Goal: Information Seeking & Learning: Learn about a topic

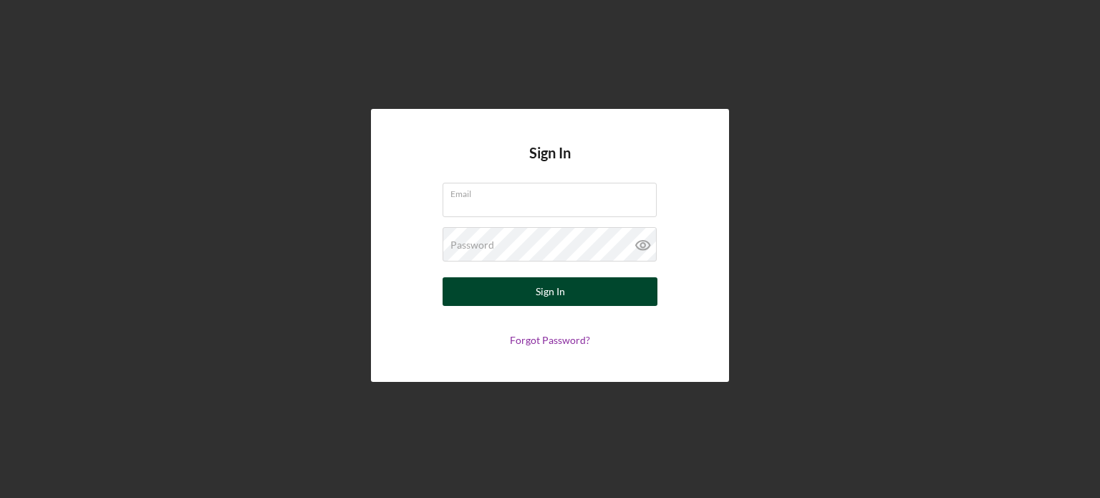
type input "[PERSON_NAME][EMAIL_ADDRESS][PERSON_NAME][DOMAIN_NAME]"
click at [562, 297] on div "Sign In" at bounding box center [550, 291] width 29 height 29
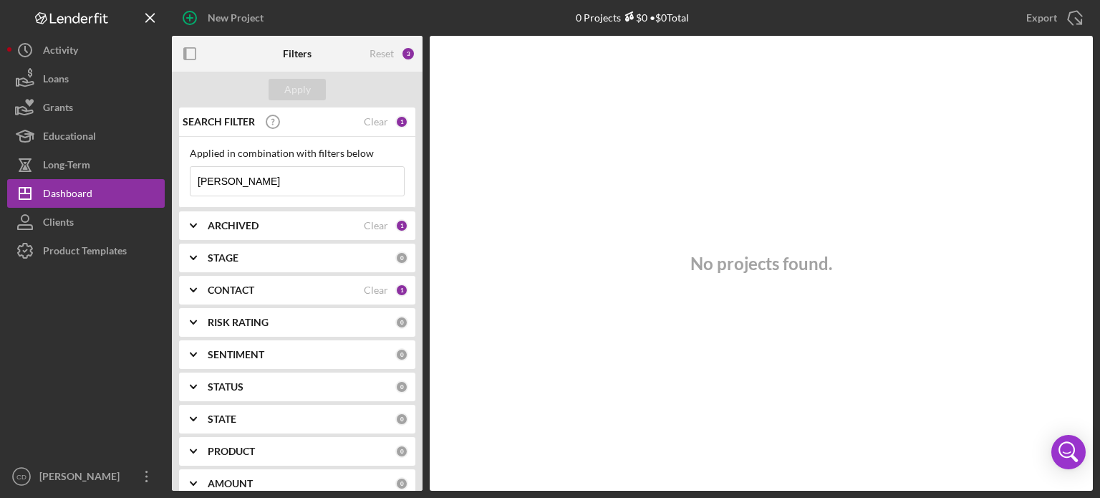
click at [236, 226] on b "ARCHIVED" at bounding box center [233, 225] width 51 height 11
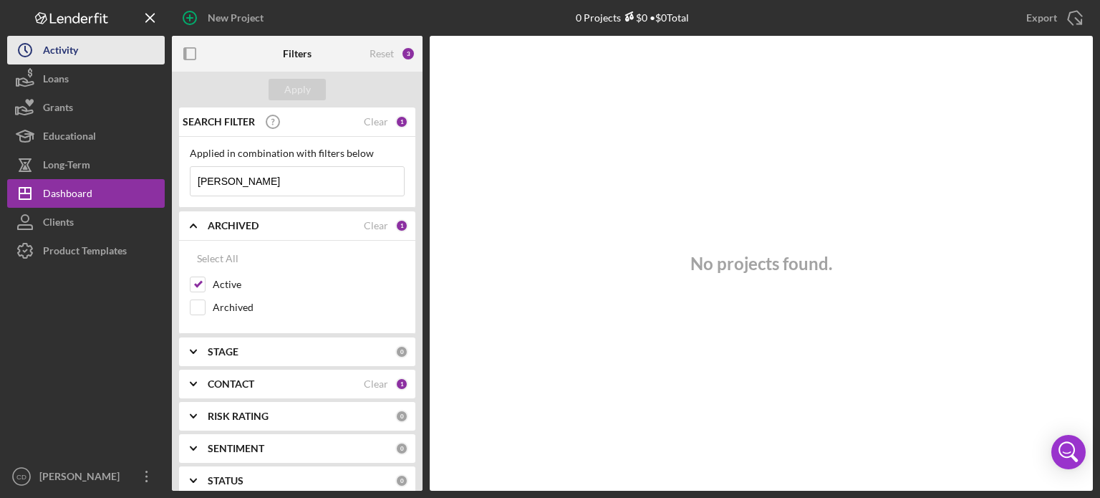
click at [83, 56] on button "Icon/History Activity" at bounding box center [86, 50] width 158 height 29
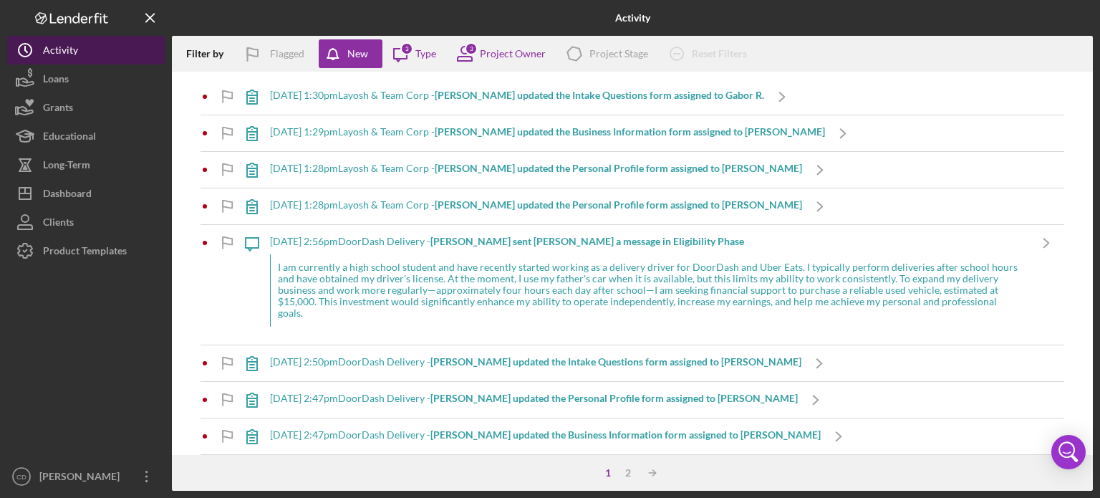
click at [63, 54] on div "Activity" at bounding box center [60, 52] width 35 height 32
click at [63, 48] on div "Activity" at bounding box center [60, 52] width 35 height 32
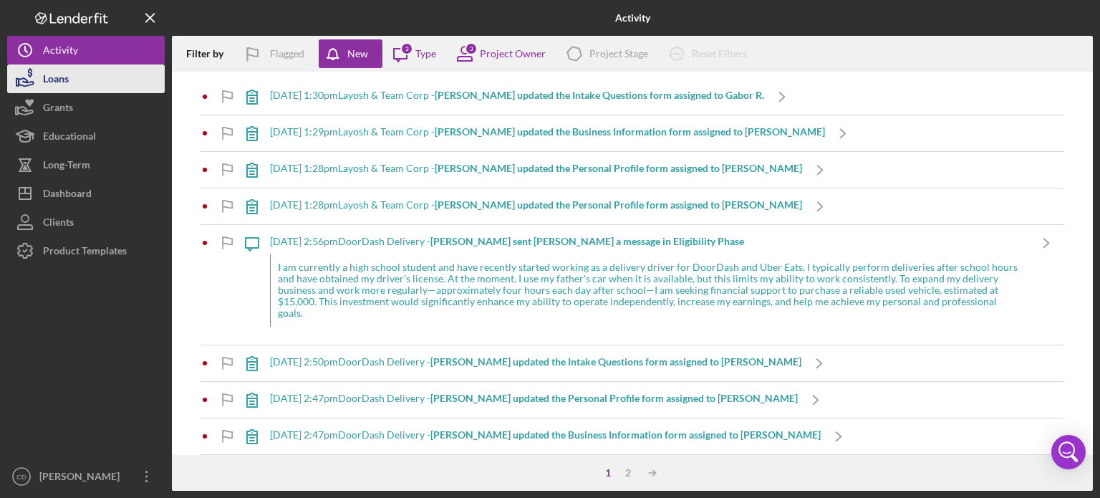
click at [59, 77] on div "Loans" at bounding box center [56, 80] width 26 height 32
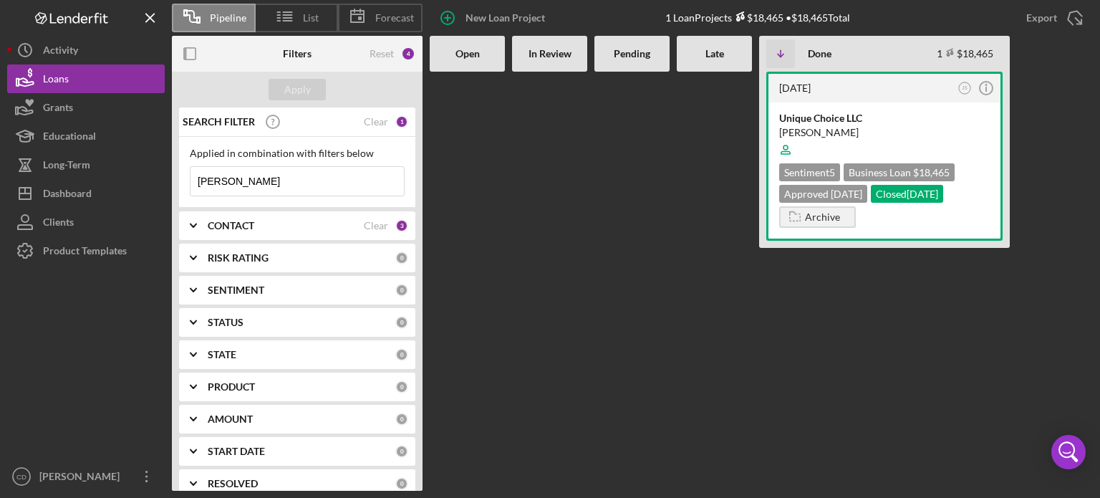
click at [701, 395] on div at bounding box center [714, 281] width 75 height 419
click at [81, 78] on button "Loans" at bounding box center [86, 78] width 158 height 29
click at [370, 59] on div "Reset" at bounding box center [382, 53] width 24 height 11
click at [683, 237] on div at bounding box center [714, 281] width 75 height 419
click at [587, 247] on div "[DATE] JS Icon/Info Unique Choice LLC [PERSON_NAME] Sentiment 5 Business Loan $…" at bounding box center [761, 281] width 663 height 419
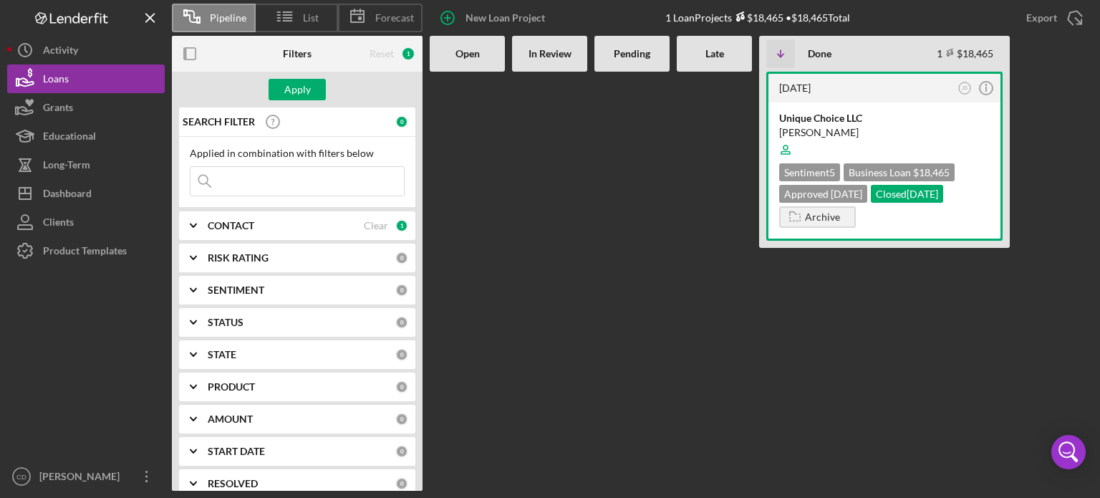
click at [142, 296] on div at bounding box center [86, 363] width 158 height 197
click at [193, 223] on icon "Icon/Expander" at bounding box center [193, 226] width 36 height 36
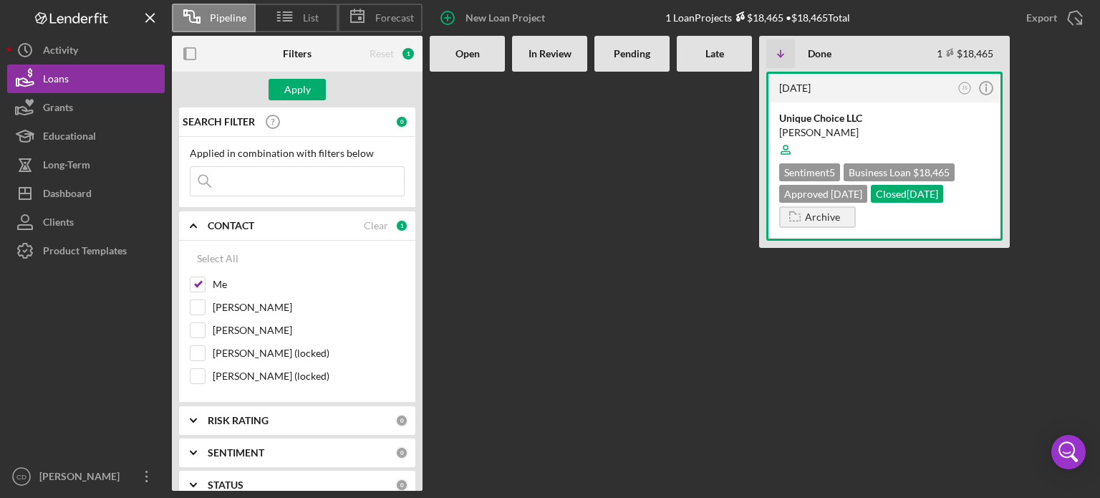
click at [193, 224] on polyline at bounding box center [194, 225] width 6 height 3
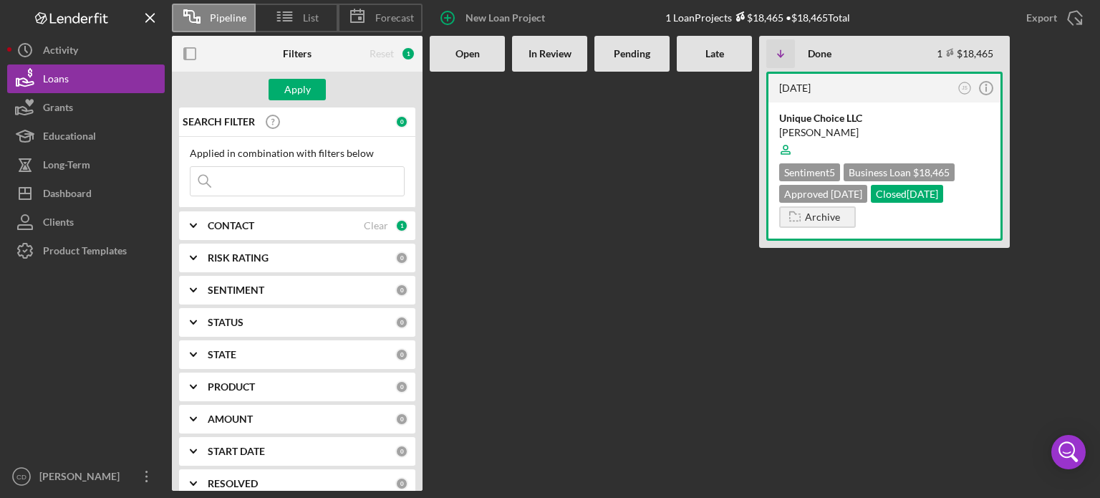
click at [193, 223] on icon "Icon/Expander" at bounding box center [193, 226] width 36 height 36
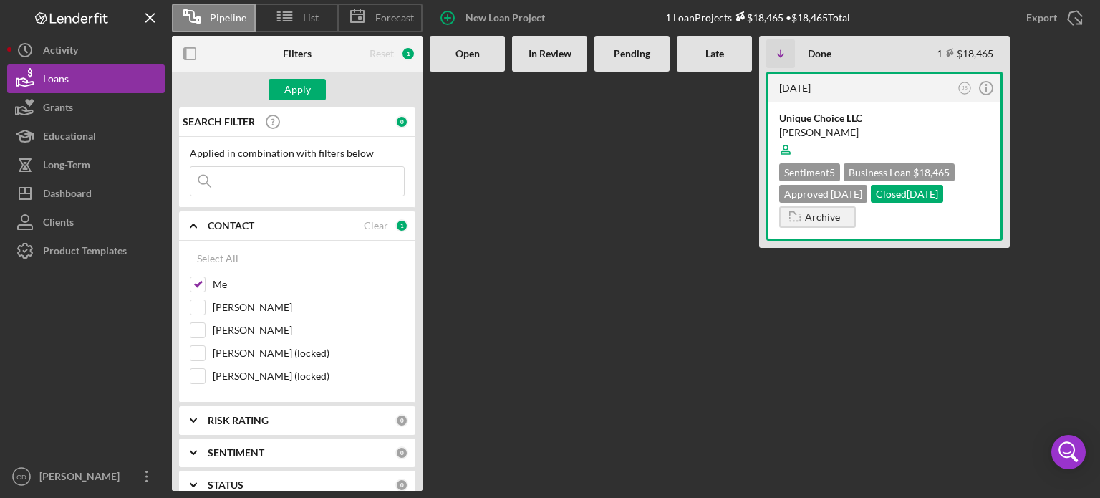
click at [193, 224] on polyline at bounding box center [194, 225] width 6 height 3
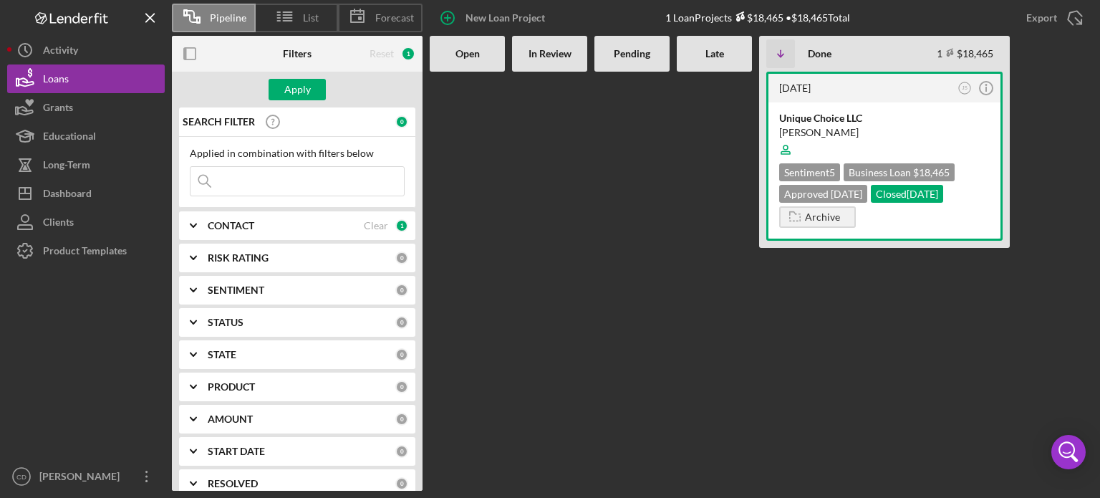
click at [514, 337] on Review at bounding box center [549, 281] width 75 height 419
click at [310, 15] on span "List" at bounding box center [311, 17] width 16 height 11
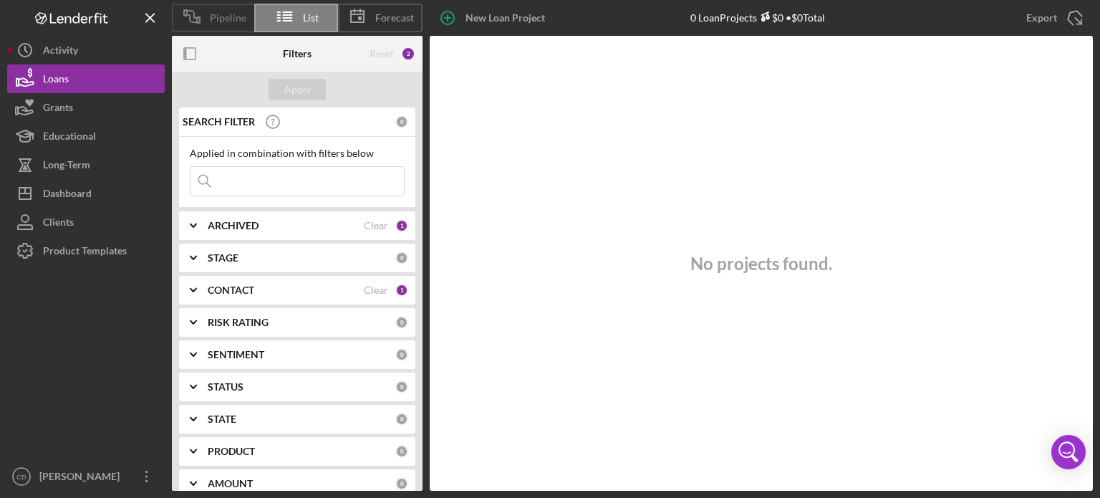
click at [239, 19] on span "Pipeline" at bounding box center [228, 17] width 37 height 11
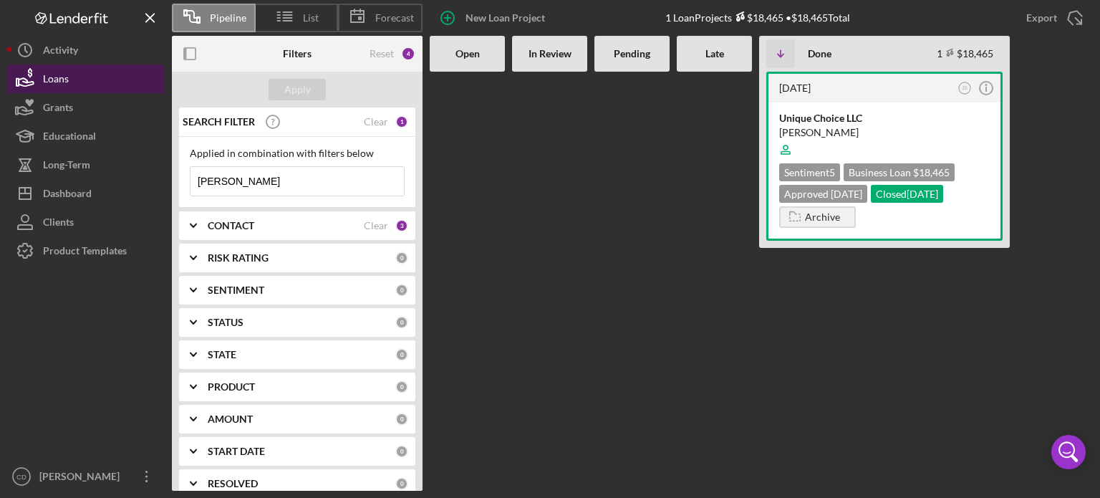
click at [81, 84] on button "Loans" at bounding box center [86, 78] width 158 height 29
click at [572, 95] on Review at bounding box center [549, 281] width 75 height 419
click at [559, 57] on b "In Review" at bounding box center [550, 53] width 43 height 11
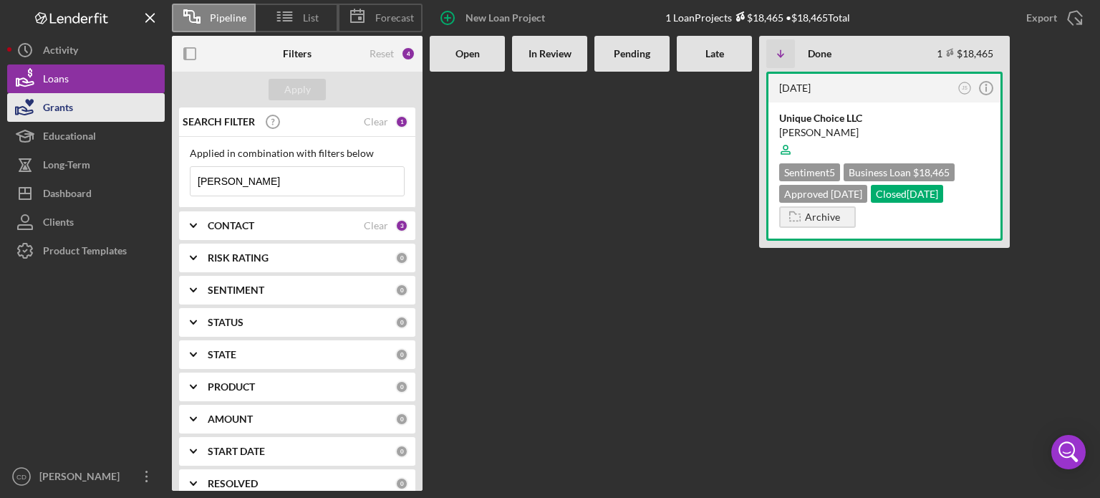
click at [110, 102] on button "Grants" at bounding box center [86, 107] width 158 height 29
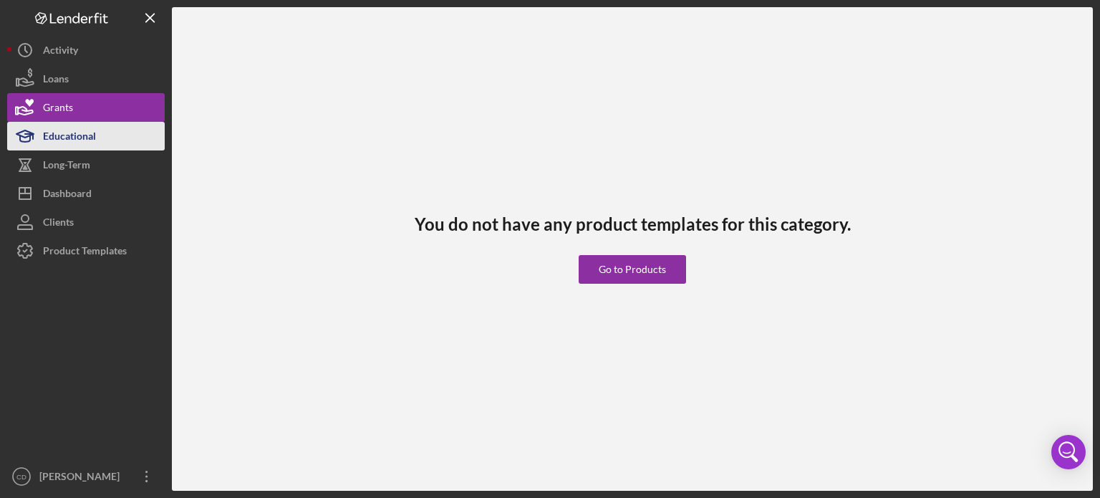
click at [95, 137] on div "Educational" at bounding box center [69, 138] width 53 height 32
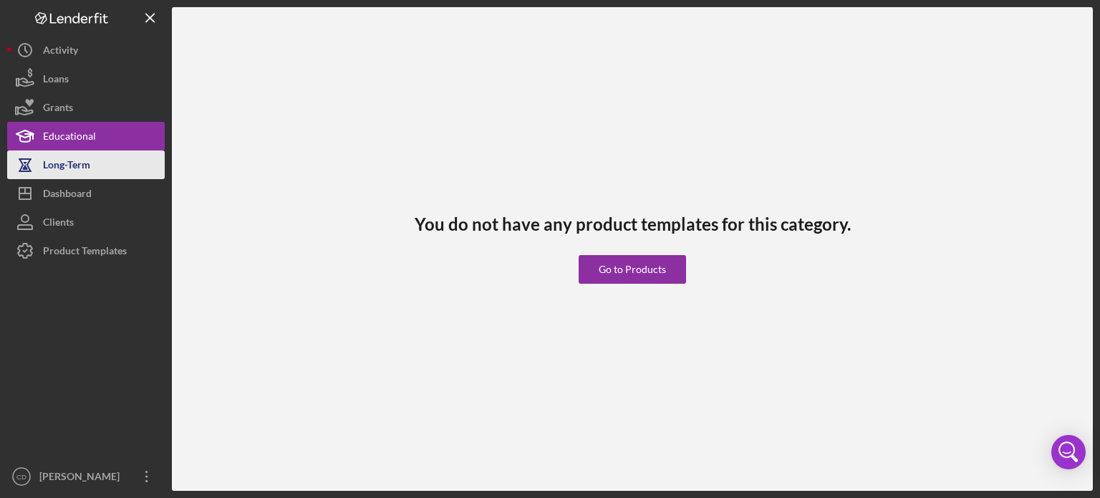
click at [95, 169] on button "Long-Term" at bounding box center [86, 164] width 158 height 29
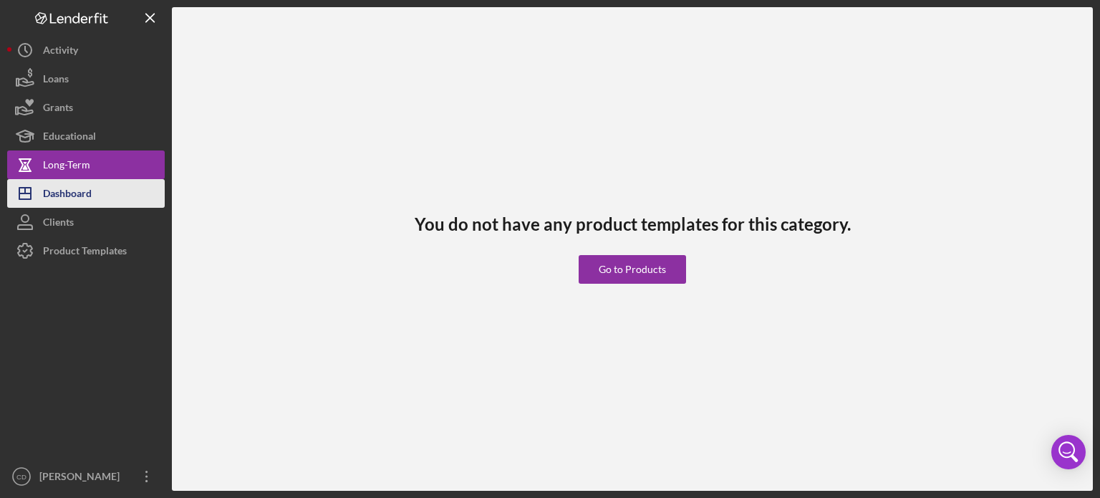
click at [97, 192] on button "Icon/Dashboard Dashboard" at bounding box center [86, 193] width 158 height 29
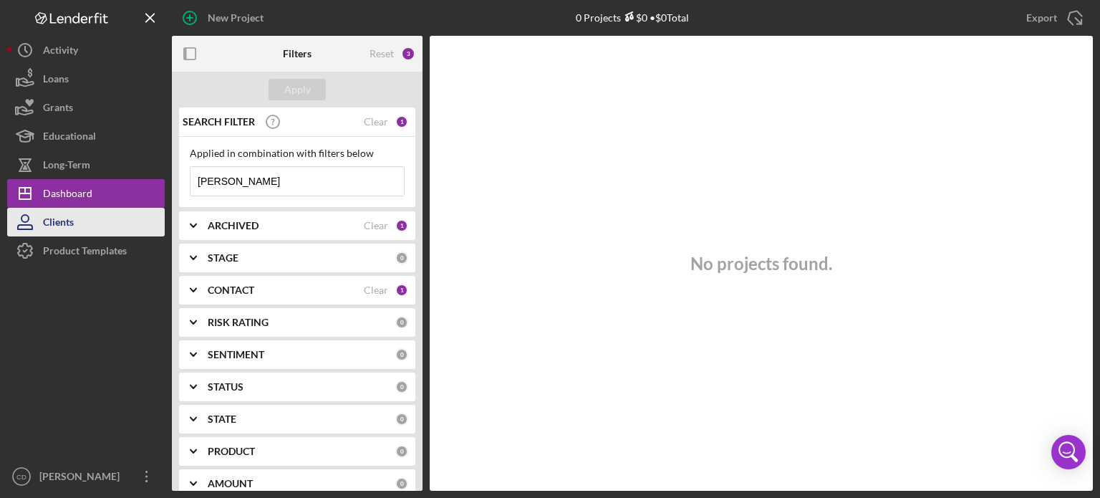
click at [87, 226] on button "Clients" at bounding box center [86, 222] width 158 height 29
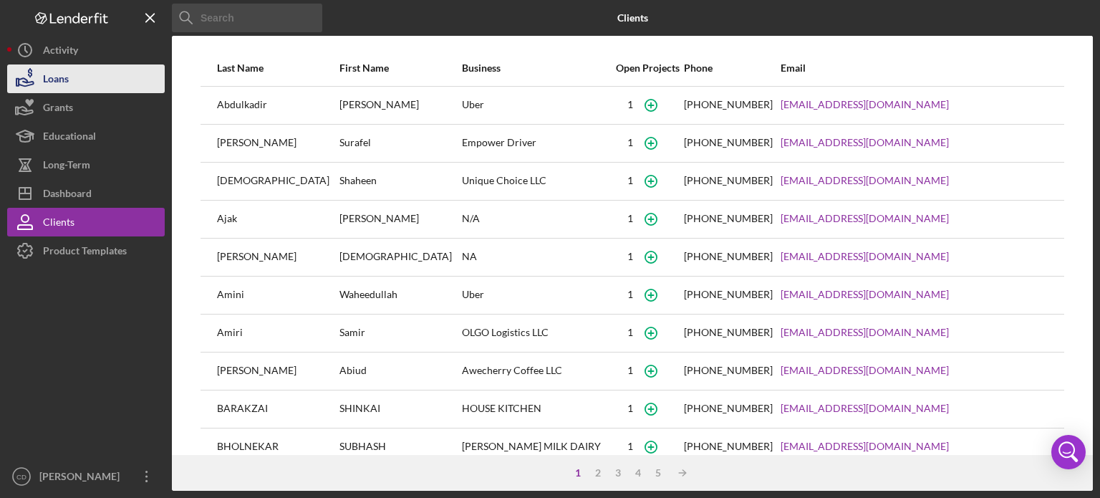
click at [74, 83] on button "Loans" at bounding box center [86, 78] width 158 height 29
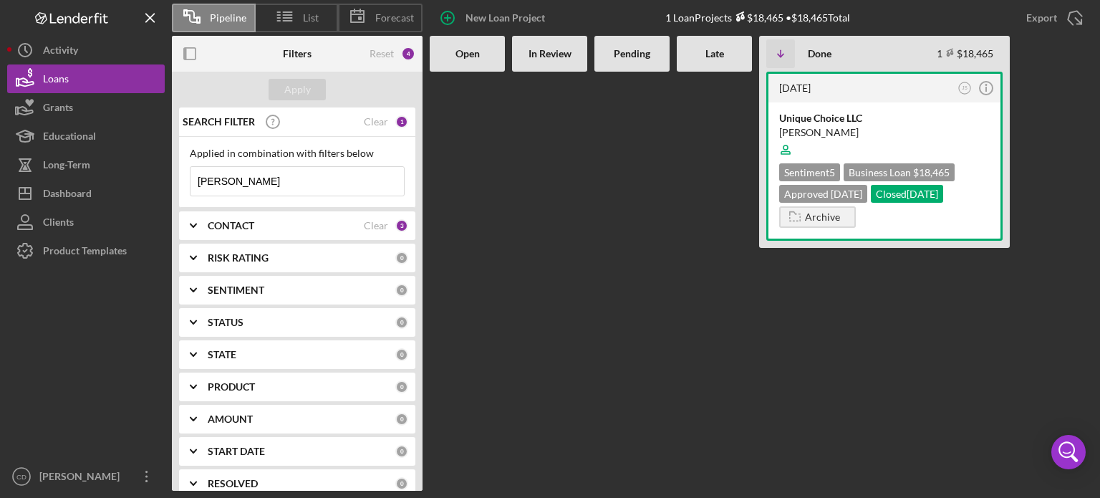
click at [590, 221] on div "[DATE] JS Icon/Info Unique Choice LLC [PERSON_NAME] Sentiment 5 Business Loan $…" at bounding box center [761, 281] width 663 height 419
click at [313, 19] on span "List" at bounding box center [311, 17] width 16 height 11
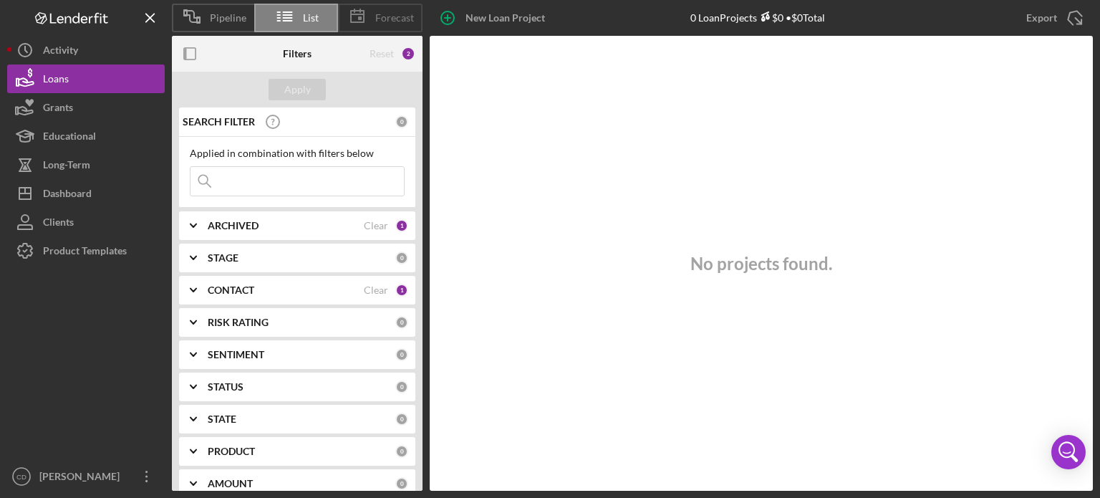
click at [378, 19] on span "Forecast" at bounding box center [394, 17] width 39 height 11
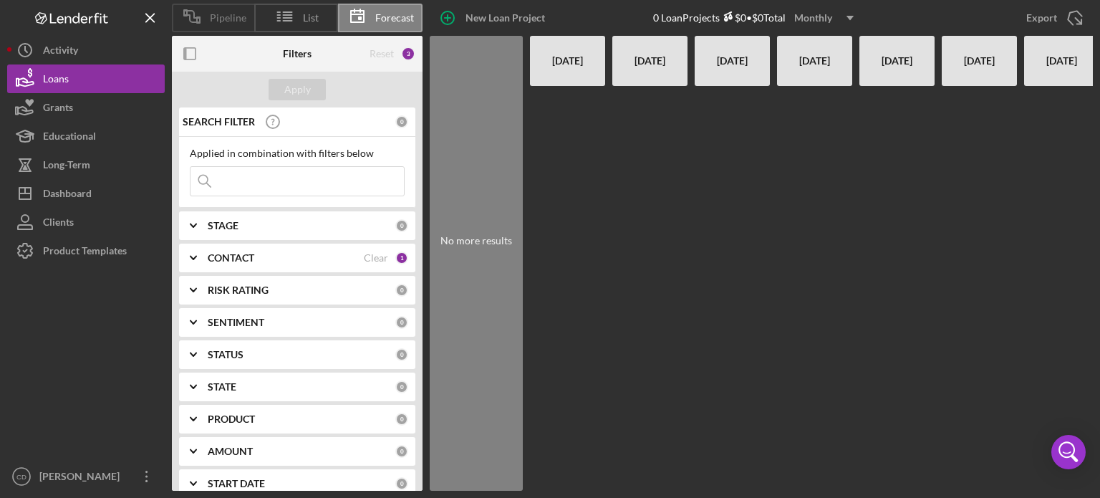
click at [230, 18] on span "Pipeline" at bounding box center [228, 17] width 37 height 11
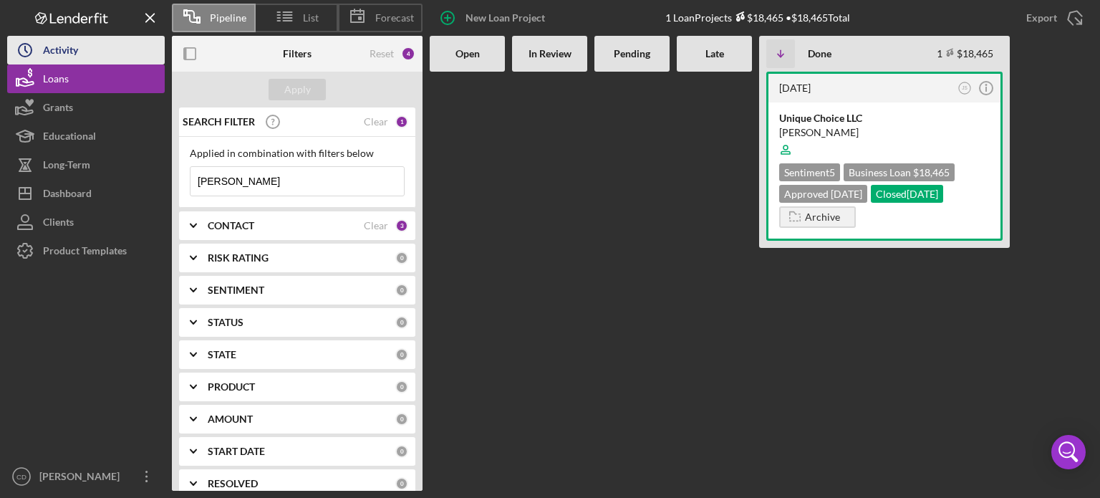
click at [67, 48] on div "Activity" at bounding box center [60, 52] width 35 height 32
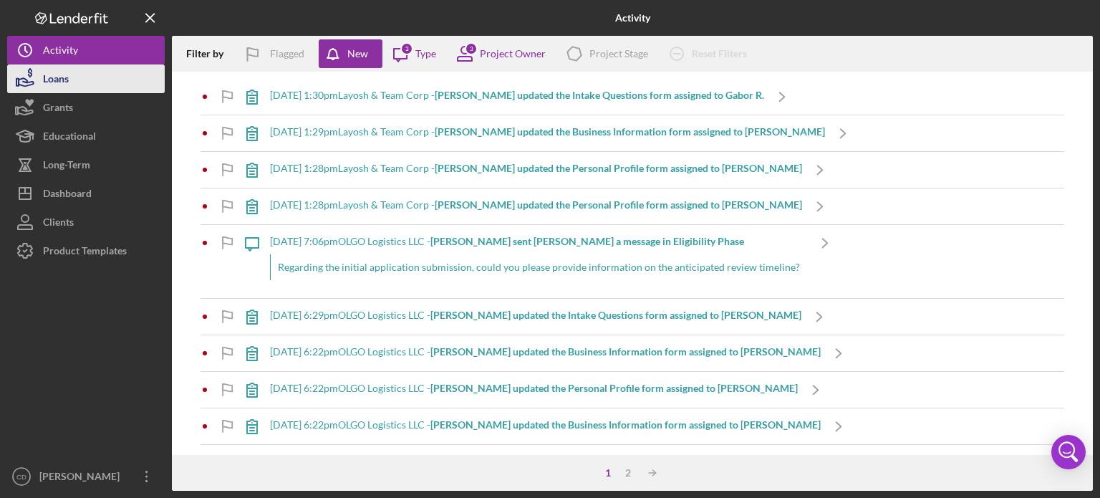
click at [67, 88] on div "Loans" at bounding box center [56, 80] width 26 height 32
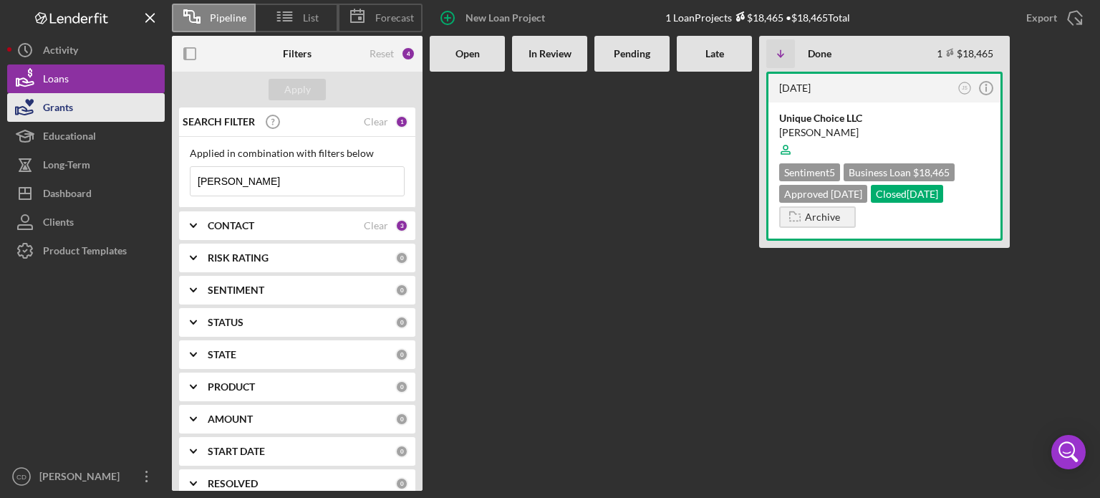
click at [79, 112] on button "Grants" at bounding box center [86, 107] width 158 height 29
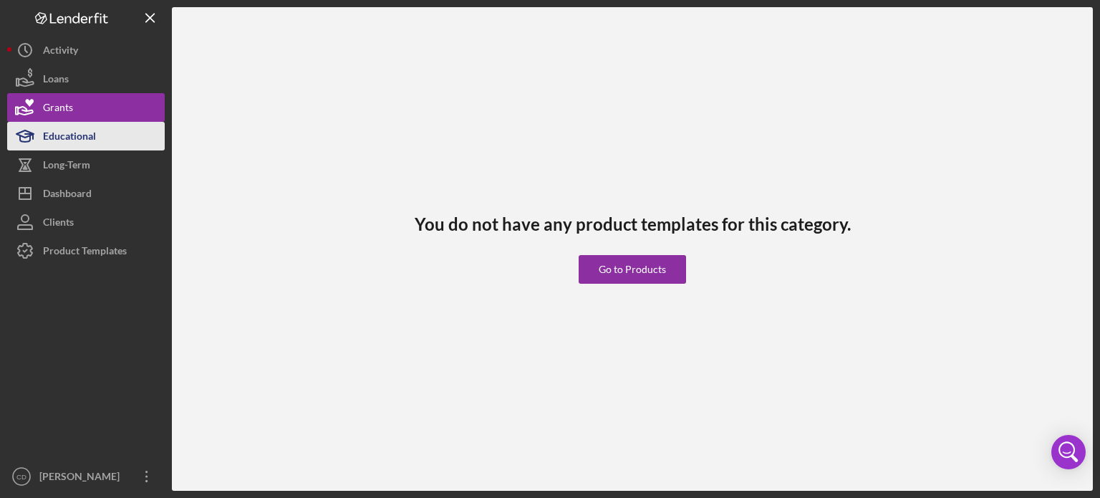
click at [79, 131] on div "Educational" at bounding box center [69, 138] width 53 height 32
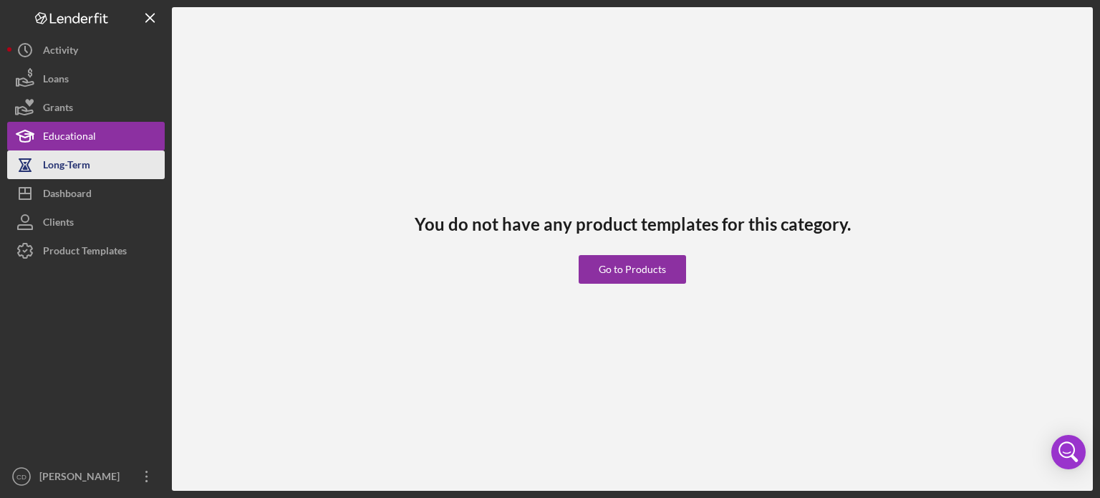
click at [86, 161] on div "Long-Term" at bounding box center [66, 166] width 47 height 32
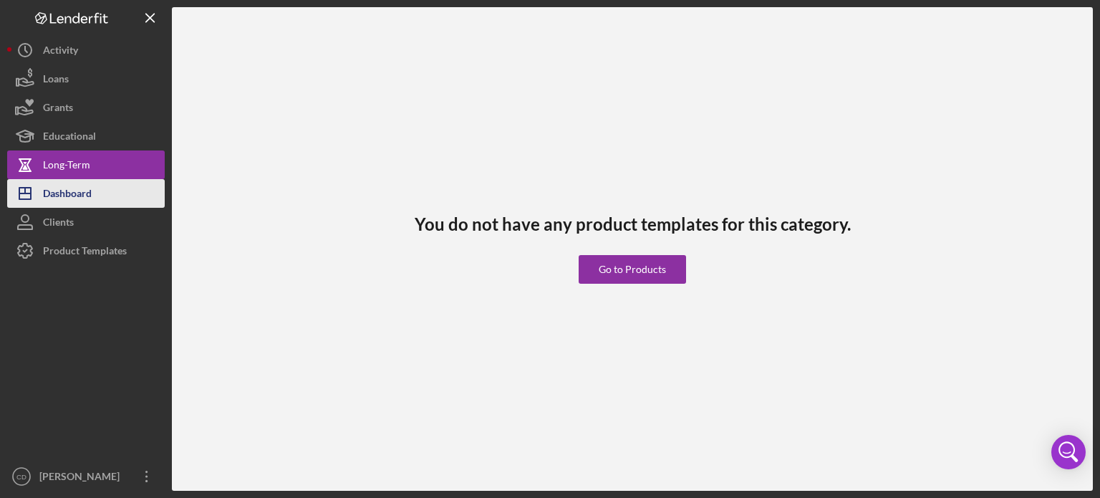
click at [84, 188] on div "Dashboard" at bounding box center [67, 195] width 49 height 32
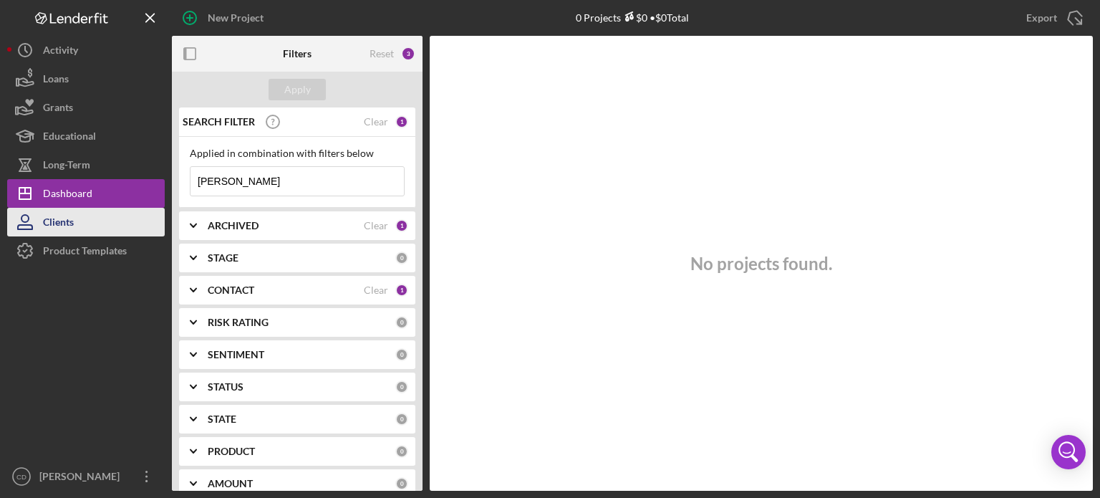
click at [82, 226] on button "Clients" at bounding box center [86, 222] width 158 height 29
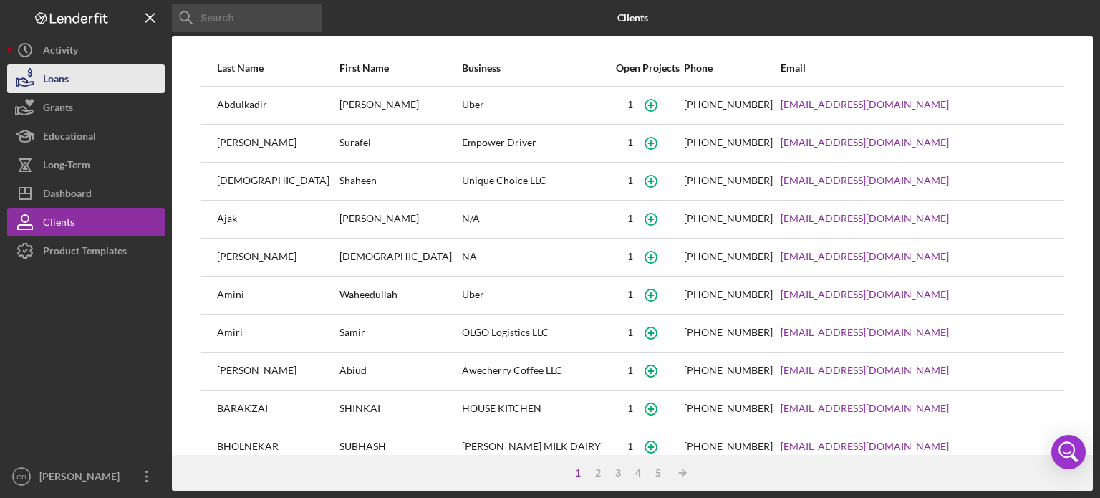
click at [77, 74] on button "Loans" at bounding box center [86, 78] width 158 height 29
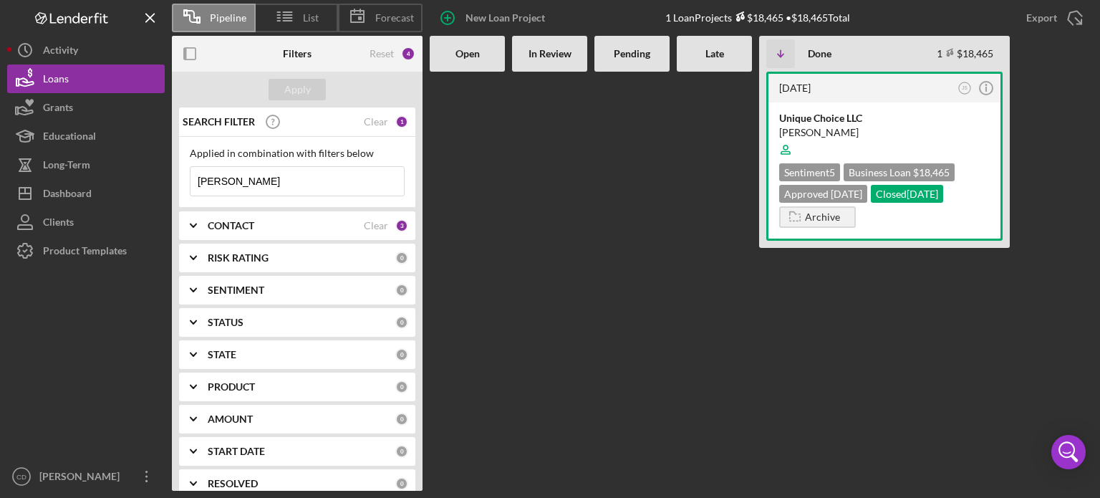
click at [791, 357] on div "[DATE] JS Icon/Info Unique Choice LLC [PERSON_NAME] Sentiment 5 Business Loan $…" at bounding box center [884, 281] width 251 height 419
click at [474, 52] on b "Open" at bounding box center [468, 53] width 24 height 11
click at [193, 223] on icon "Icon/Expander" at bounding box center [193, 226] width 36 height 36
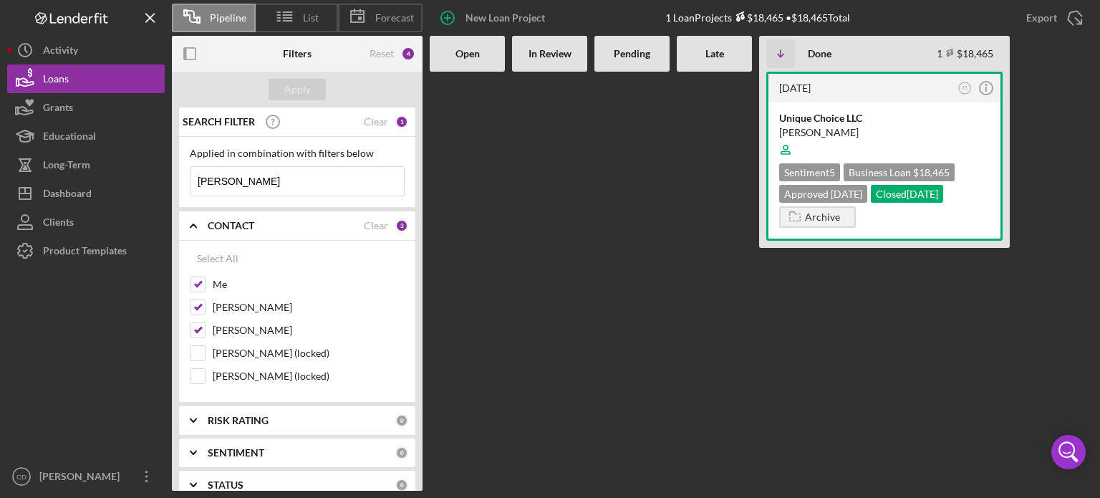
click at [194, 225] on polyline at bounding box center [194, 225] width 6 height 3
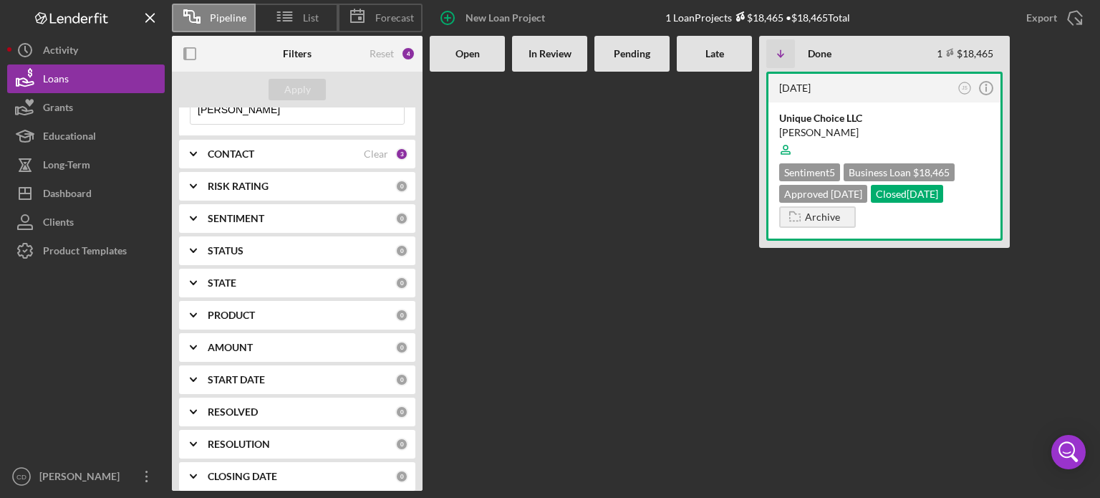
scroll to position [113, 0]
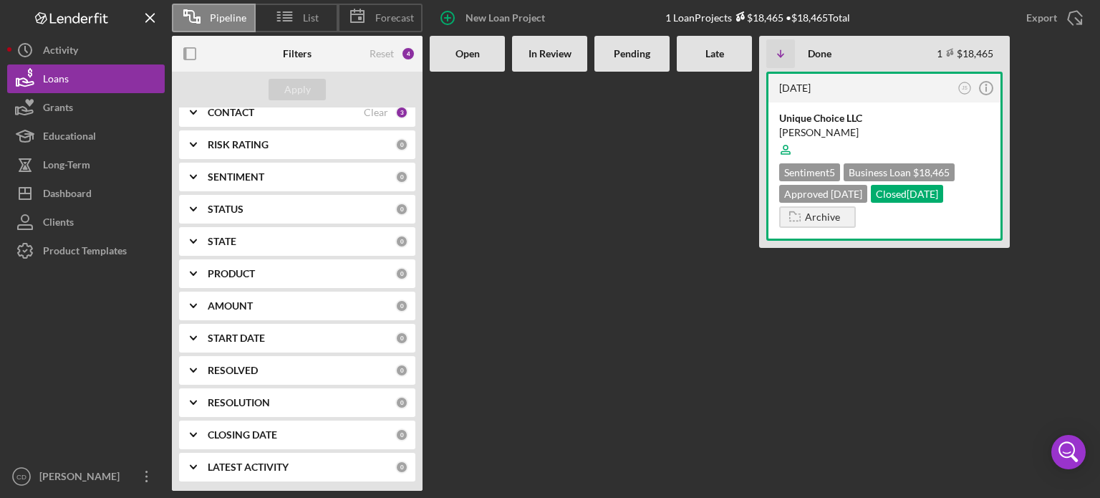
click at [192, 461] on icon "Icon/Expander" at bounding box center [193, 467] width 36 height 36
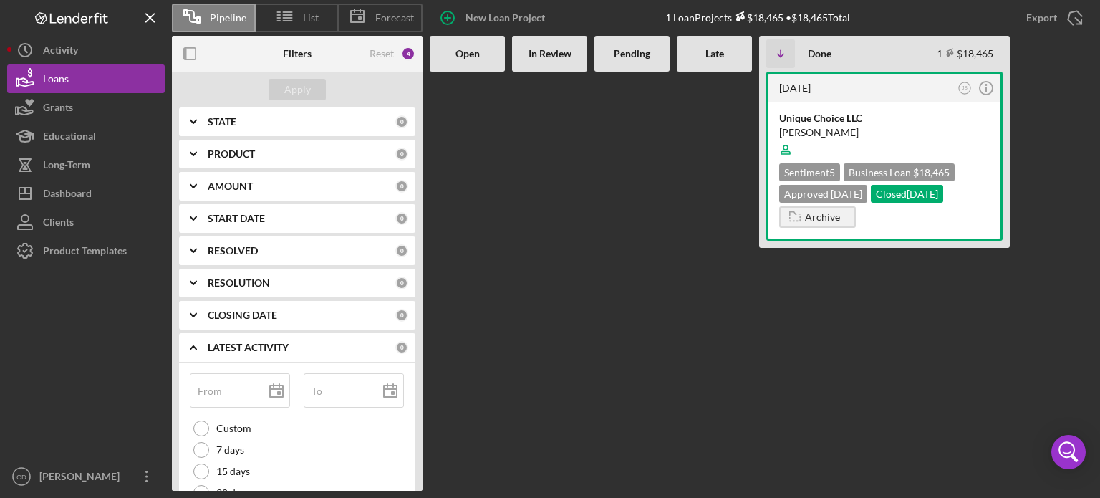
scroll to position [324, 0]
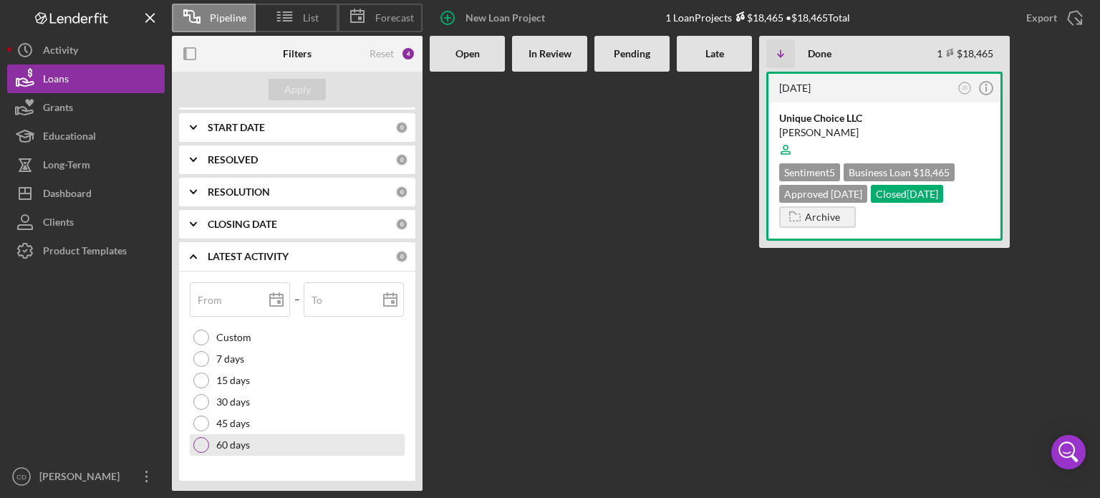
click at [201, 443] on div at bounding box center [201, 445] width 16 height 16
type input "[DATE]"
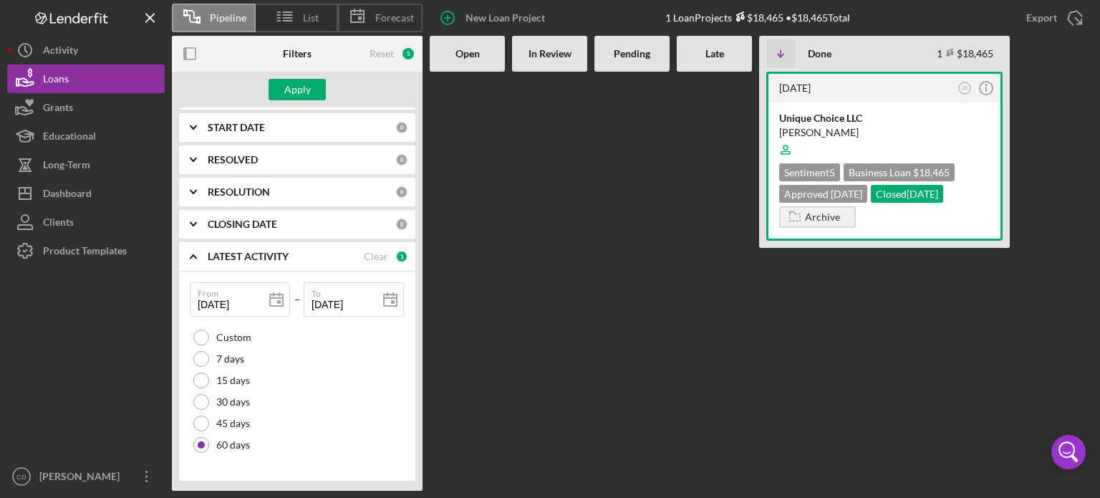
click at [478, 348] on div at bounding box center [467, 281] width 75 height 419
click at [294, 82] on div "Apply" at bounding box center [297, 89] width 27 height 21
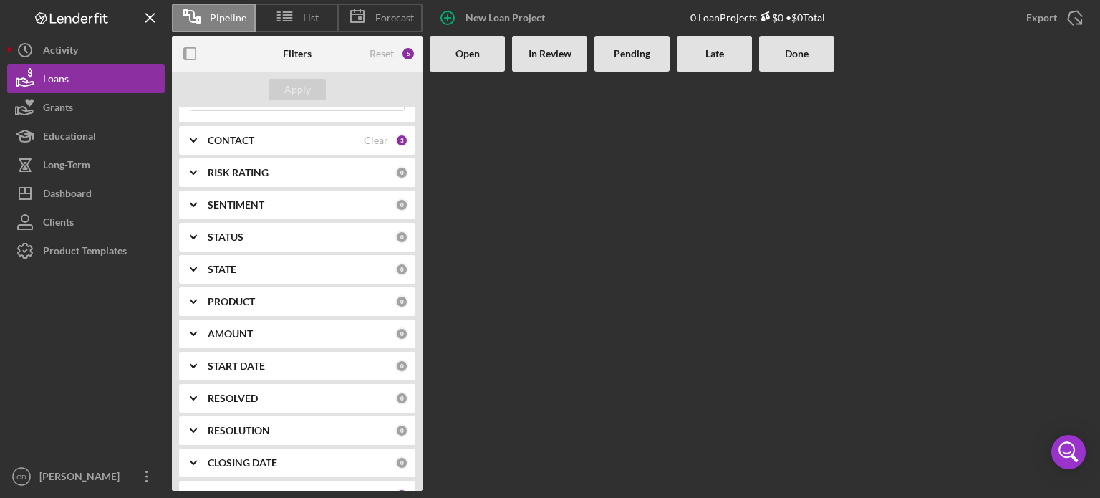
scroll to position [0, 0]
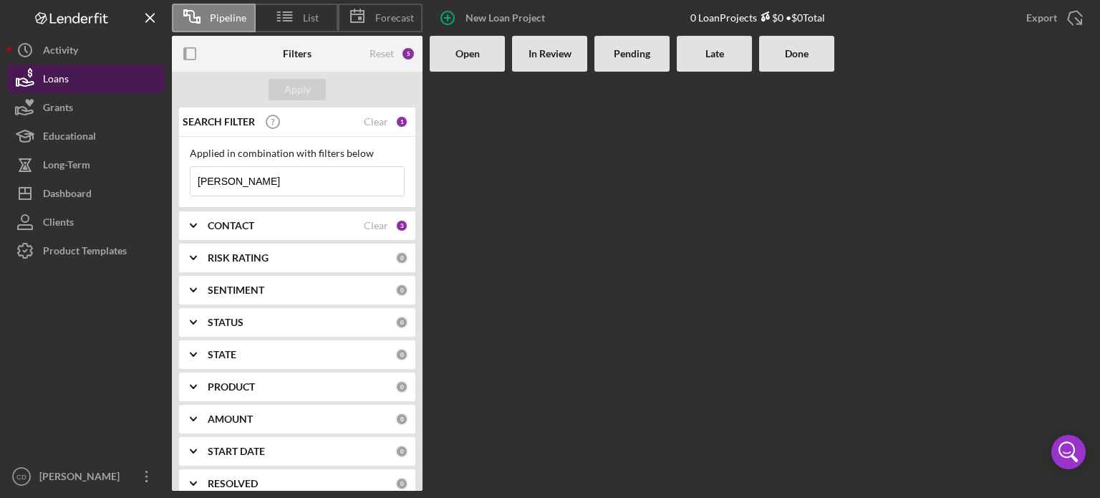
click at [52, 79] on div "Loans" at bounding box center [56, 80] width 26 height 32
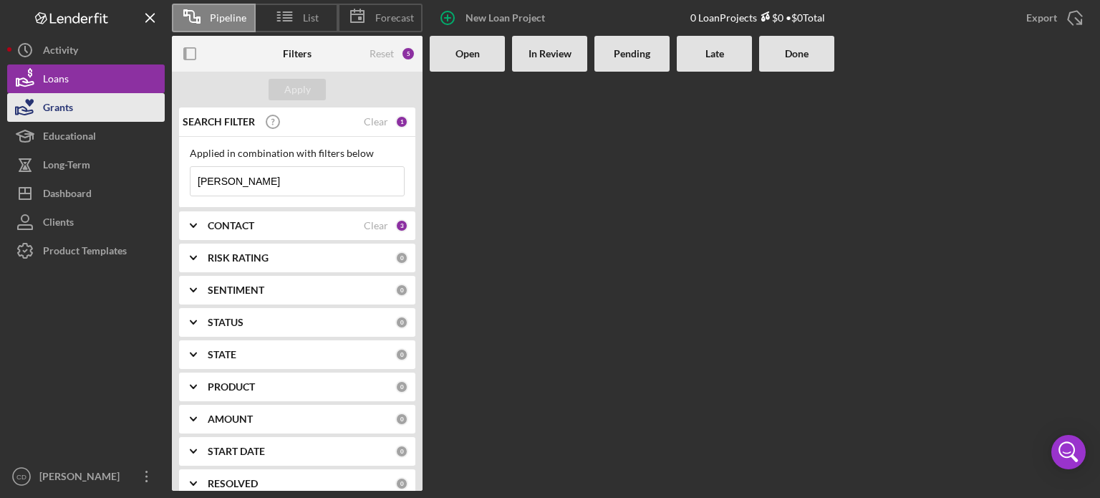
click at [52, 100] on div "Grants" at bounding box center [58, 109] width 30 height 32
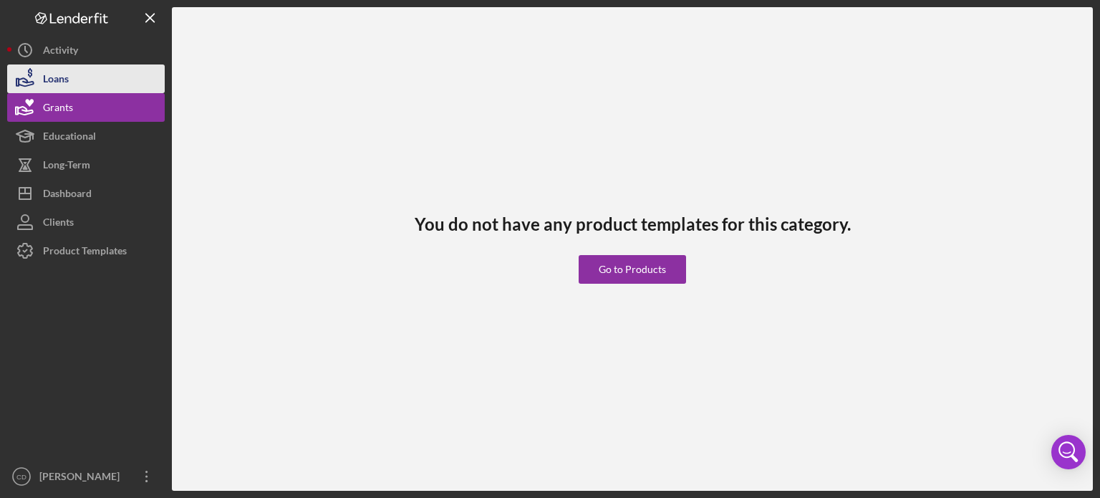
click at [64, 69] on div "Loans" at bounding box center [56, 80] width 26 height 32
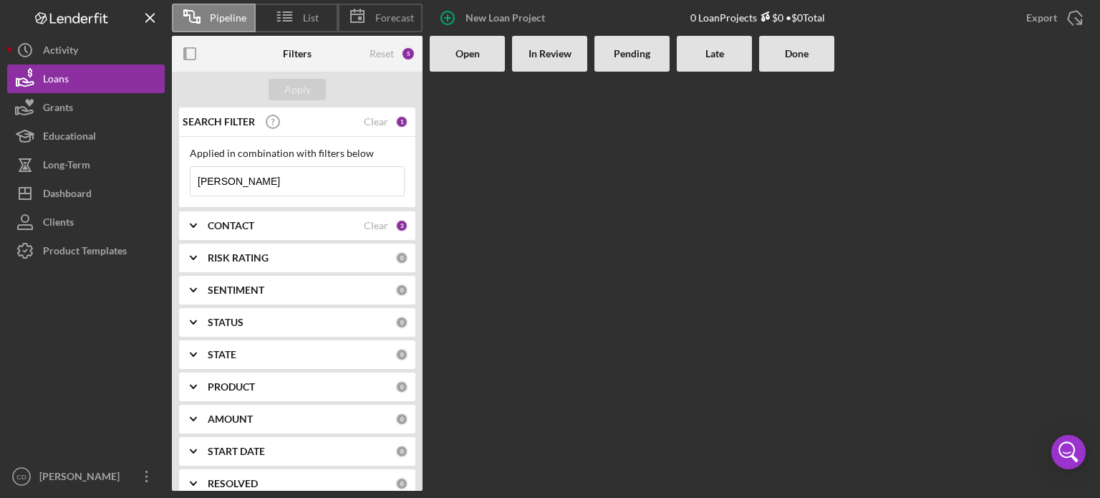
click at [462, 39] on div "Open" at bounding box center [467, 54] width 75 height 36
click at [463, 56] on b "Open" at bounding box center [468, 53] width 24 height 11
click at [468, 87] on div at bounding box center [467, 281] width 75 height 419
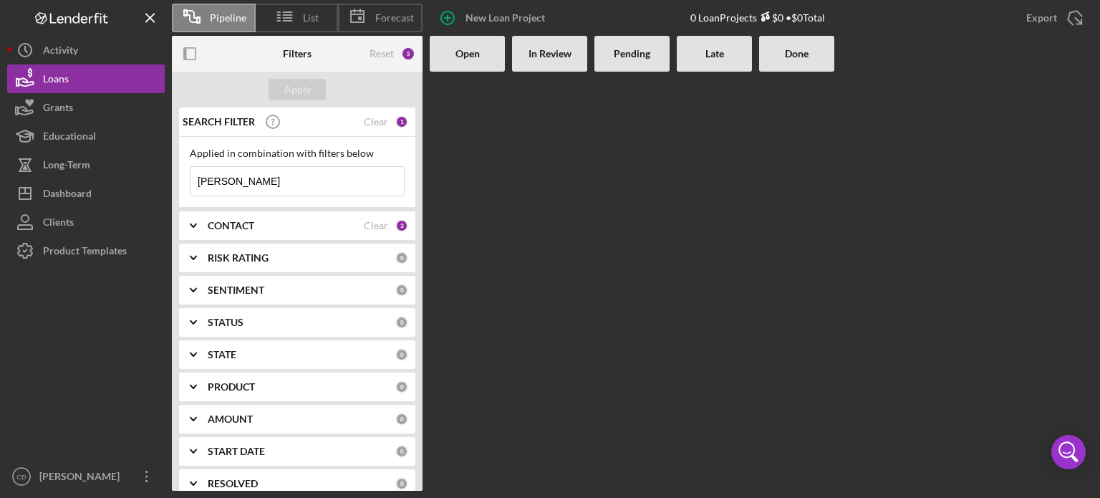
drag, startPoint x: 477, startPoint y: 105, endPoint x: 484, endPoint y: 83, distance: 23.3
click at [478, 105] on div at bounding box center [467, 281] width 75 height 419
click at [497, 48] on div "Open" at bounding box center [467, 53] width 61 height 11
click at [481, 57] on div "Open" at bounding box center [467, 53] width 61 height 11
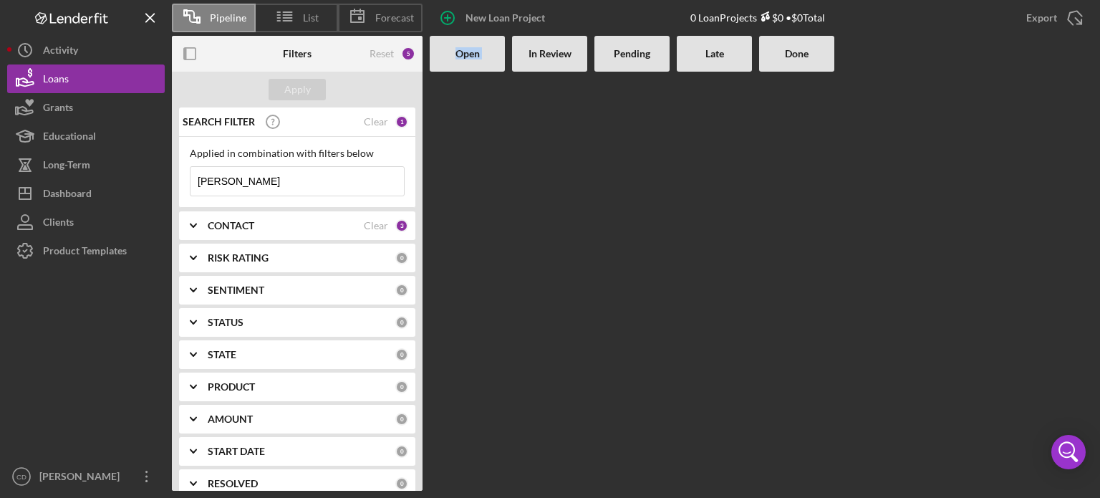
click at [481, 57] on div "Open" at bounding box center [467, 53] width 61 height 11
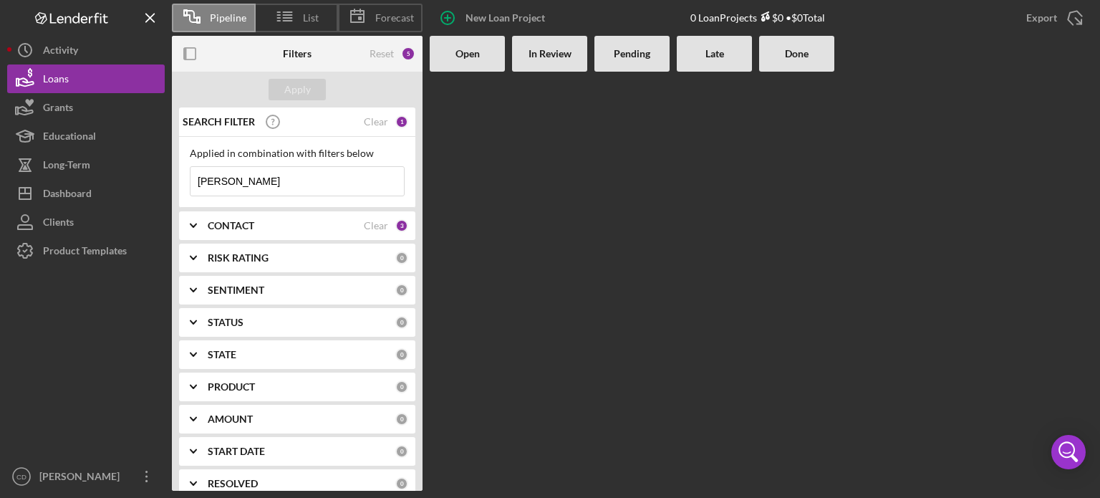
click at [484, 111] on div at bounding box center [467, 281] width 75 height 419
click at [223, 5] on div "Pipeline" at bounding box center [214, 18] width 84 height 29
click at [222, 13] on span "Pipeline" at bounding box center [228, 17] width 37 height 11
click at [291, 16] on icon at bounding box center [285, 17] width 36 height 36
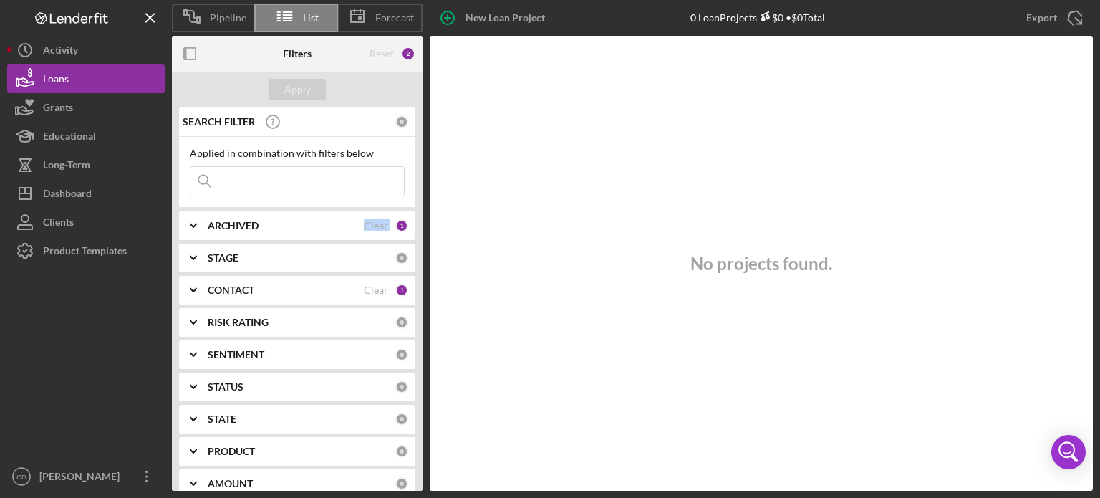
drag, startPoint x: 423, startPoint y: 197, endPoint x: 424, endPoint y: 238, distance: 40.9
click at [424, 238] on div "Filters Reset 2 Apply SEARCH FILTER 0 Applied in combination with filters below…" at bounding box center [301, 263] width 258 height 455
click at [218, 16] on span "Pipeline" at bounding box center [228, 17] width 37 height 11
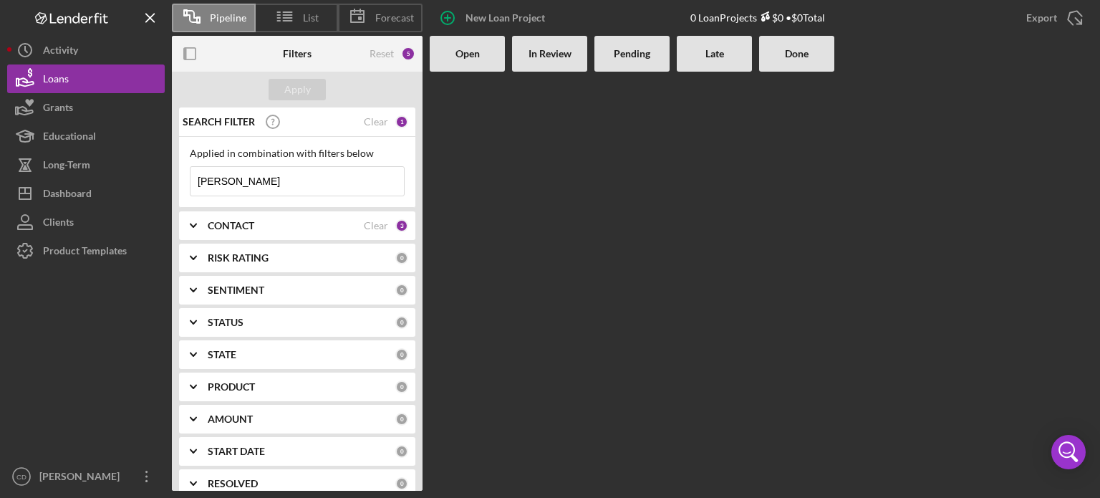
click at [249, 231] on div "CONTACT Clear 3" at bounding box center [308, 225] width 201 height 29
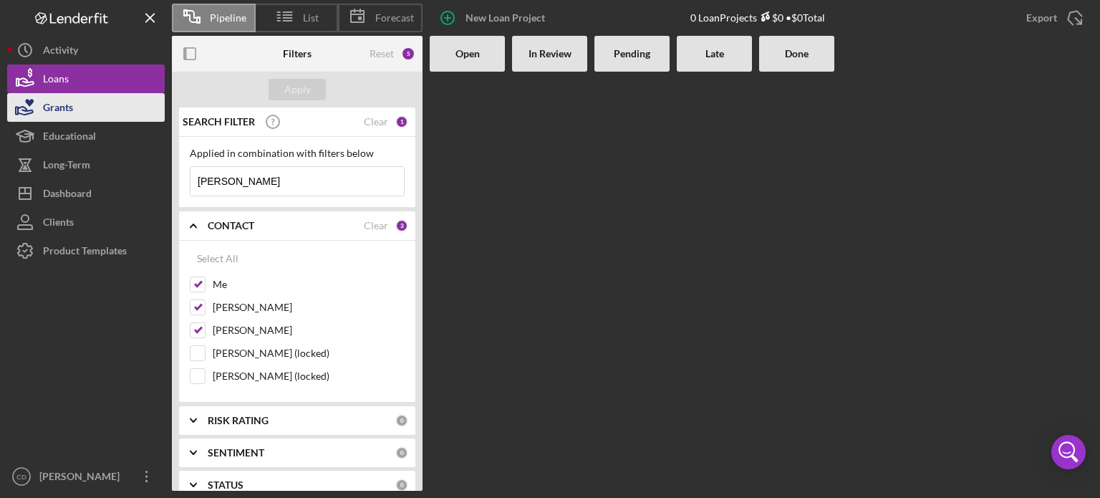
click at [53, 105] on div "Grants" at bounding box center [58, 109] width 30 height 32
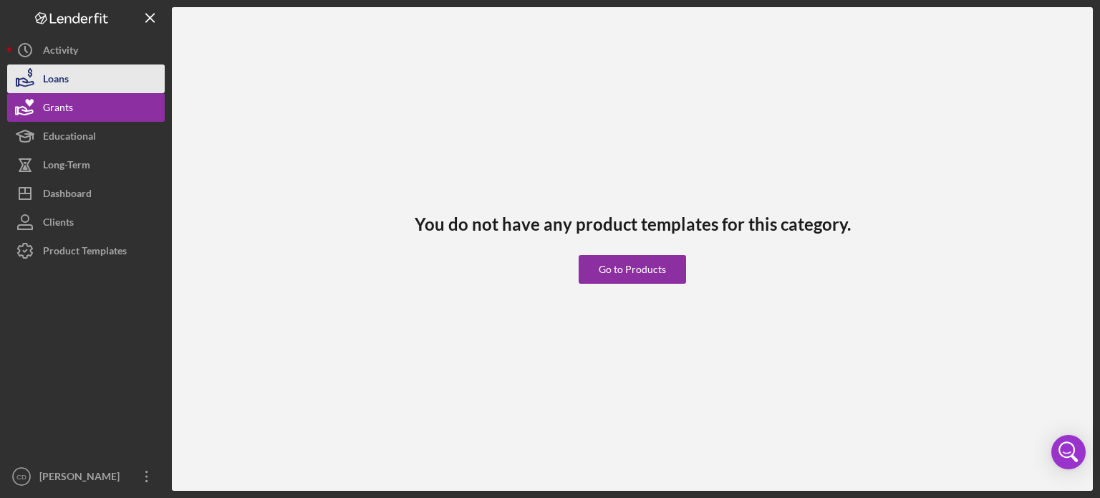
click at [49, 82] on div "Loans" at bounding box center [56, 80] width 26 height 32
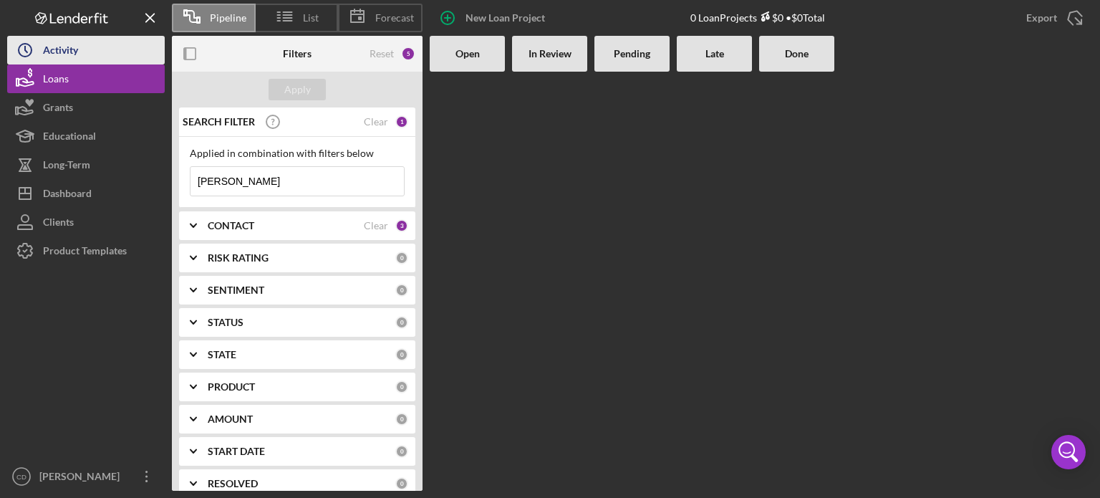
click at [56, 46] on div "Activity" at bounding box center [60, 52] width 35 height 32
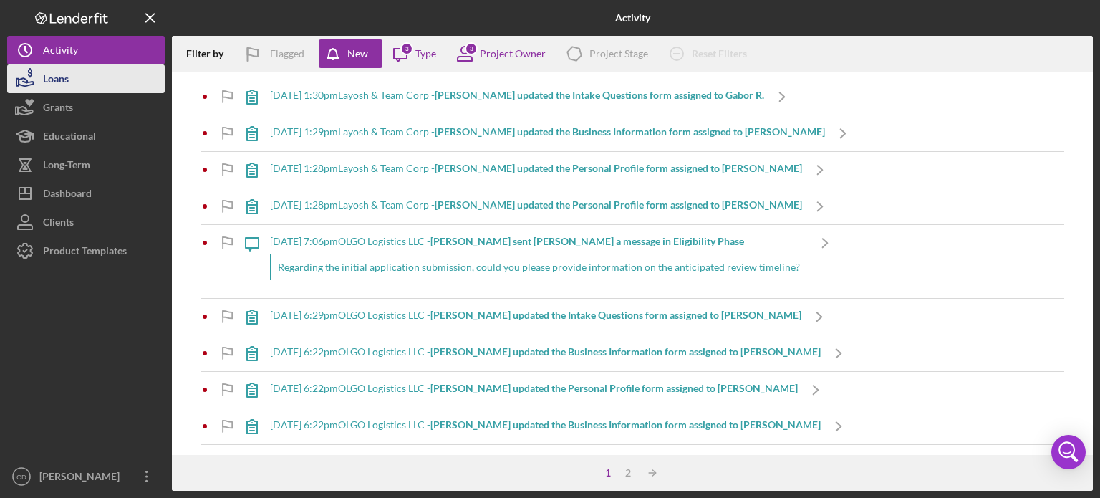
click at [69, 74] on div "Loans" at bounding box center [56, 80] width 26 height 32
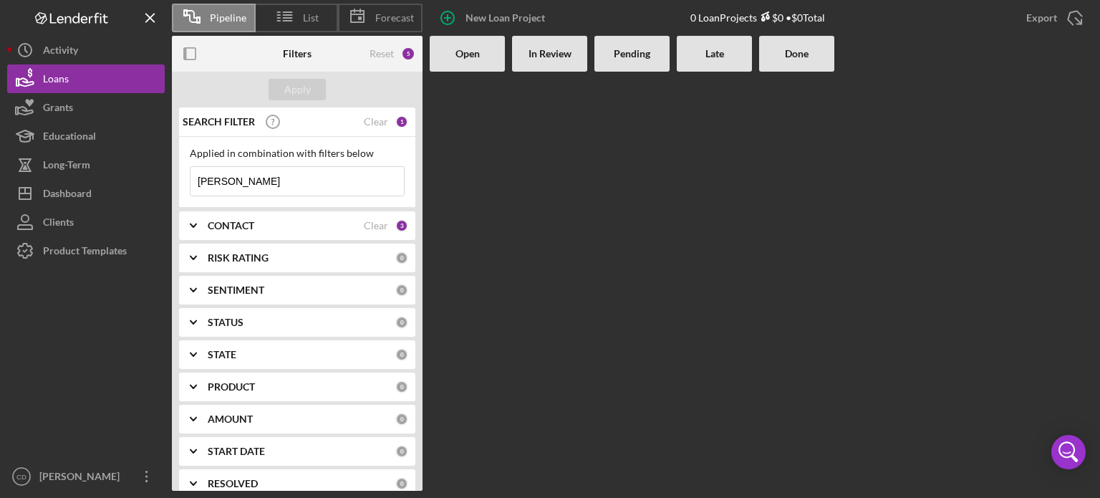
click at [189, 222] on icon "Icon/Expander" at bounding box center [193, 226] width 36 height 36
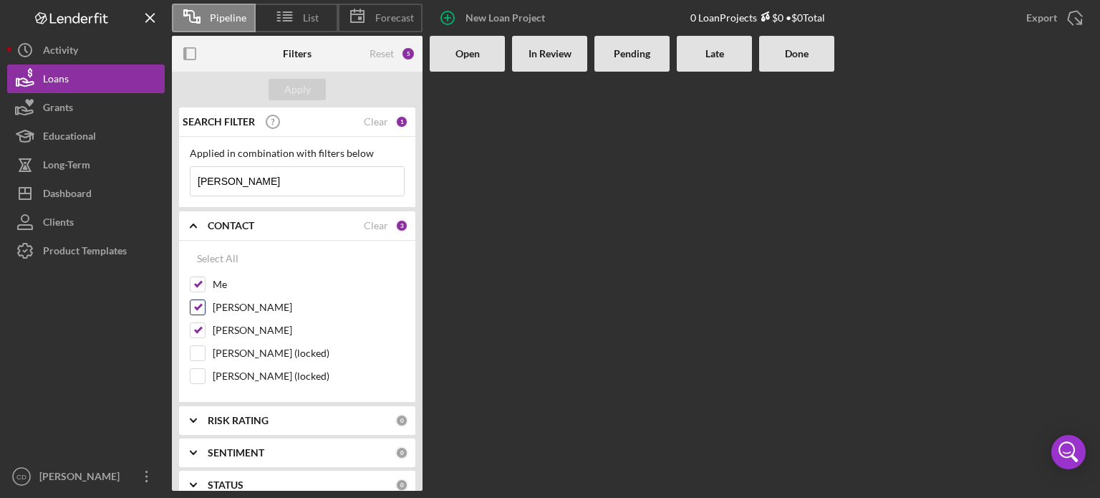
click at [193, 307] on input "[PERSON_NAME]" at bounding box center [198, 307] width 14 height 14
checkbox input "false"
click at [192, 330] on input "[PERSON_NAME]" at bounding box center [198, 330] width 14 height 14
checkbox input "false"
click at [292, 90] on div "Apply" at bounding box center [297, 89] width 27 height 21
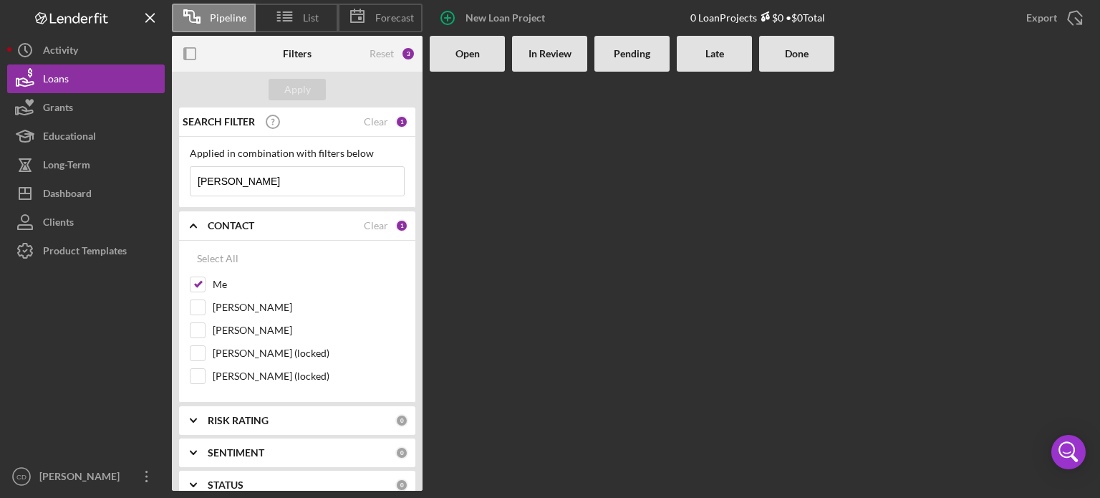
click at [476, 290] on div at bounding box center [467, 281] width 75 height 419
click at [198, 307] on input "[PERSON_NAME]" at bounding box center [198, 307] width 14 height 14
checkbox input "true"
click at [193, 323] on input "[PERSON_NAME]" at bounding box center [198, 330] width 14 height 14
checkbox input "true"
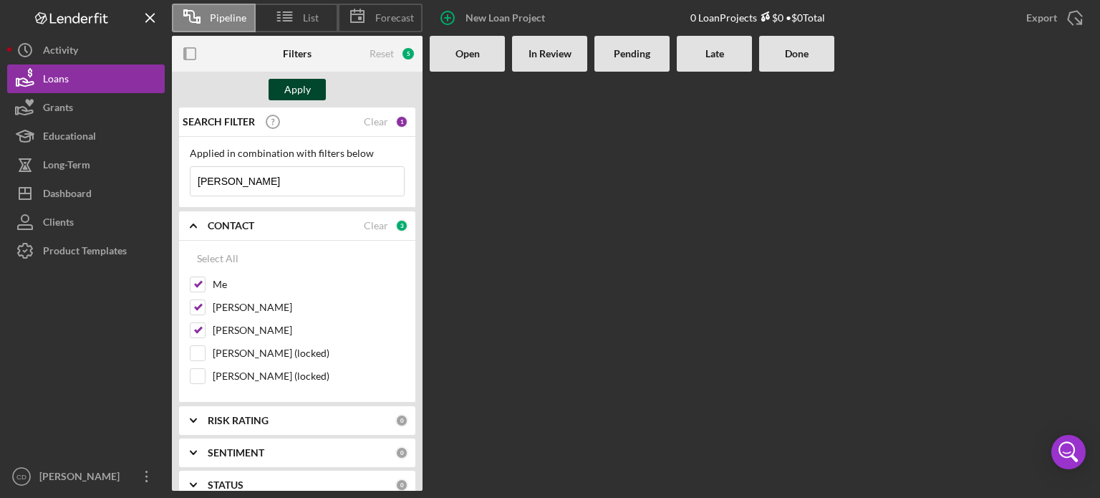
click at [297, 90] on div "Apply" at bounding box center [297, 89] width 27 height 21
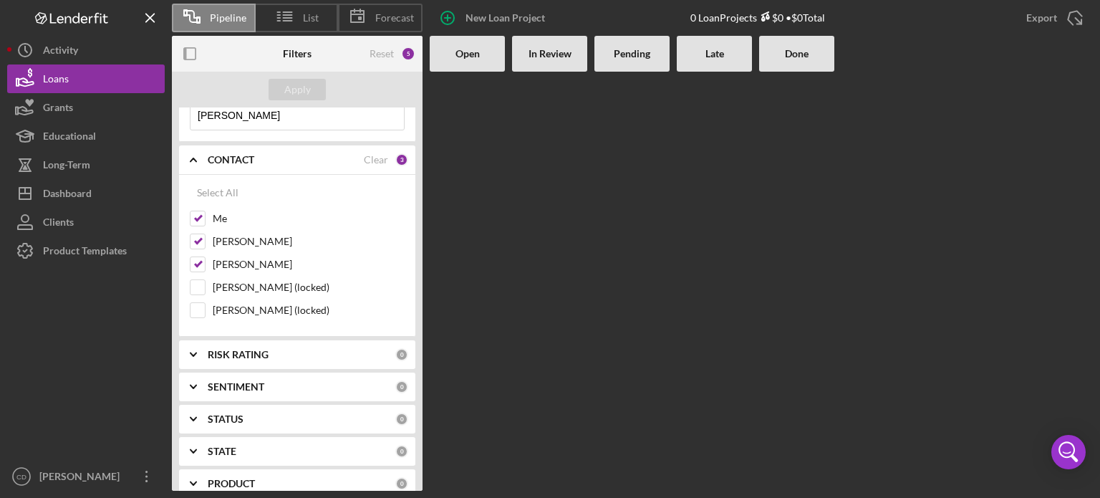
scroll to position [143, 0]
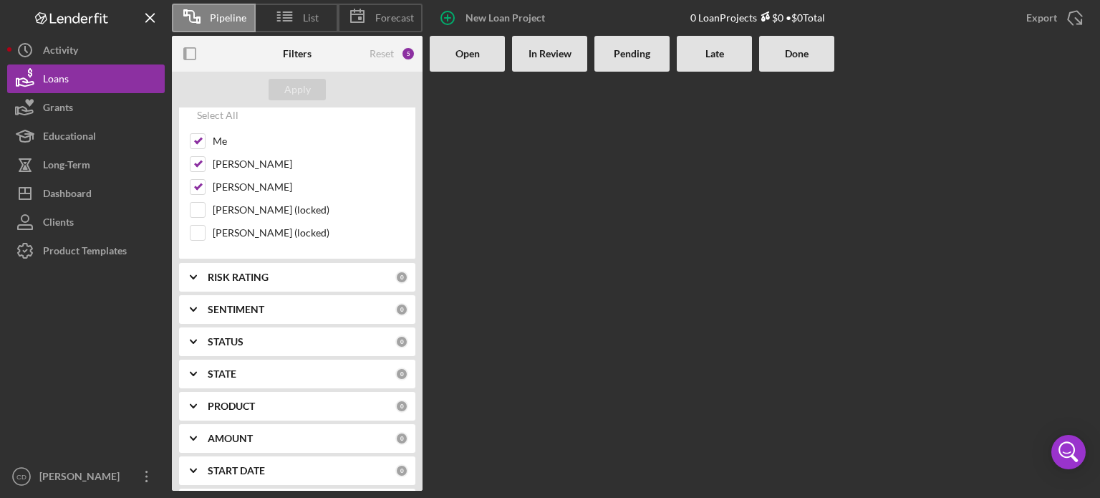
click at [231, 337] on b "STATUS" at bounding box center [226, 341] width 36 height 11
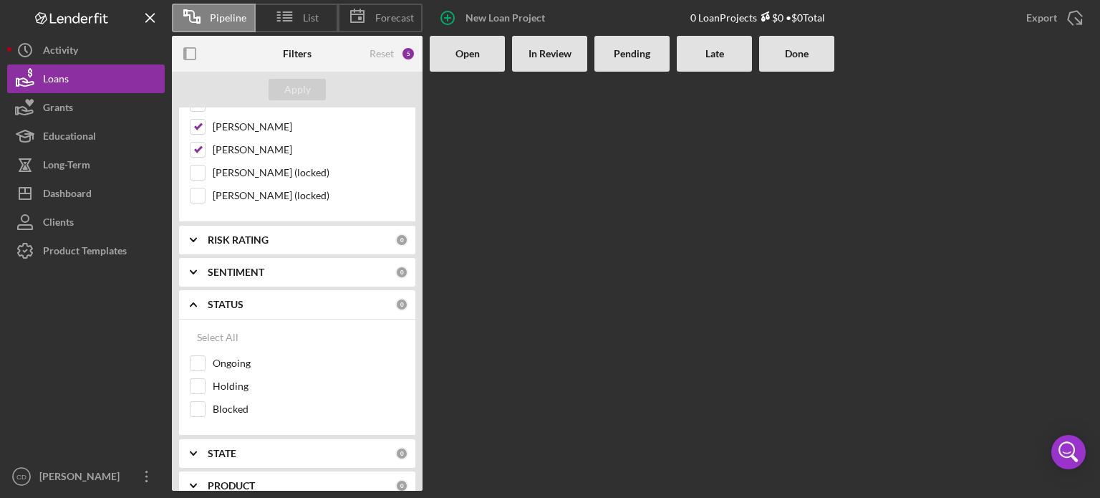
scroll to position [215, 0]
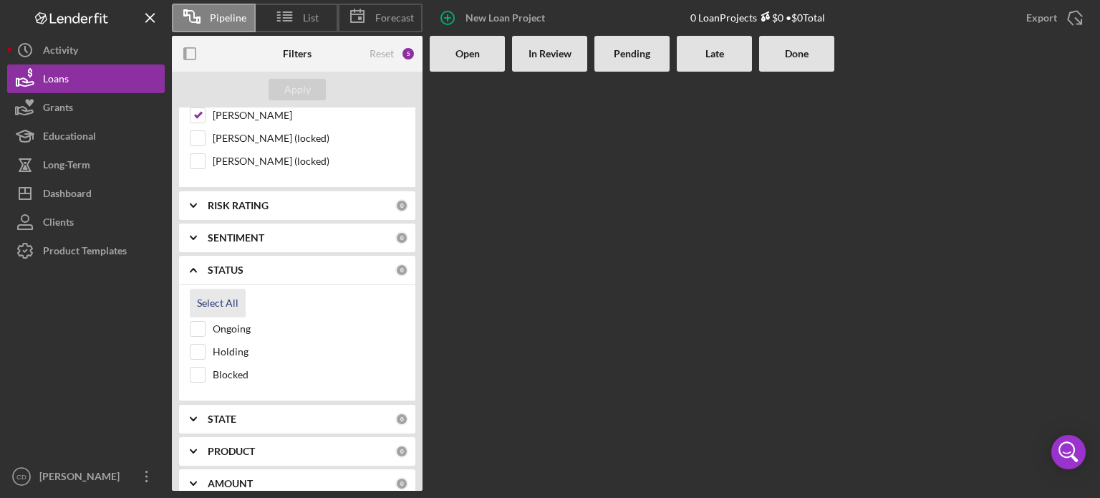
click at [226, 305] on div "Select All" at bounding box center [218, 303] width 42 height 29
checkbox input "true"
click at [302, 85] on div "Apply" at bounding box center [297, 89] width 27 height 21
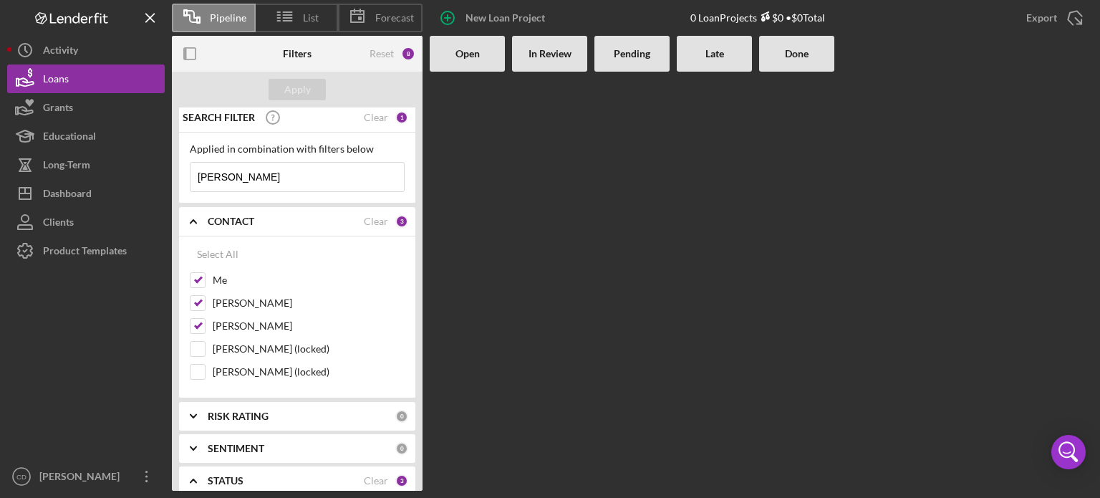
scroll to position [0, 0]
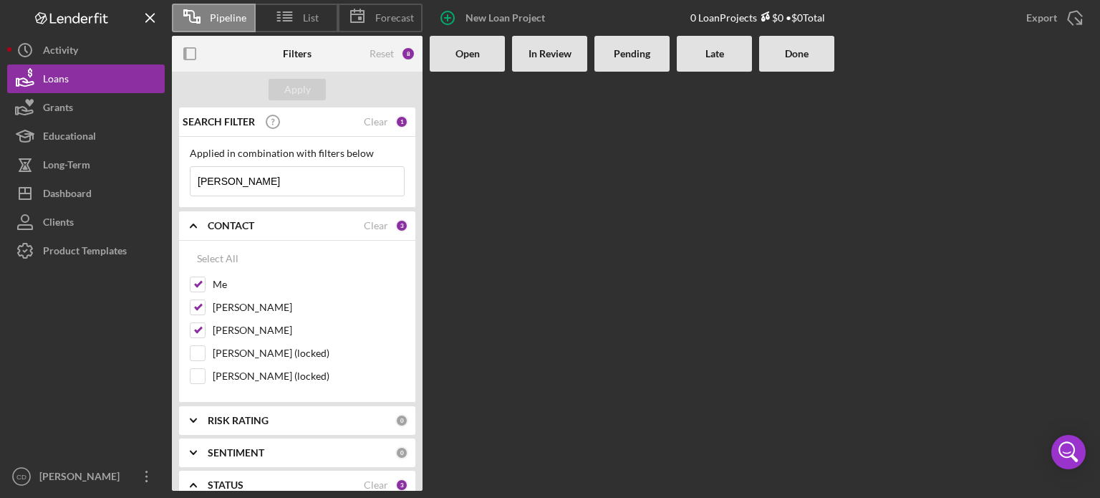
click at [192, 222] on icon "Icon/Expander" at bounding box center [193, 226] width 36 height 36
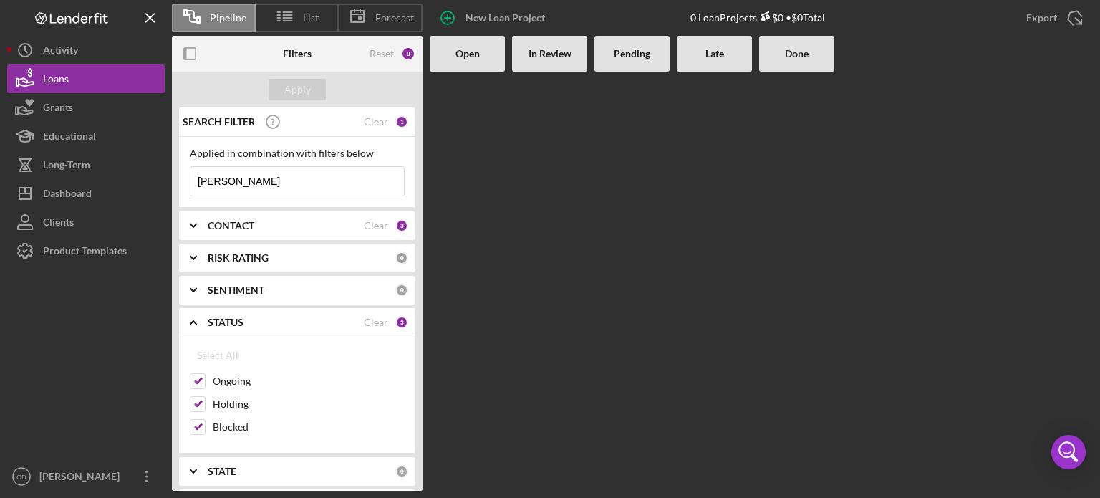
click at [191, 322] on polyline at bounding box center [194, 322] width 6 height 3
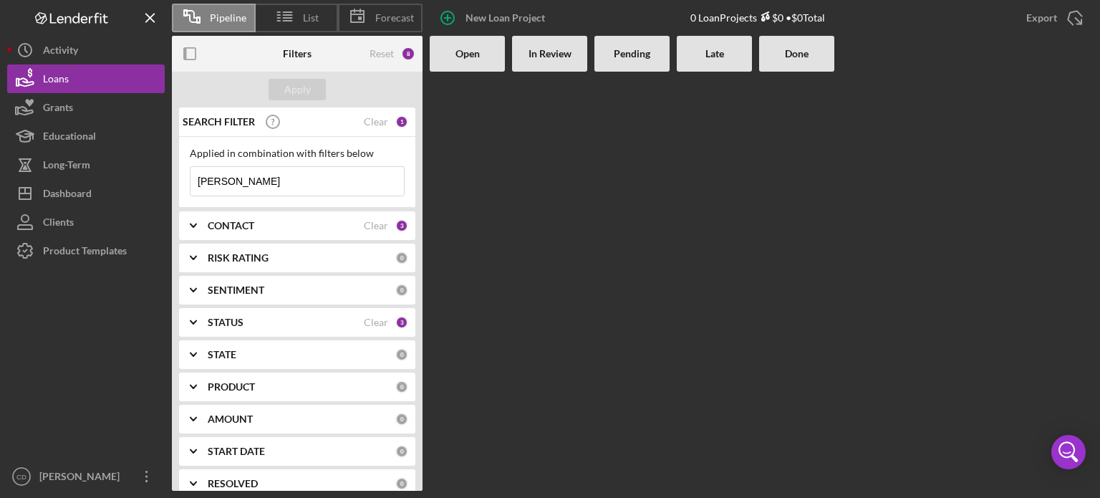
click at [193, 284] on icon "Icon/Expander" at bounding box center [193, 290] width 36 height 36
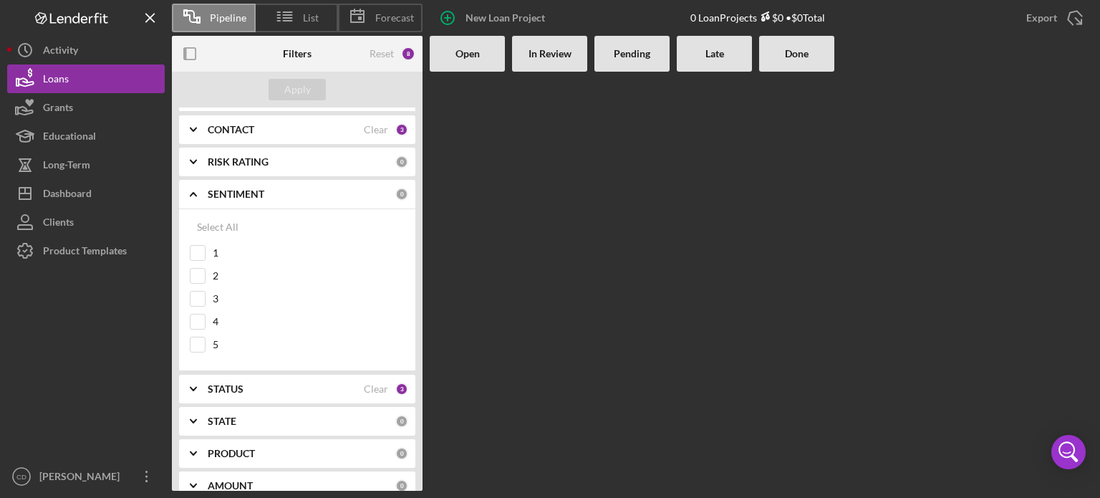
scroll to position [72, 0]
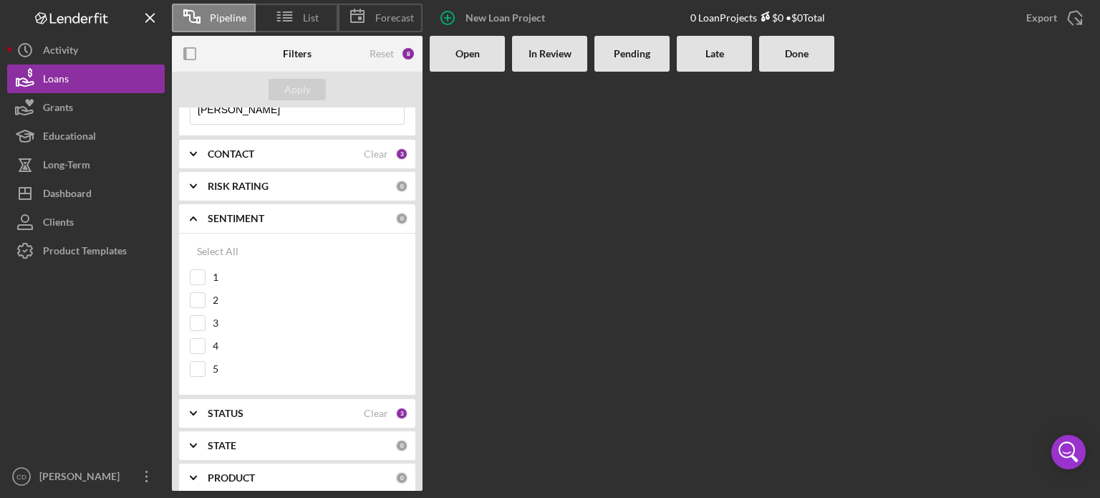
click at [196, 413] on icon "Icon/Expander" at bounding box center [193, 413] width 36 height 36
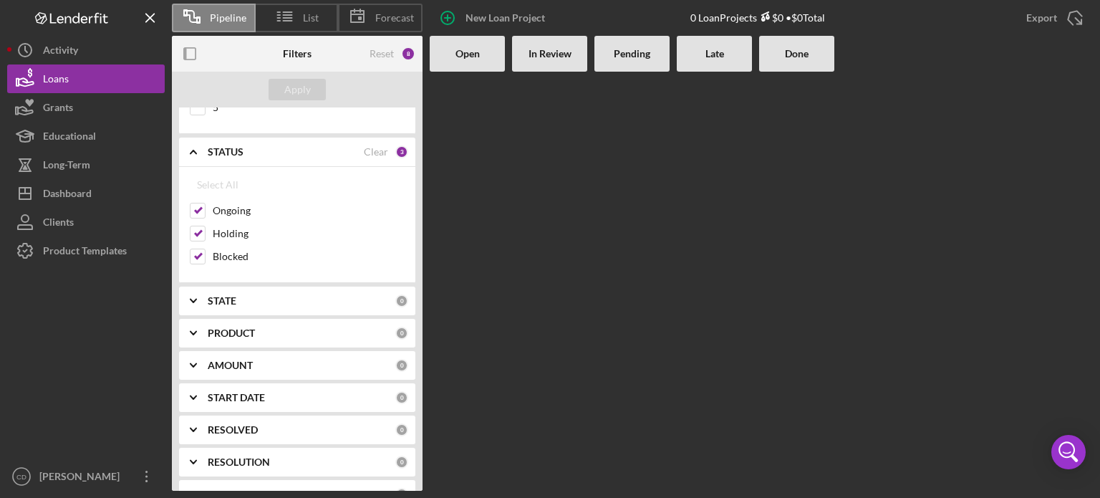
scroll to position [358, 0]
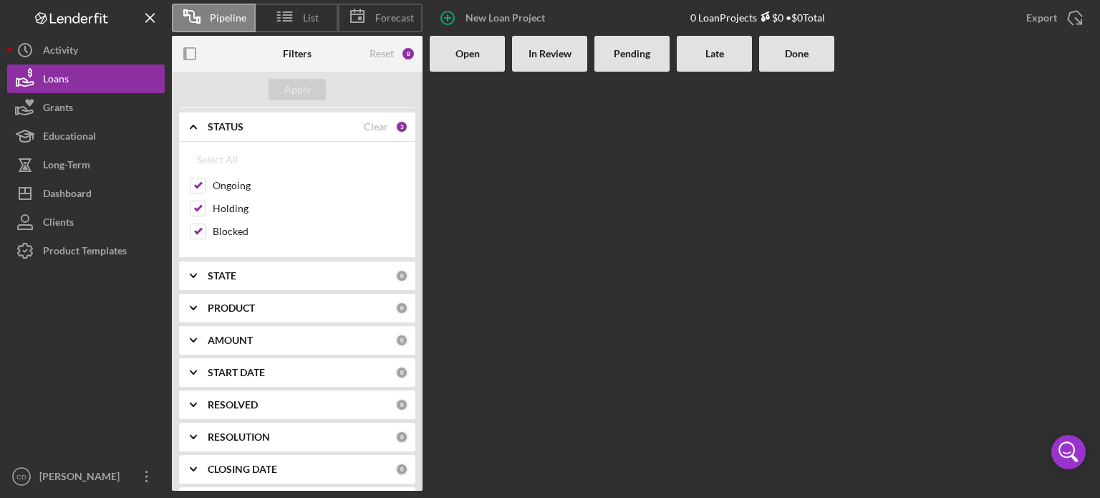
click at [195, 301] on icon "Icon/Expander" at bounding box center [193, 308] width 36 height 36
click at [217, 340] on div "Select All" at bounding box center [218, 341] width 42 height 29
checkbox input "true"
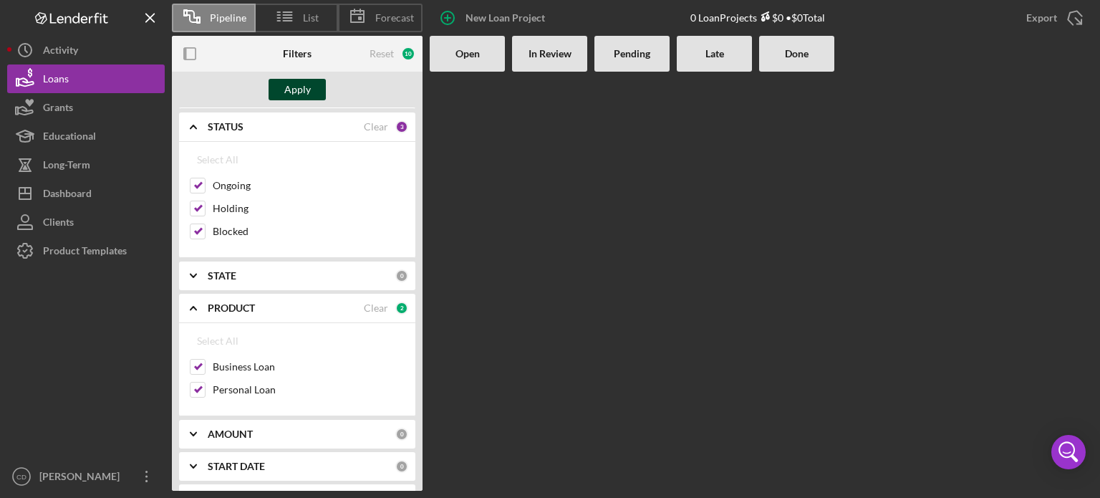
click at [301, 90] on div "Apply" at bounding box center [297, 89] width 27 height 21
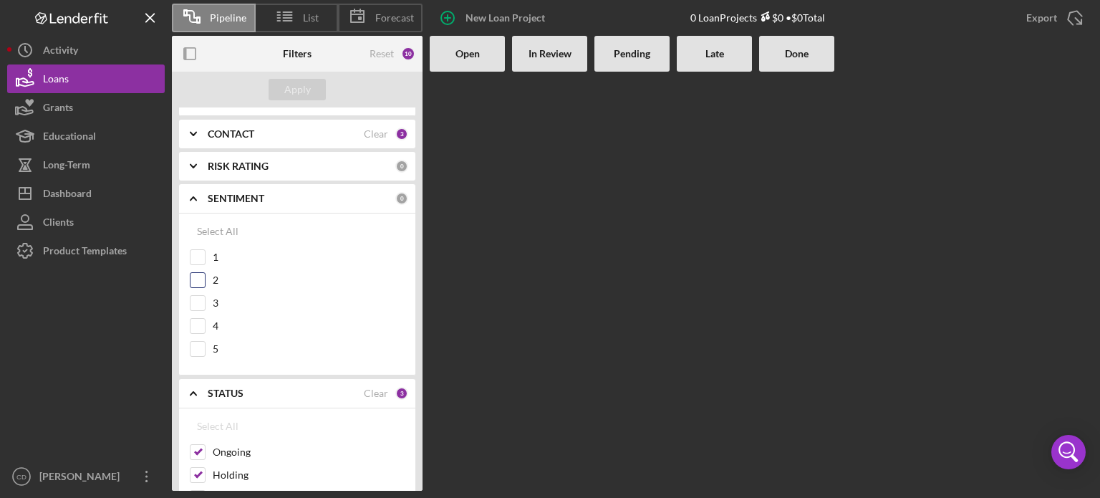
scroll to position [72, 0]
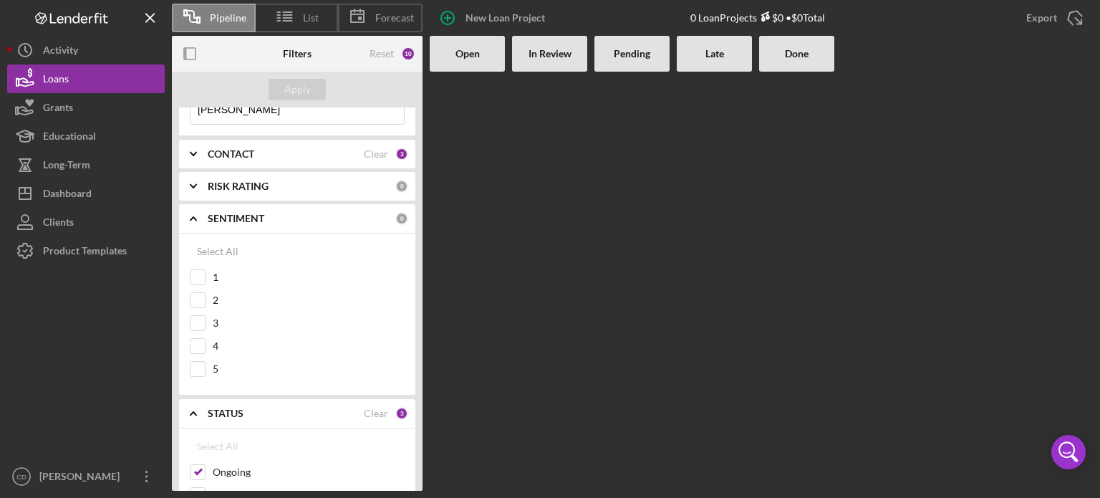
click at [192, 218] on polyline at bounding box center [194, 218] width 6 height 3
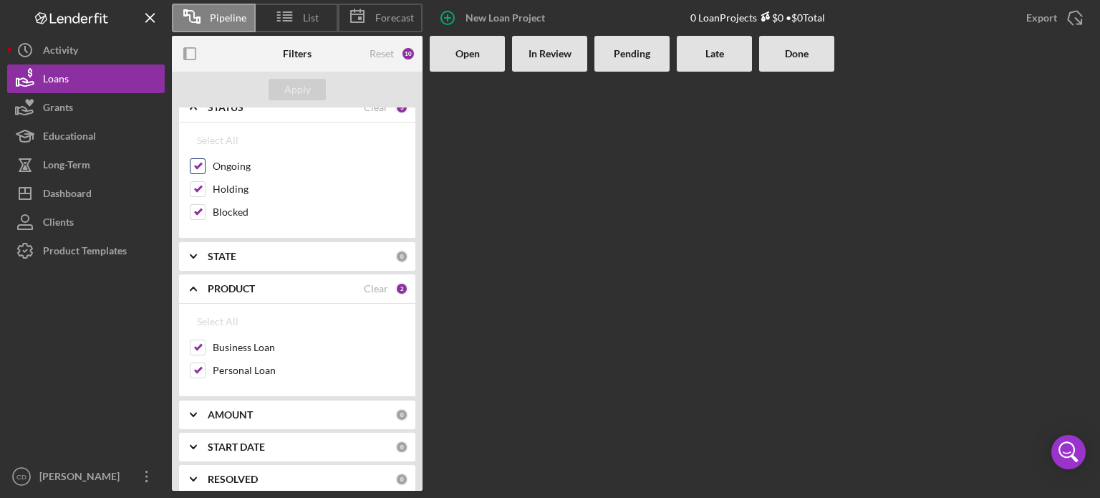
scroll to position [287, 0]
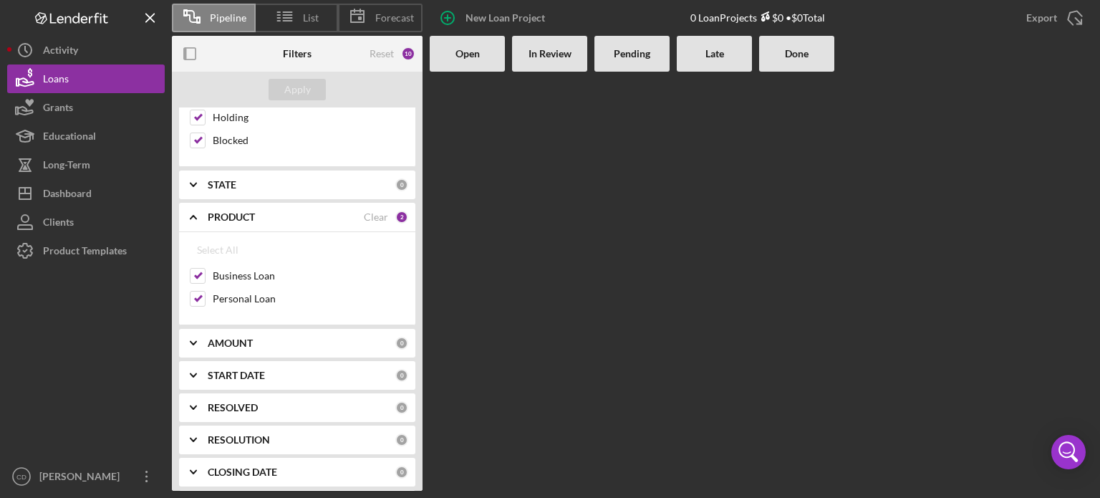
click at [192, 216] on polyline at bounding box center [194, 217] width 6 height 3
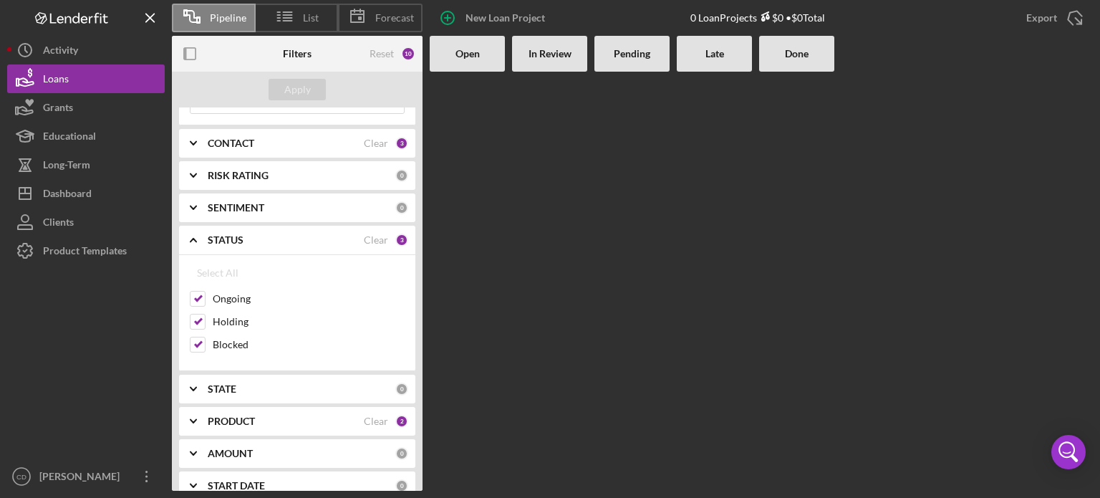
scroll to position [14, 0]
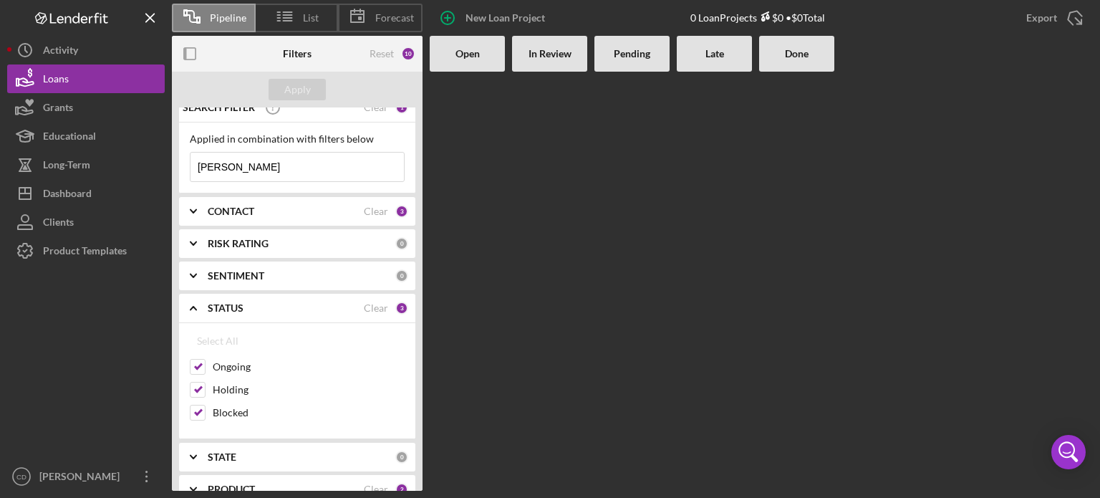
click at [195, 309] on icon "Icon/Expander" at bounding box center [193, 308] width 36 height 36
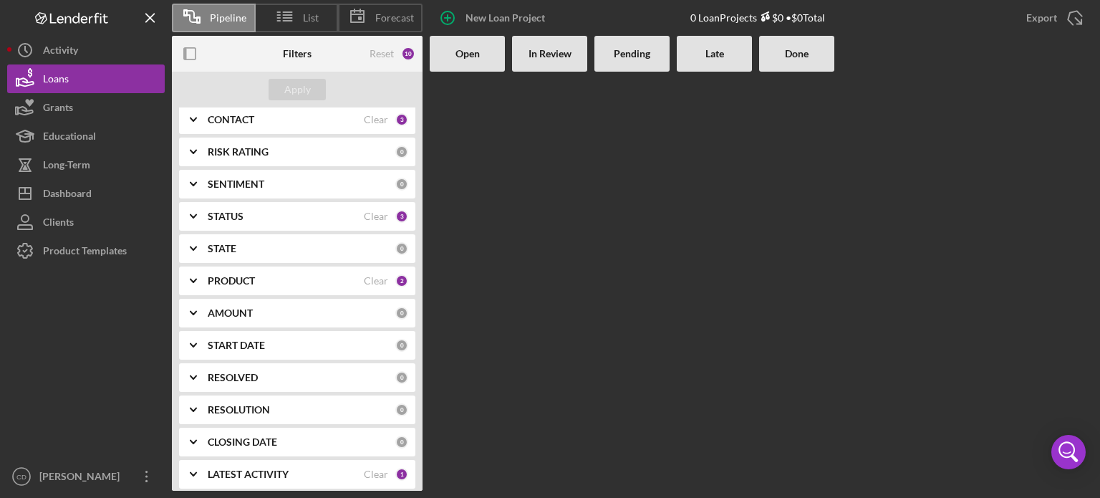
scroll to position [113, 0]
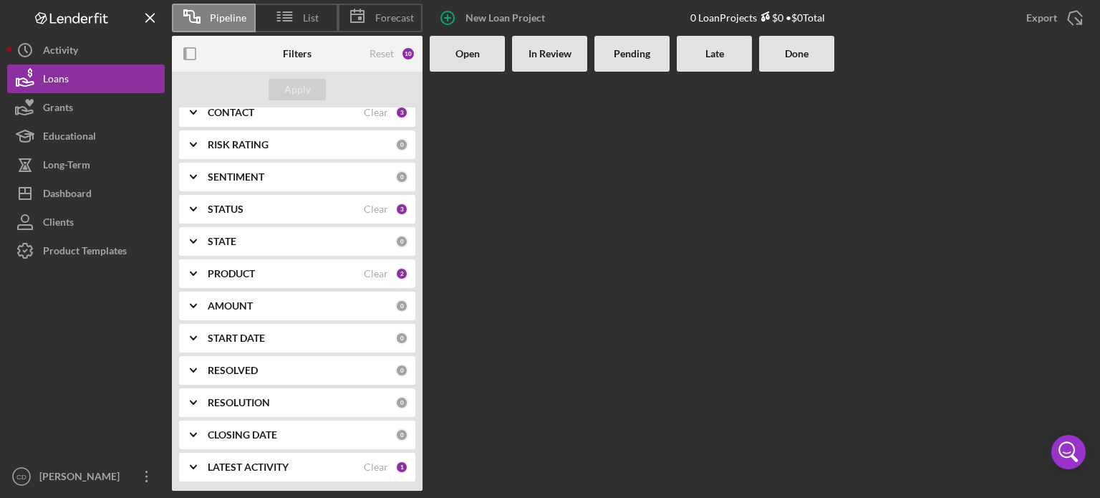
click at [189, 462] on icon "Icon/Expander" at bounding box center [193, 467] width 36 height 36
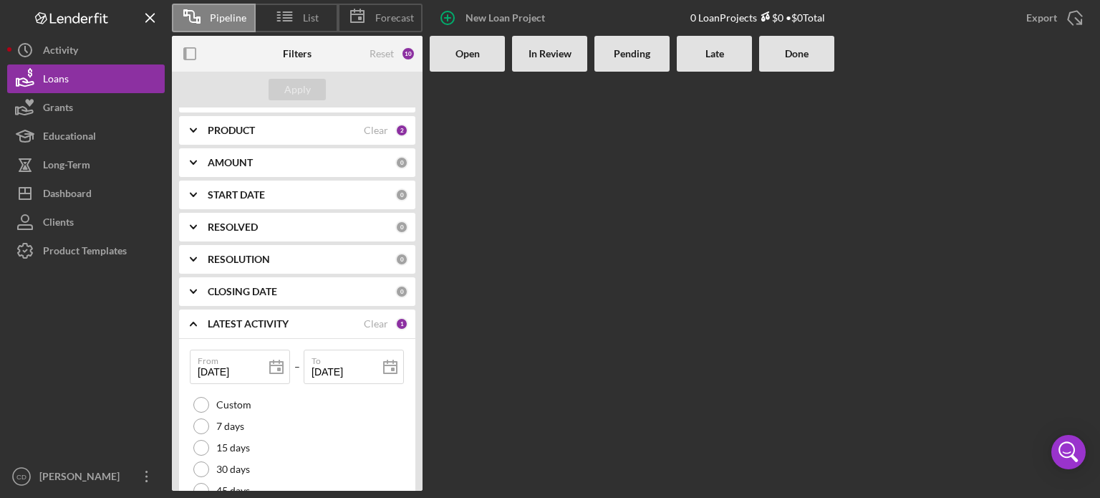
click at [191, 317] on icon "Icon/Expander" at bounding box center [193, 324] width 36 height 36
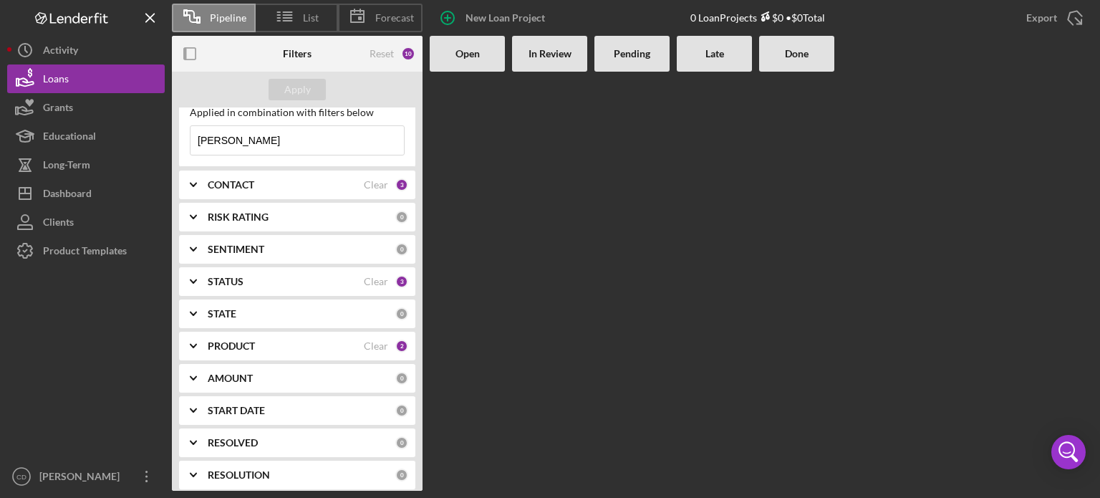
scroll to position [0, 0]
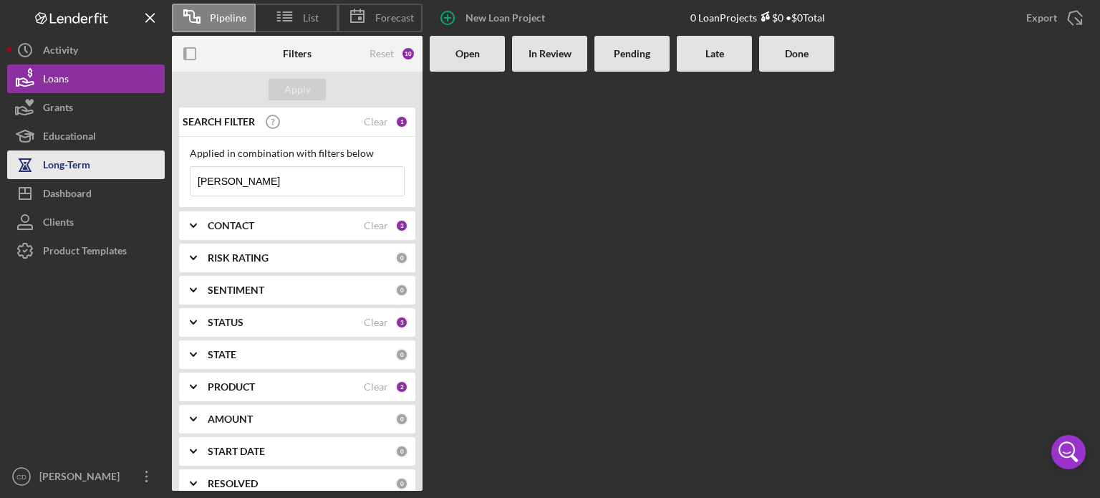
drag, startPoint x: 333, startPoint y: 185, endPoint x: 23, endPoint y: 165, distance: 310.7
click at [24, 165] on div "Pipeline List Forecast New Loan Project 0 Loan Projects $0 • $0 Total Export Ic…" at bounding box center [550, 245] width 1086 height 491
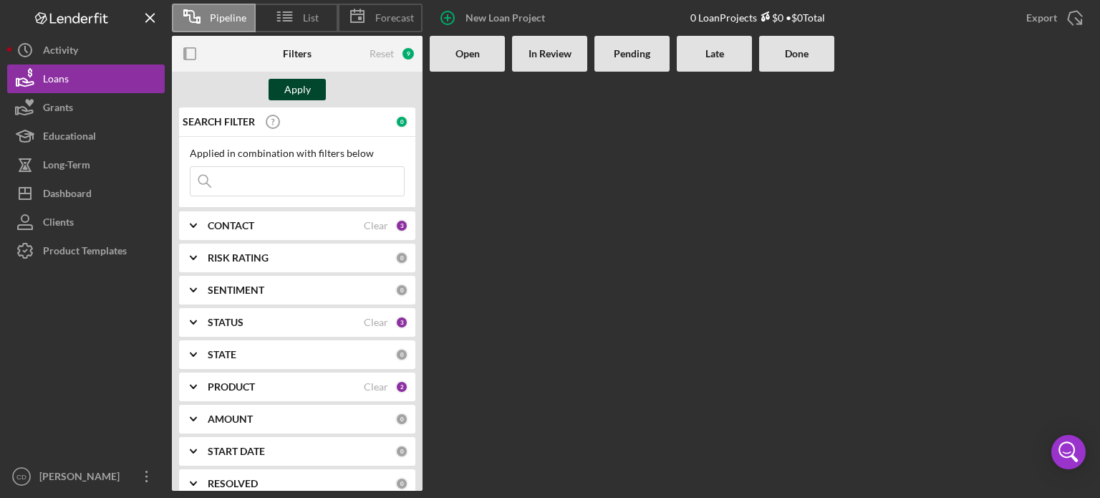
click at [288, 84] on div "Apply" at bounding box center [297, 89] width 27 height 21
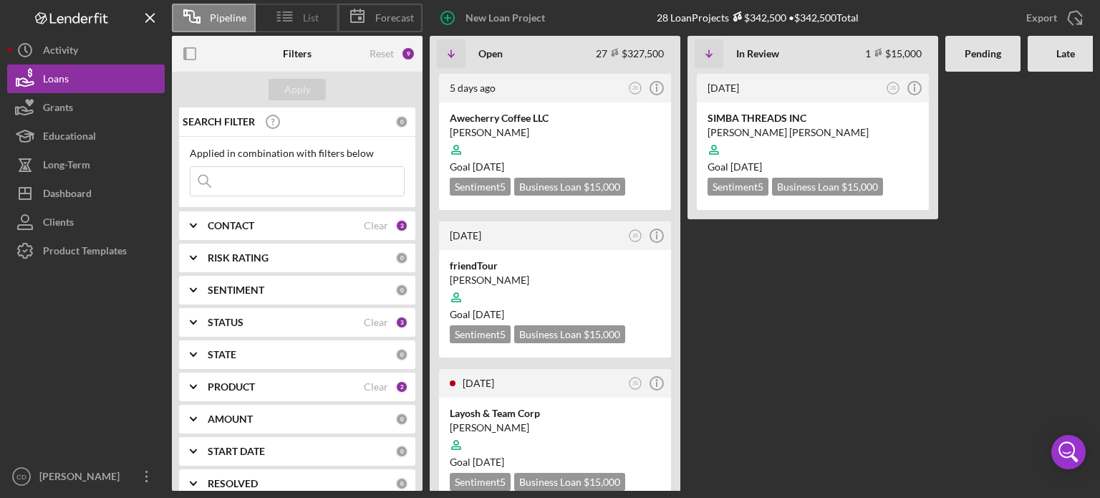
click at [290, 18] on line at bounding box center [287, 18] width 9 height 0
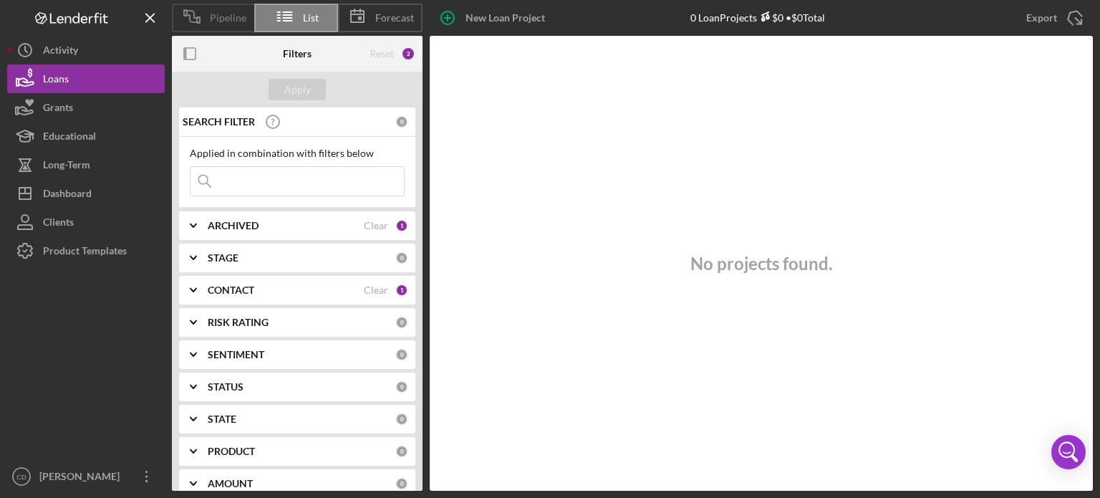
click at [232, 13] on span "Pipeline" at bounding box center [228, 17] width 37 height 11
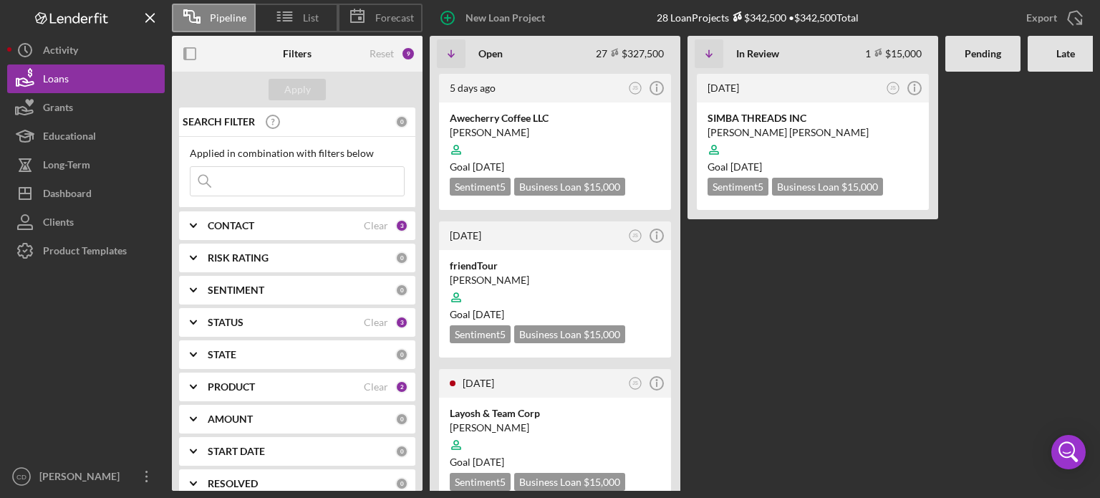
click at [197, 228] on icon "Icon/Expander" at bounding box center [193, 226] width 36 height 36
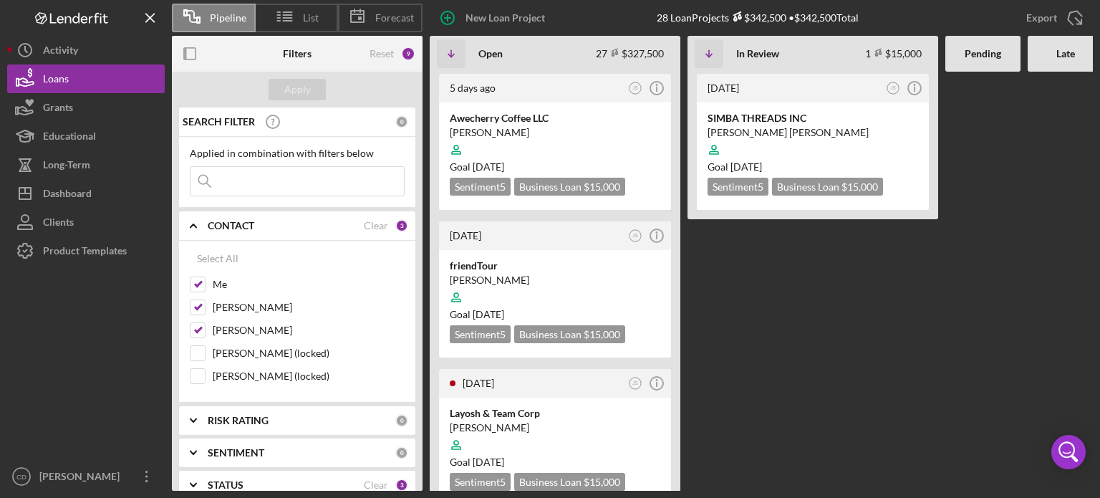
click at [197, 228] on icon "Icon/Expander" at bounding box center [193, 226] width 36 height 36
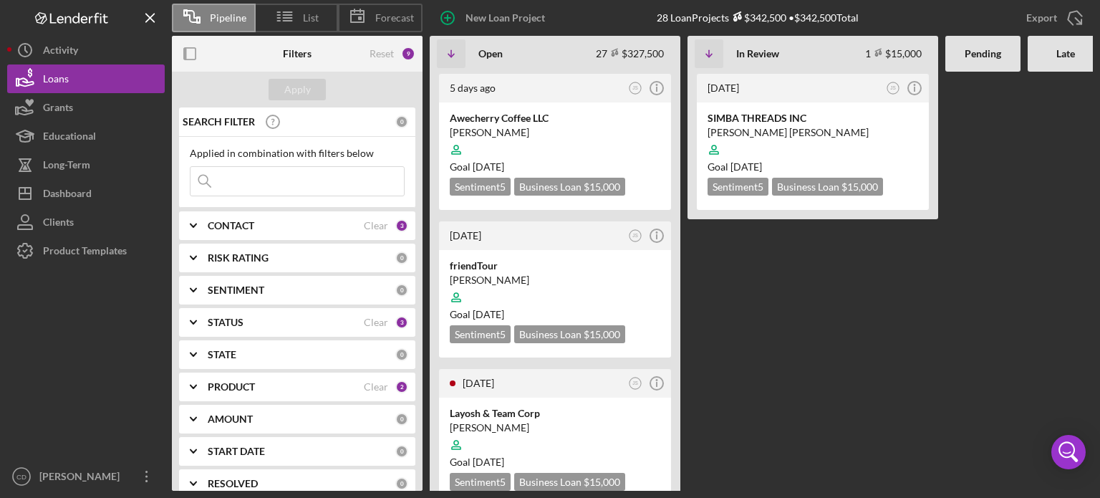
click at [193, 257] on polyline at bounding box center [194, 257] width 6 height 3
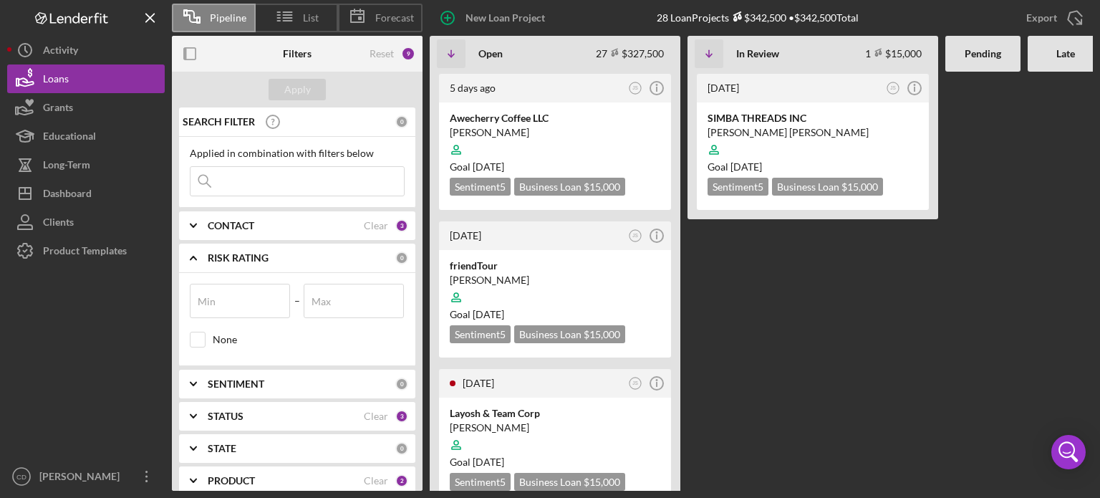
click at [193, 257] on icon "Icon/Expander" at bounding box center [193, 258] width 36 height 36
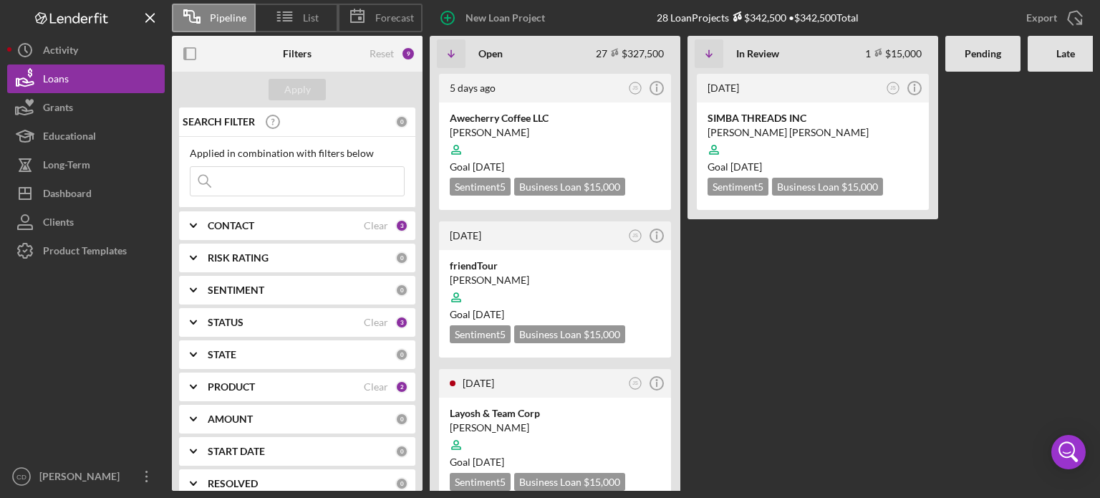
click at [195, 320] on icon "Icon/Expander" at bounding box center [193, 322] width 36 height 36
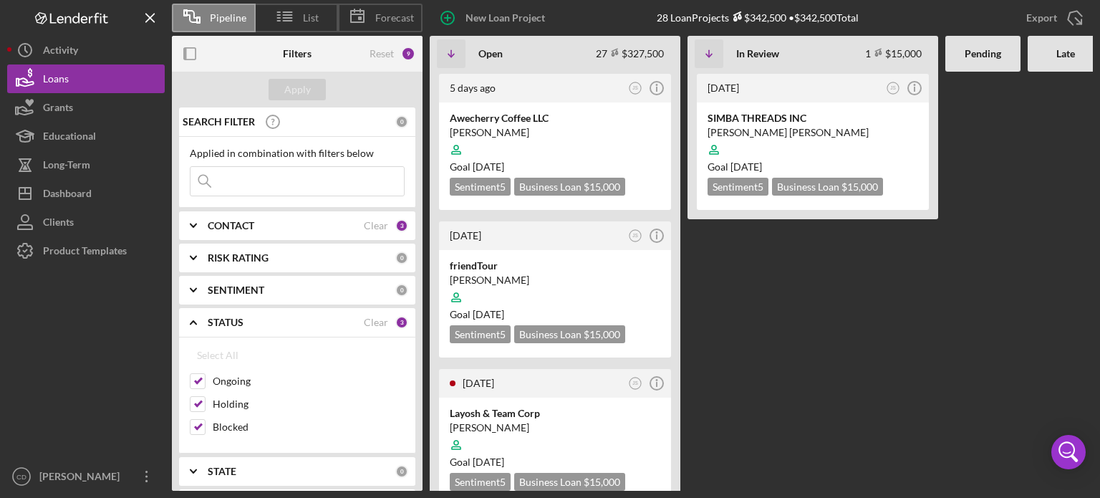
click at [195, 320] on icon "Icon/Expander" at bounding box center [193, 322] width 36 height 36
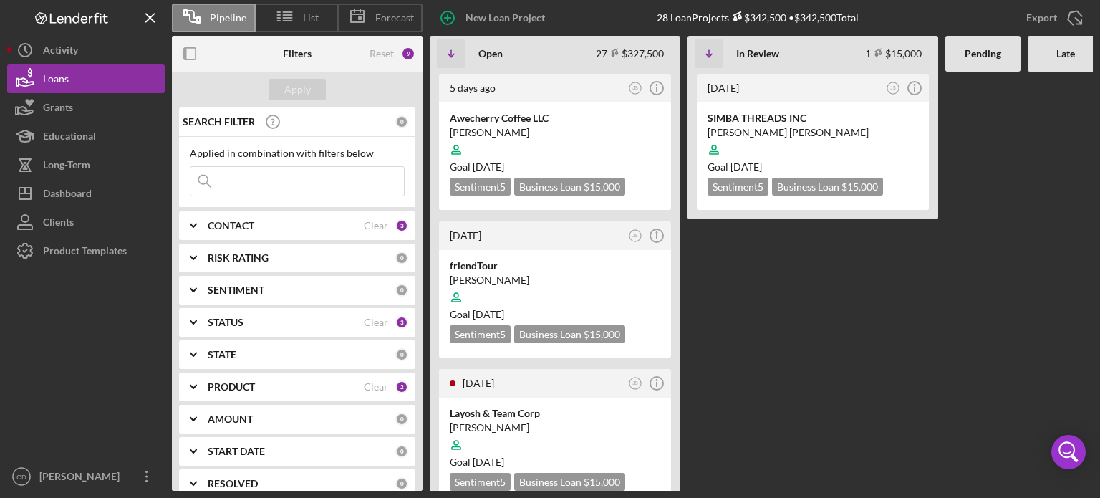
click at [191, 353] on polyline at bounding box center [194, 354] width 6 height 3
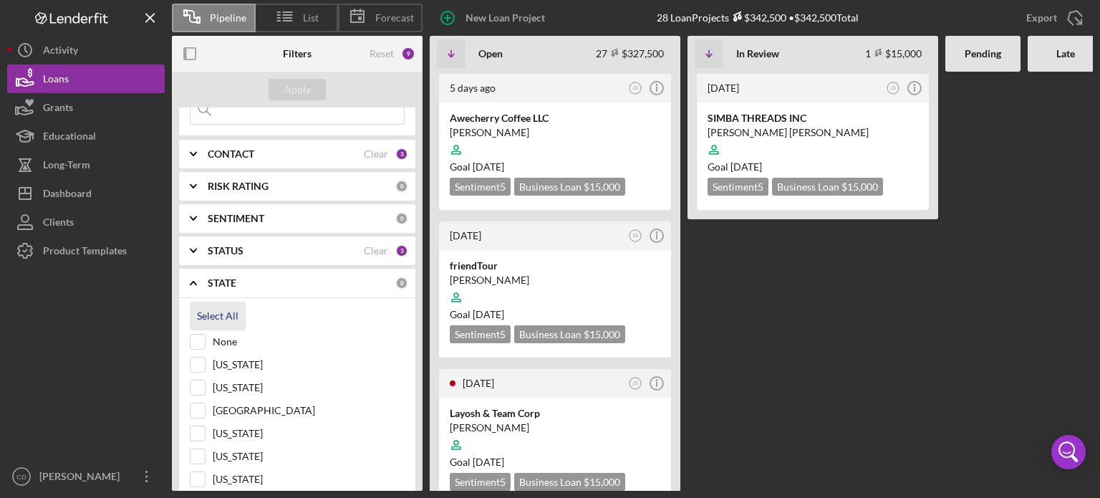
click at [215, 316] on div "Select All" at bounding box center [218, 316] width 42 height 29
checkbox input "true"
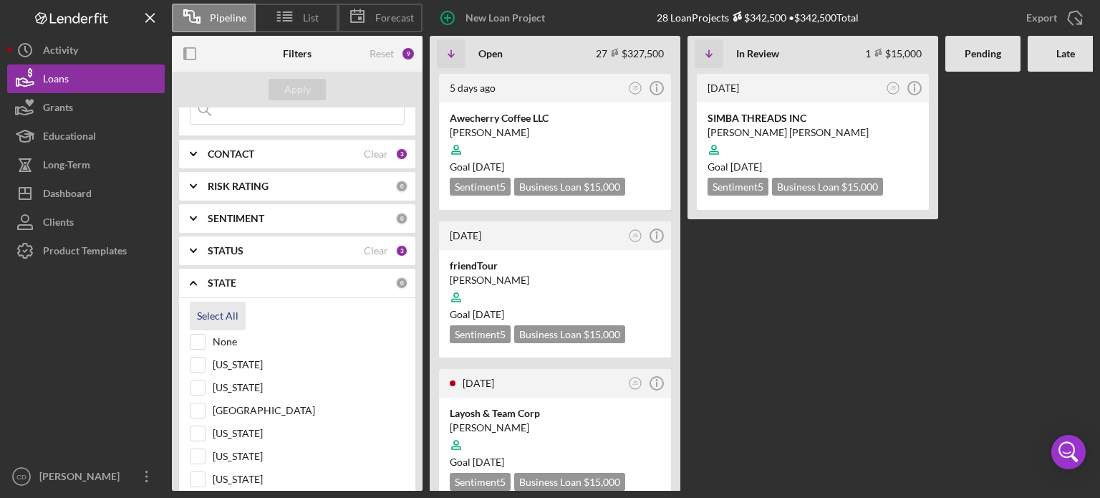
checkbox input "true"
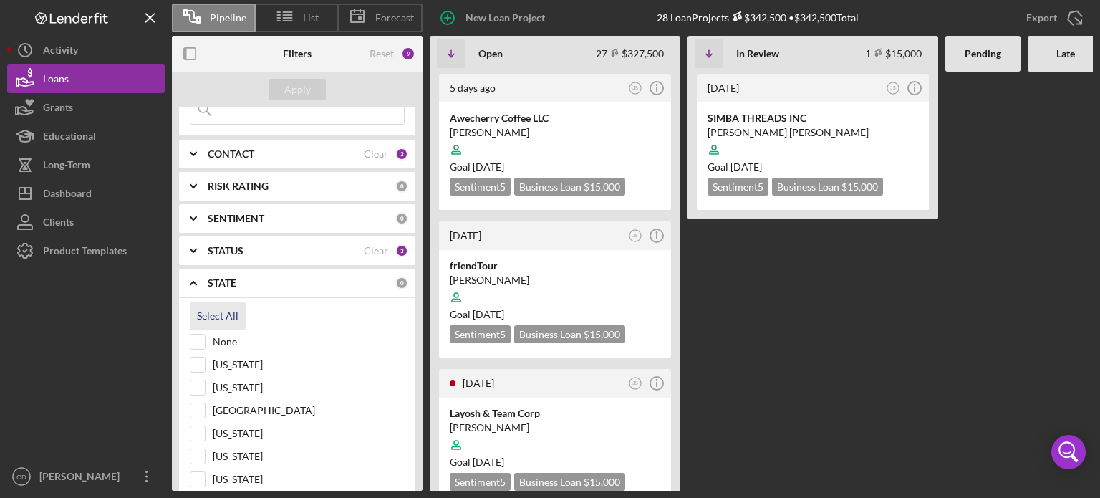
checkbox input "true"
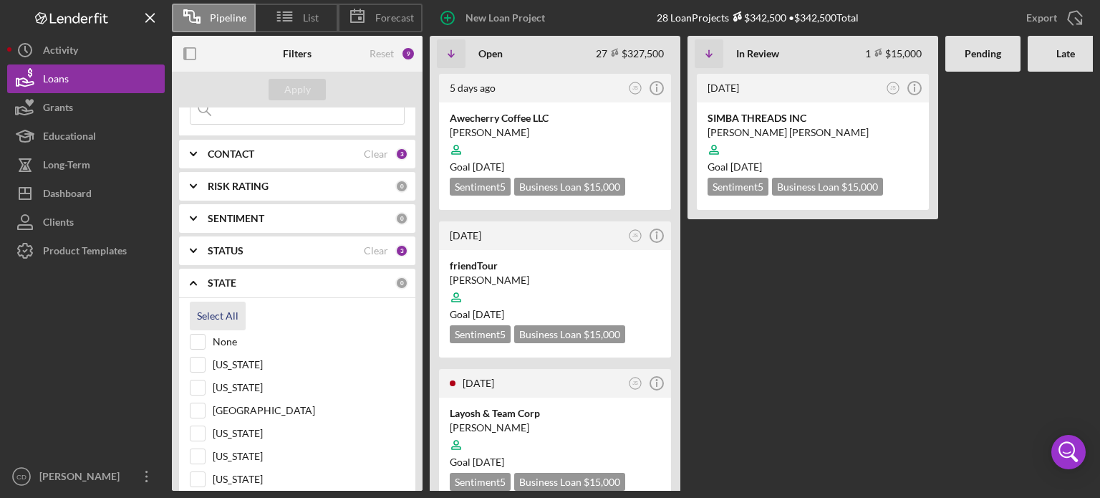
checkbox input "true"
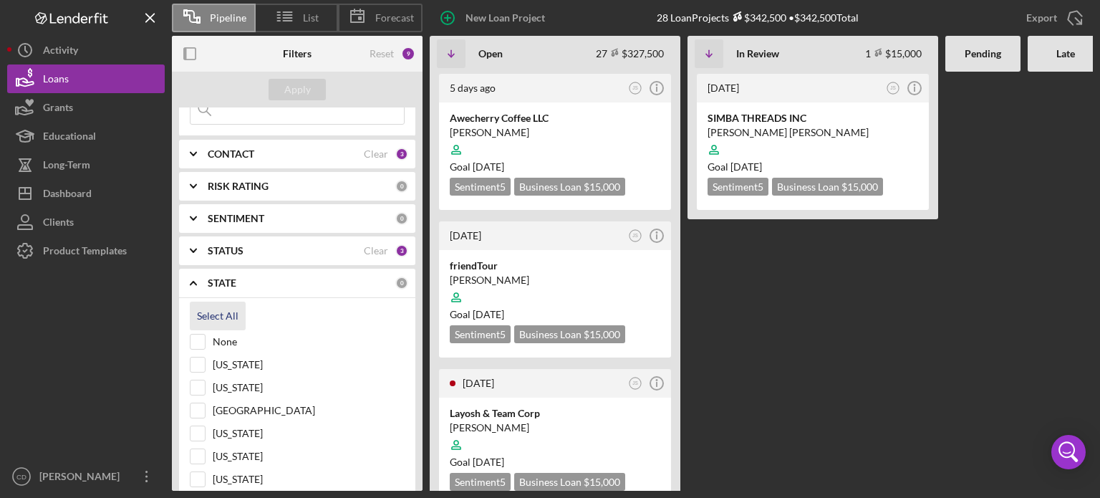
checkbox input "true"
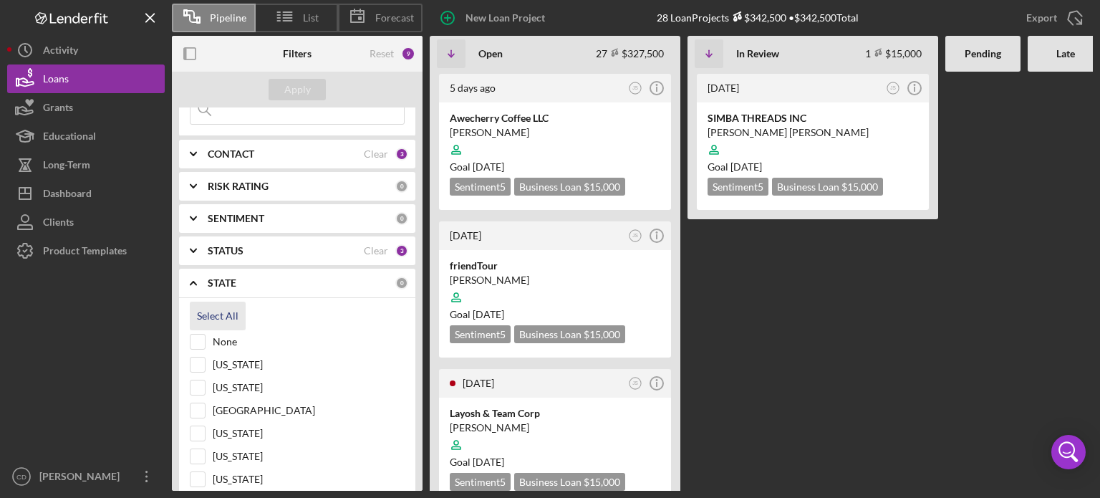
checkbox input "true"
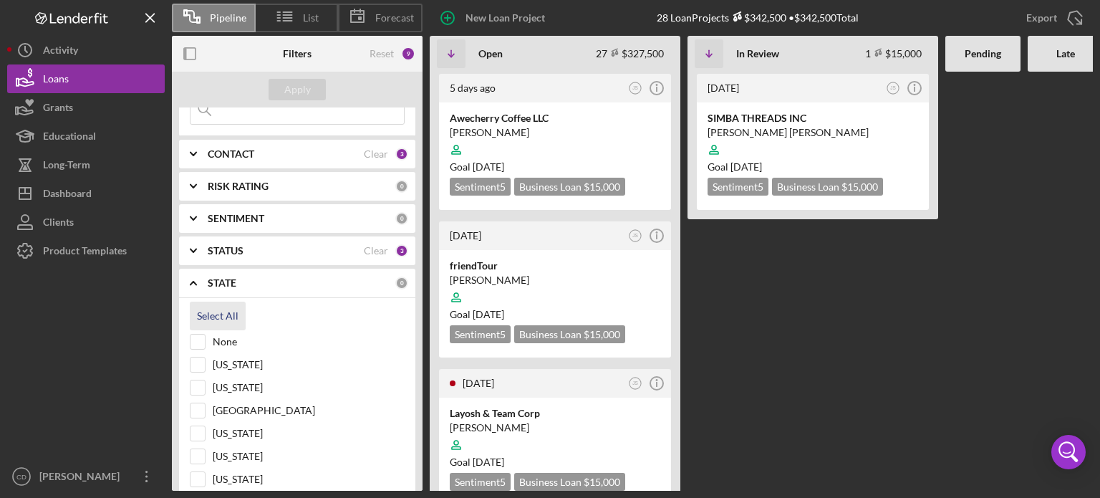
checkbox input "true"
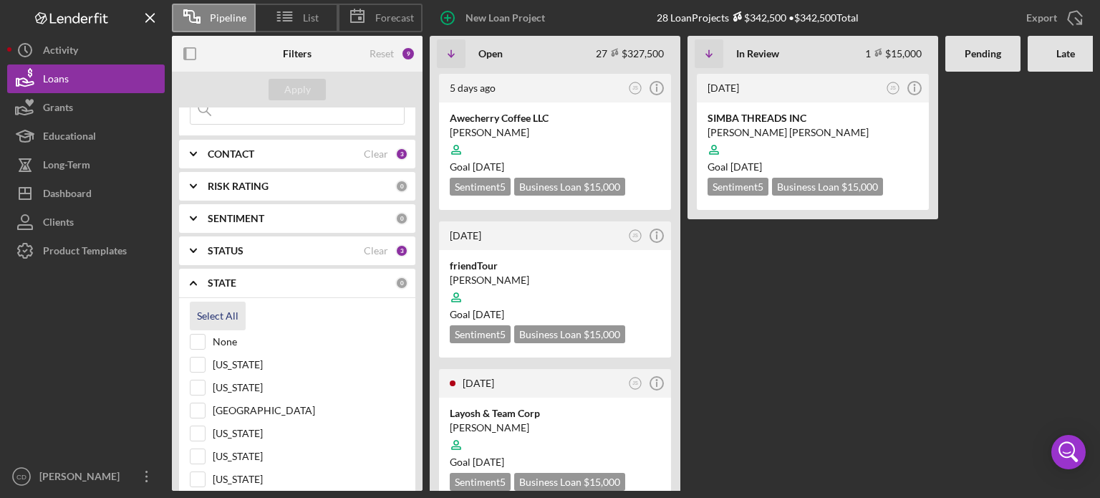
checkbox input "true"
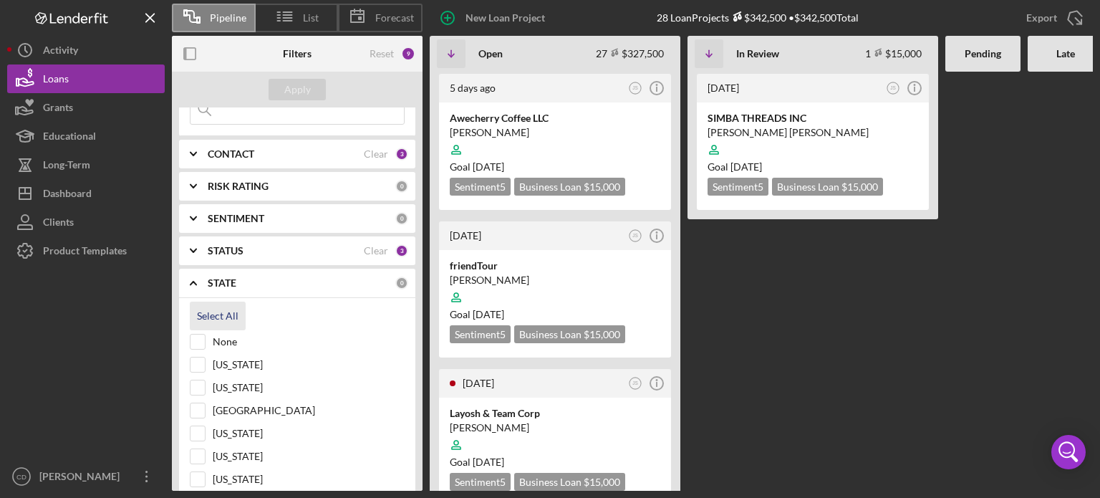
checkbox input "true"
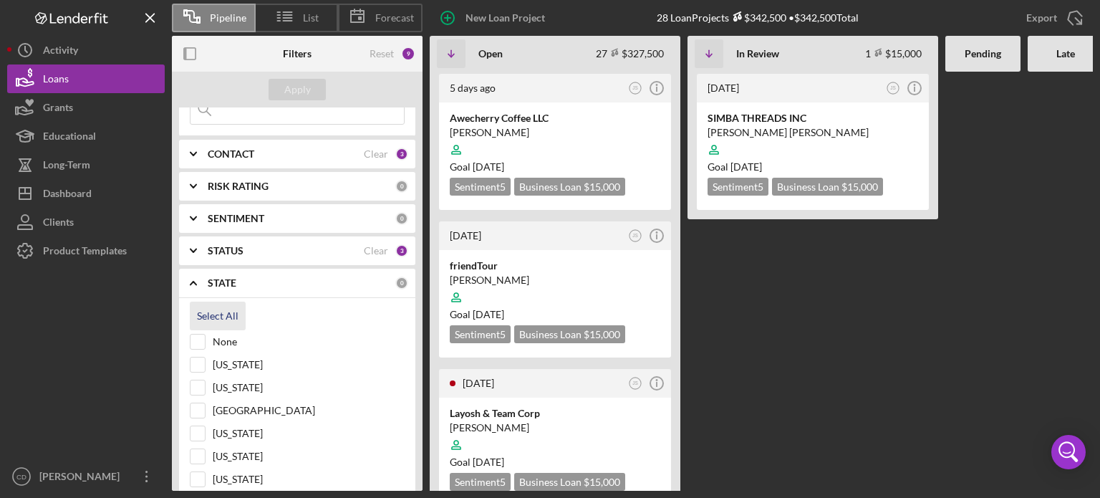
checkbox input "true"
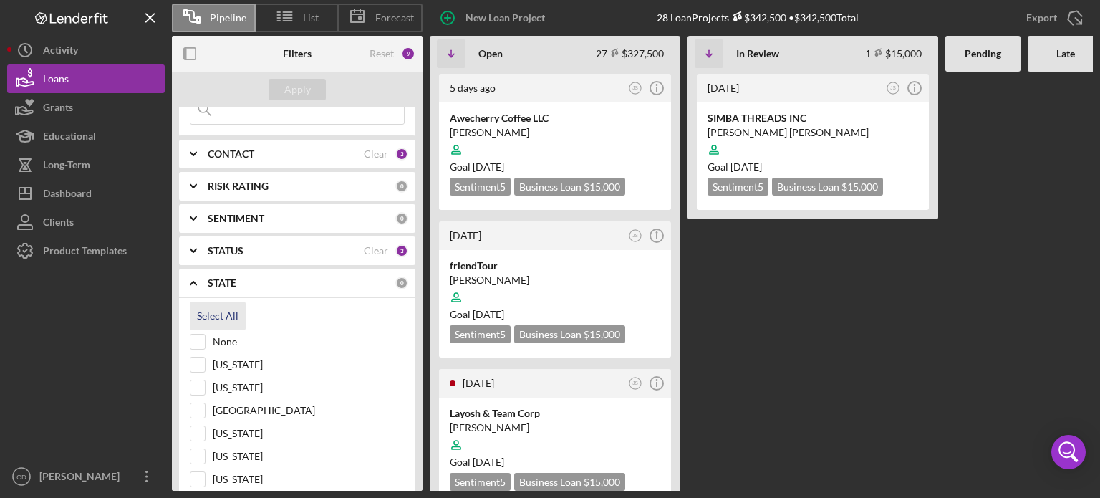
checkbox input "true"
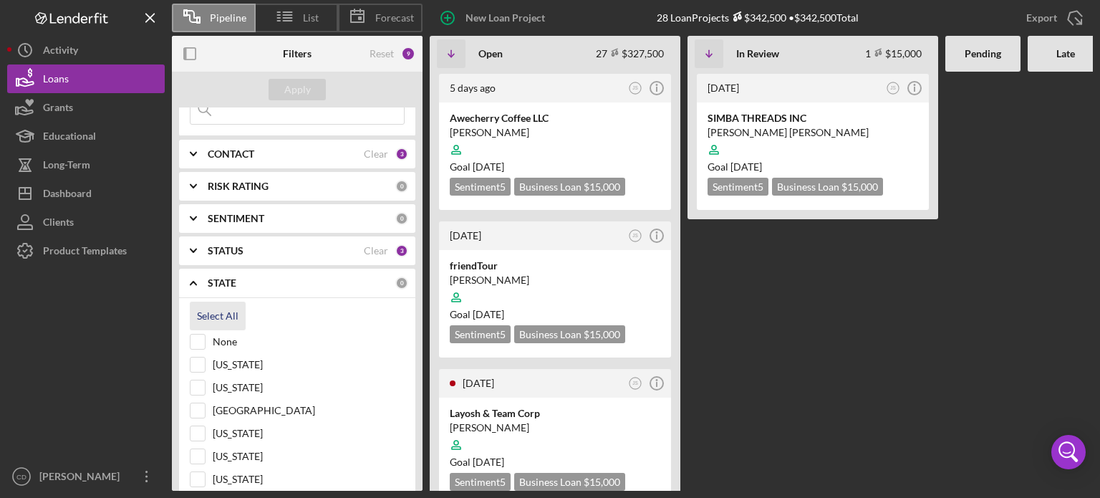
checkbox input "true"
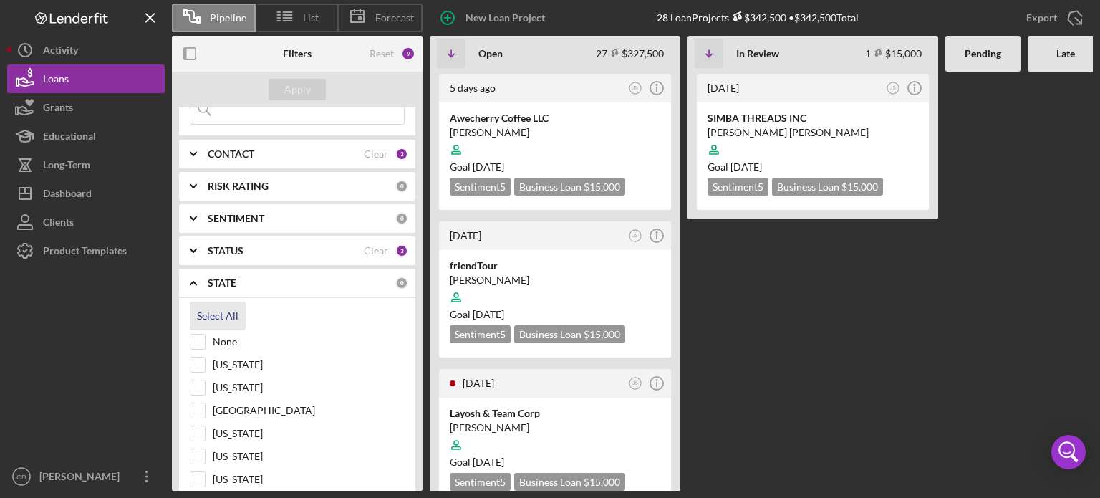
checkbox input "true"
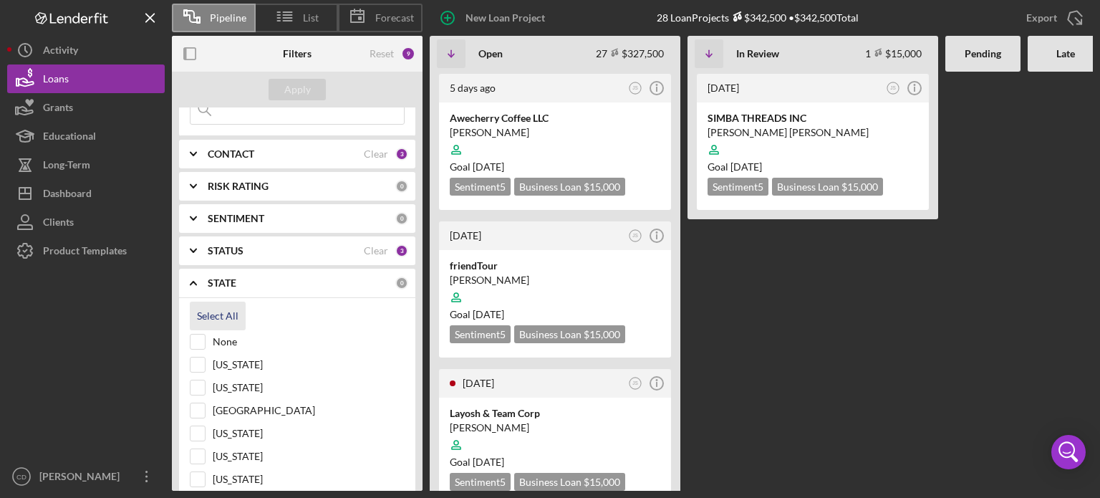
checkbox input "true"
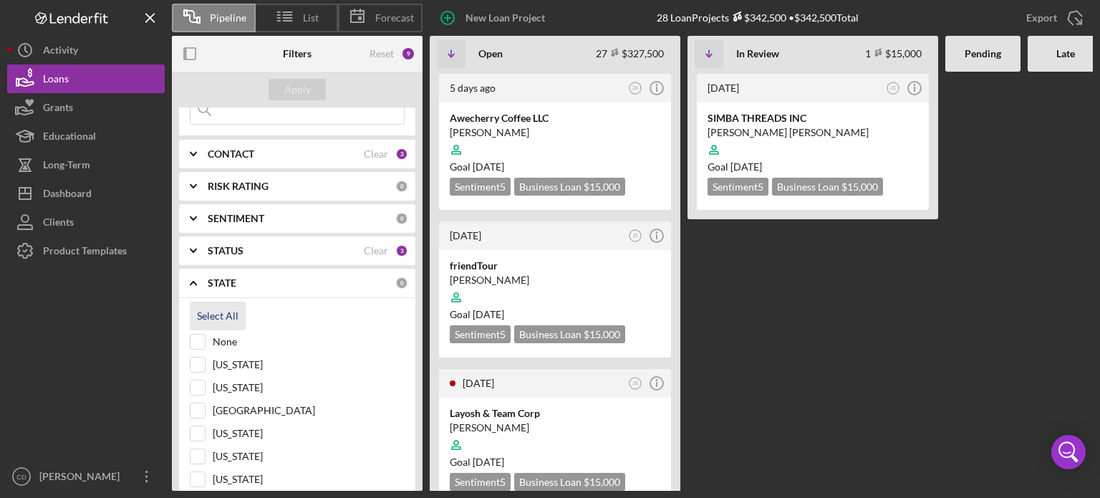
checkbox input "true"
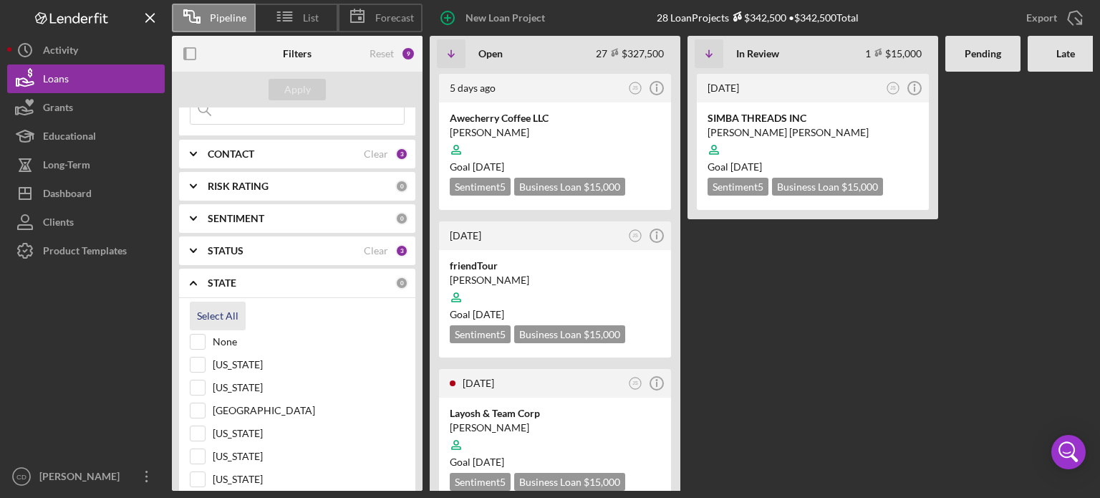
checkbox input "true"
click at [304, 87] on div "Apply" at bounding box center [297, 89] width 27 height 21
click at [372, 278] on div "Clear" at bounding box center [376, 282] width 24 height 11
checkbox input "false"
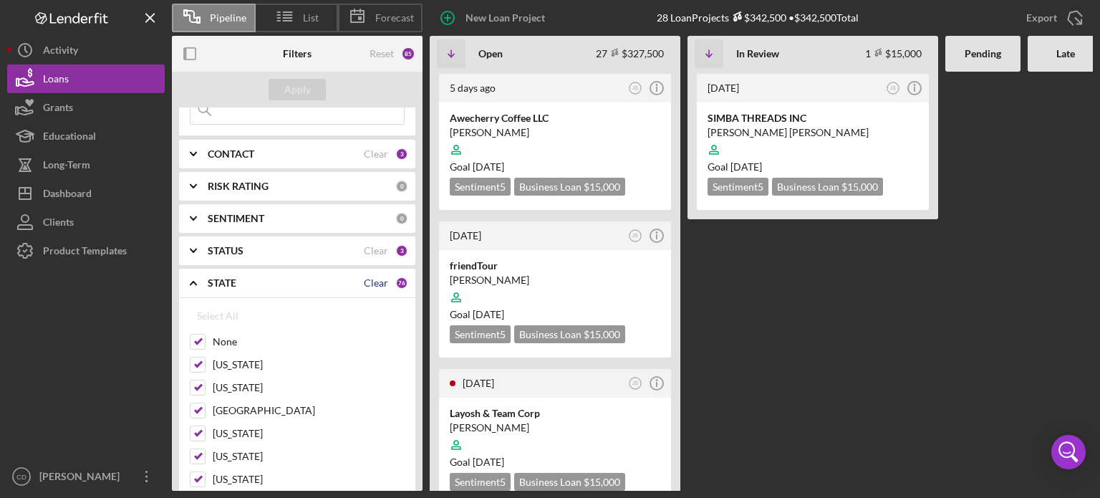
checkbox input "false"
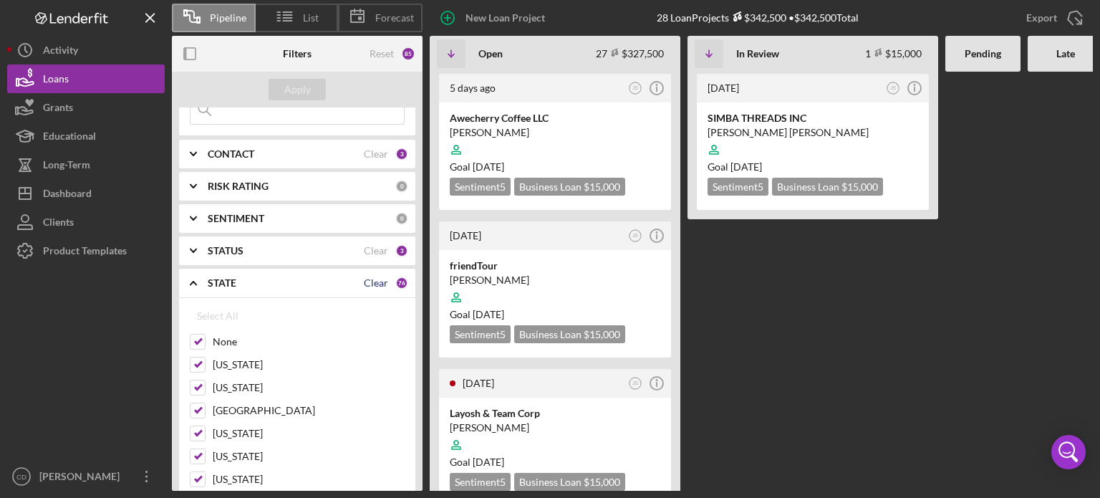
checkbox input "false"
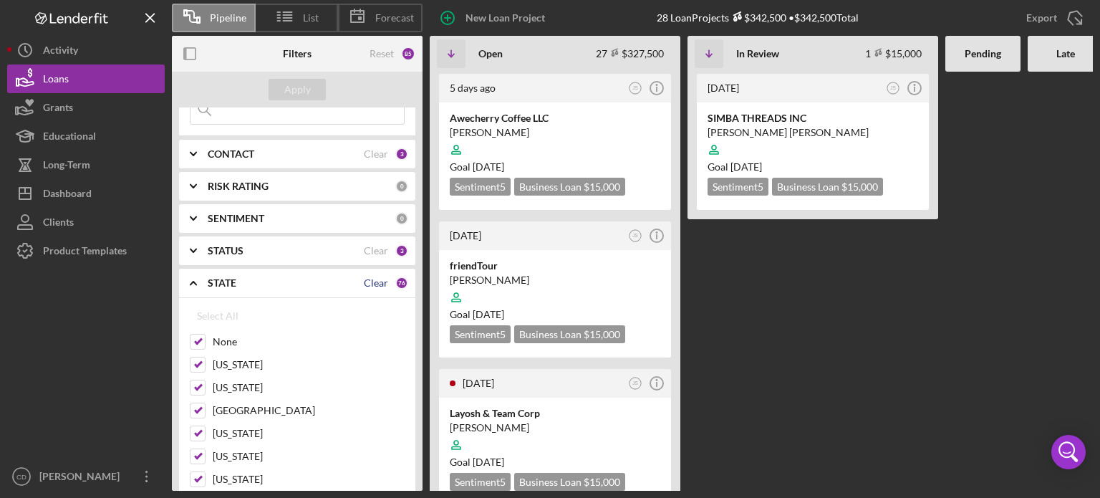
checkbox input "false"
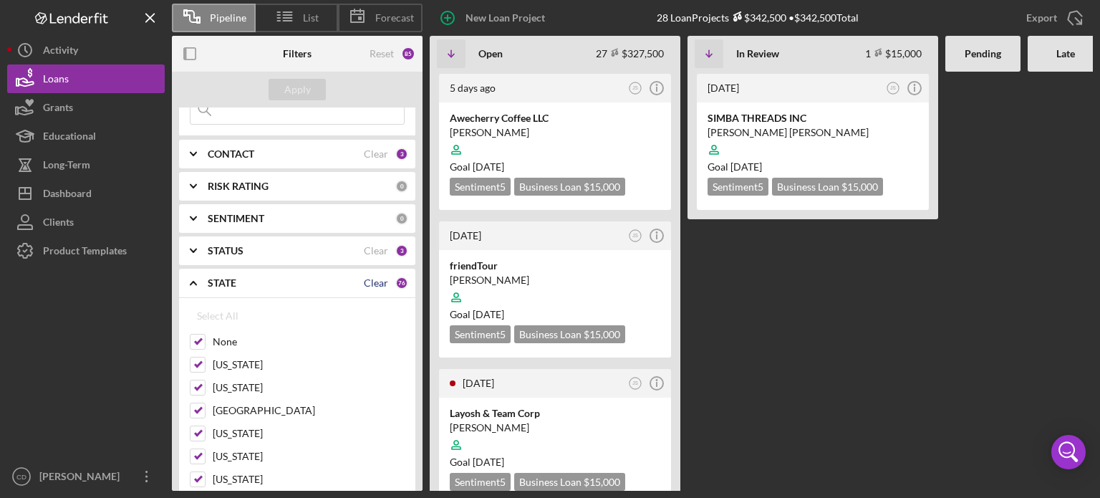
checkbox input "false"
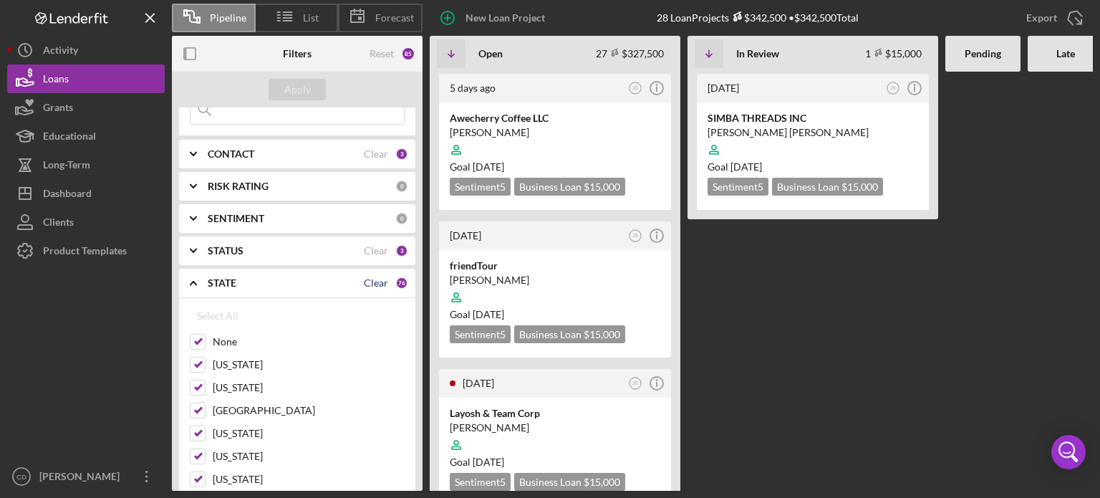
checkbox input "false"
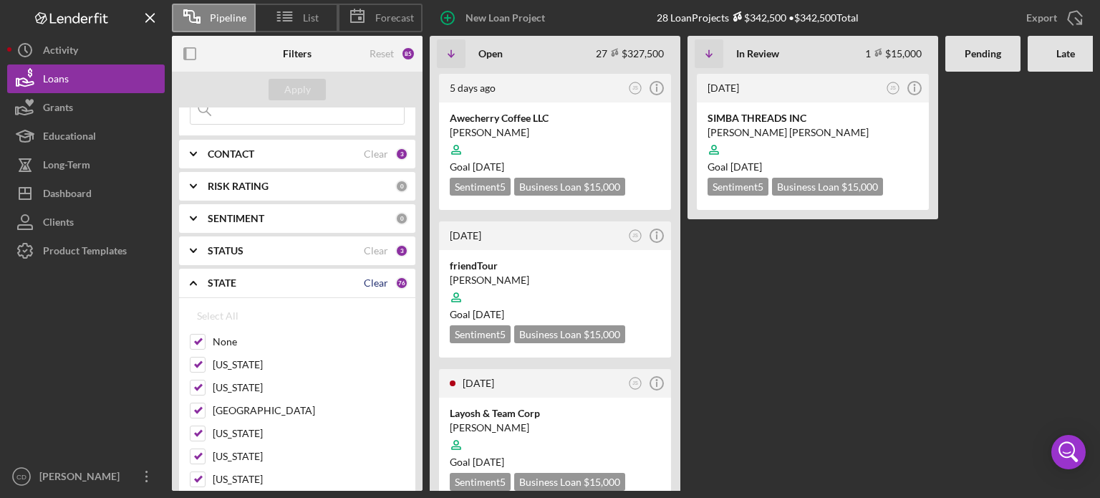
checkbox input "false"
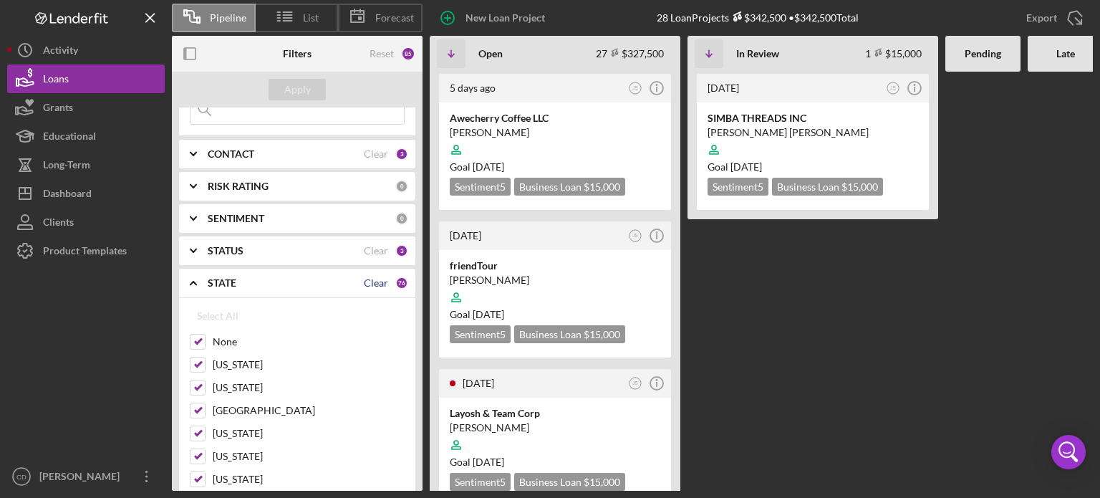
checkbox input "false"
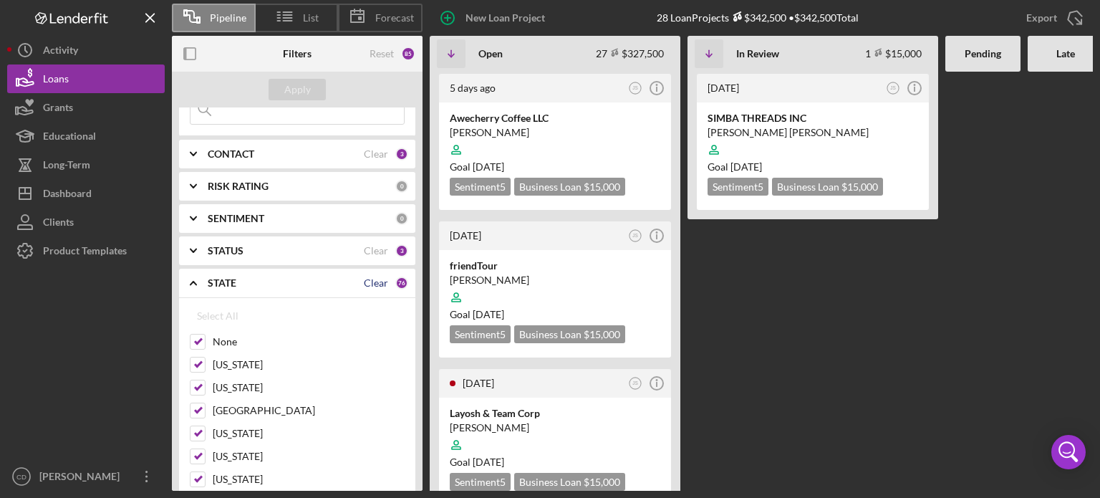
checkbox input "false"
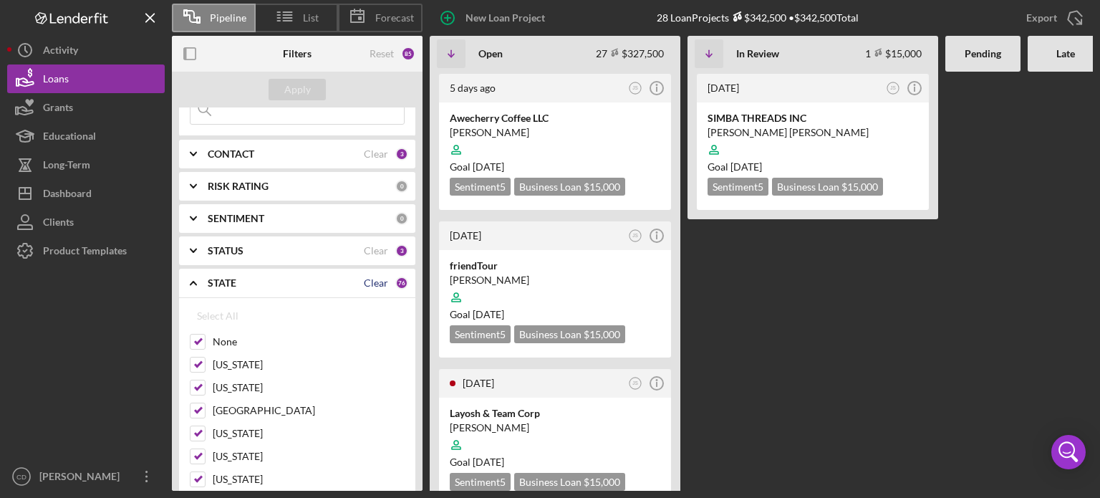
checkbox input "false"
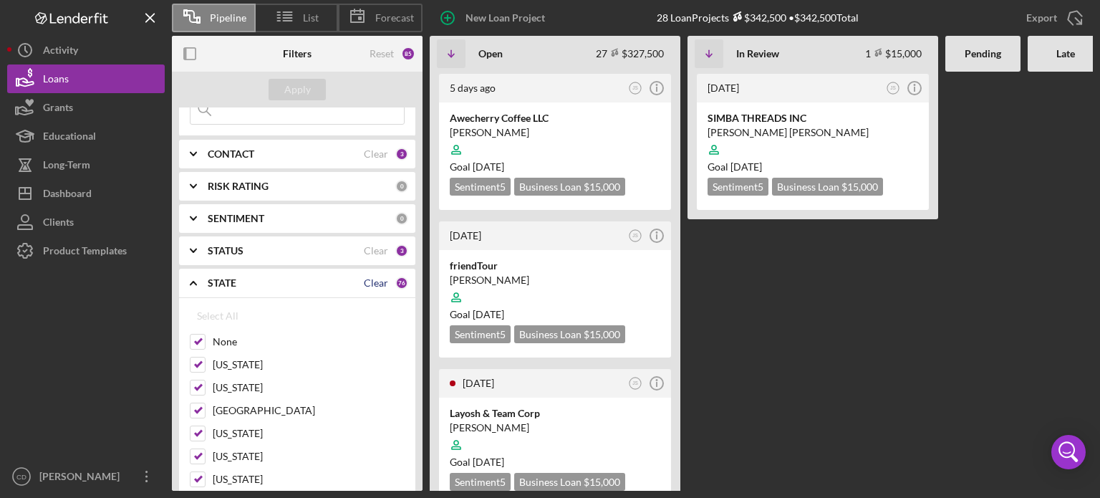
checkbox input "false"
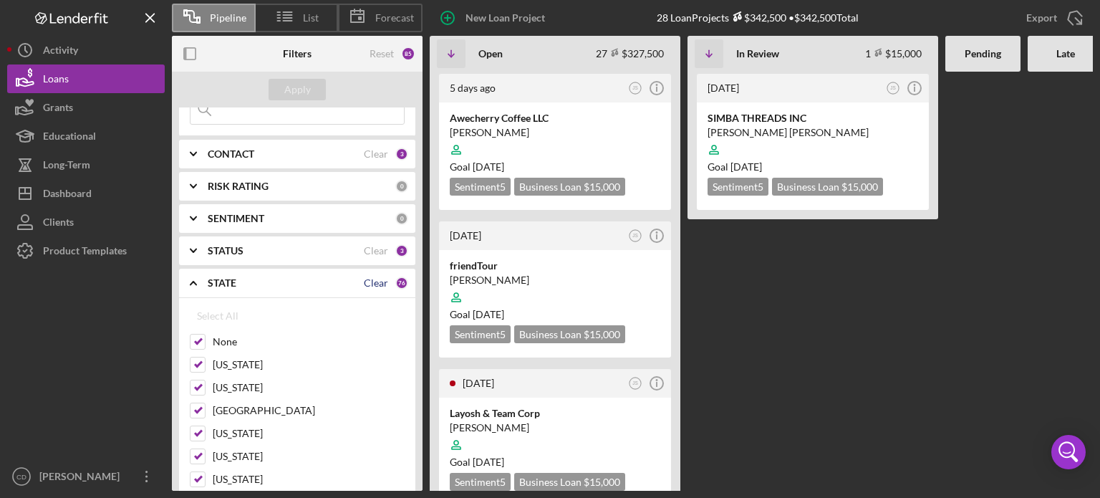
checkbox input "false"
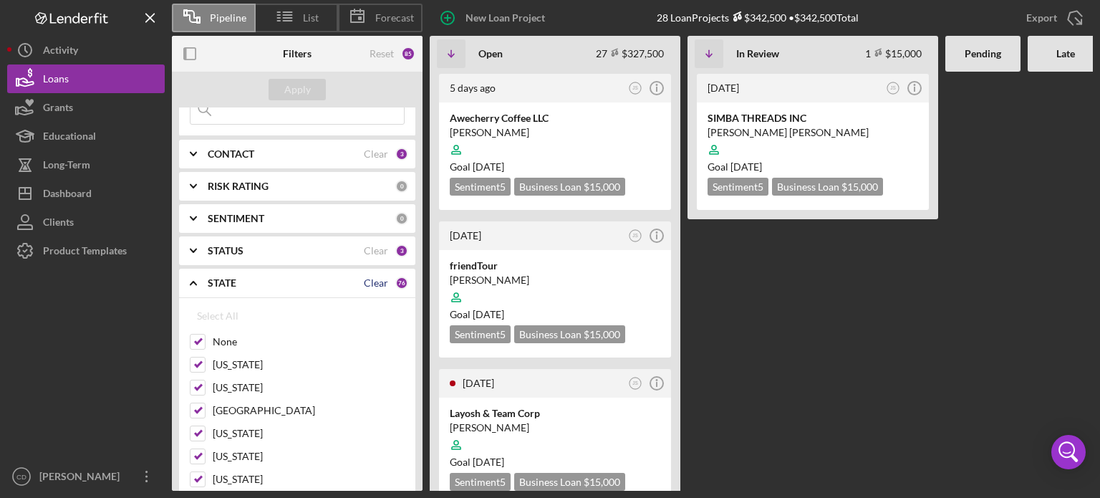
checkbox input "false"
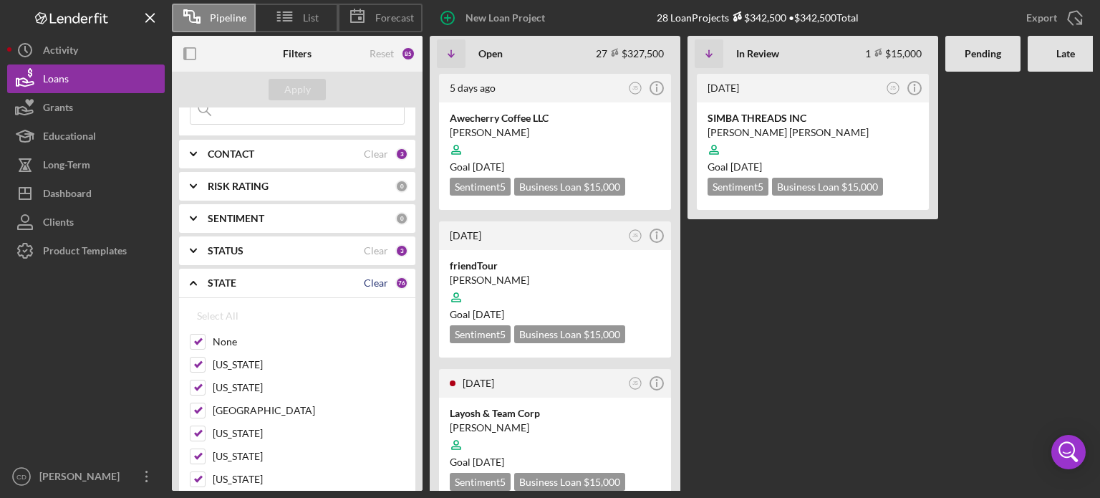
checkbox input "false"
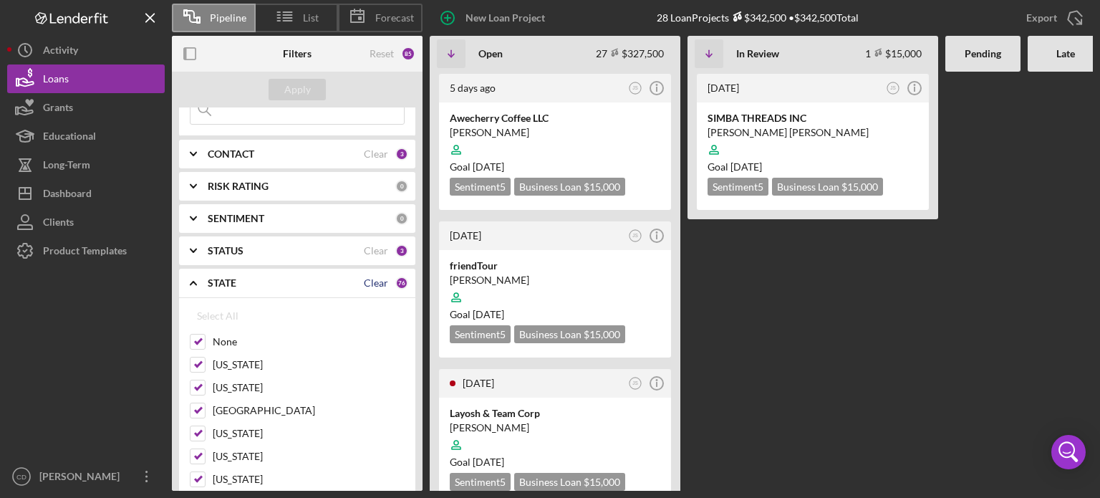
checkbox input "false"
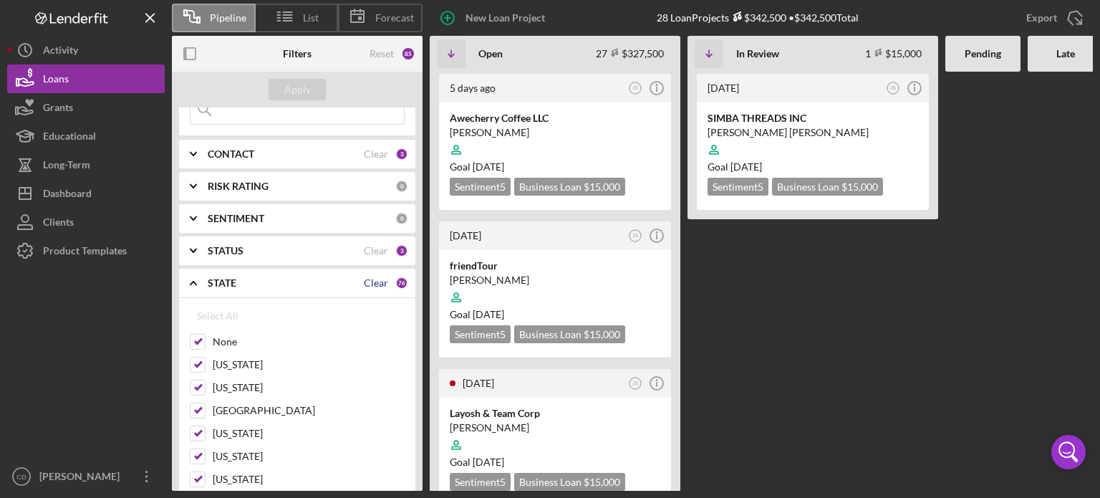
checkbox input "false"
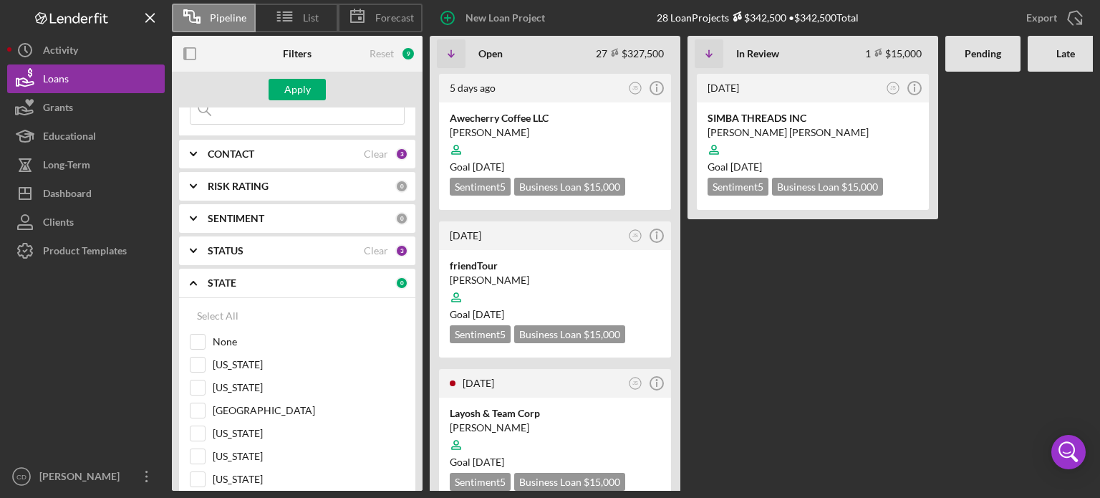
click at [188, 283] on icon "Icon/Expander" at bounding box center [193, 283] width 36 height 36
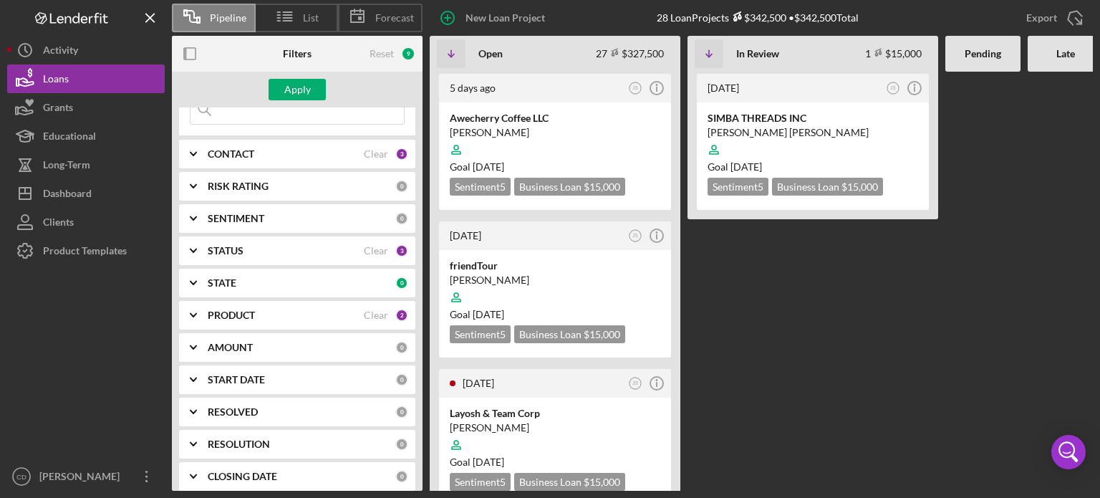
click at [191, 311] on icon "Icon/Expander" at bounding box center [193, 315] width 36 height 36
click at [197, 317] on icon "Icon/Expander" at bounding box center [193, 315] width 36 height 36
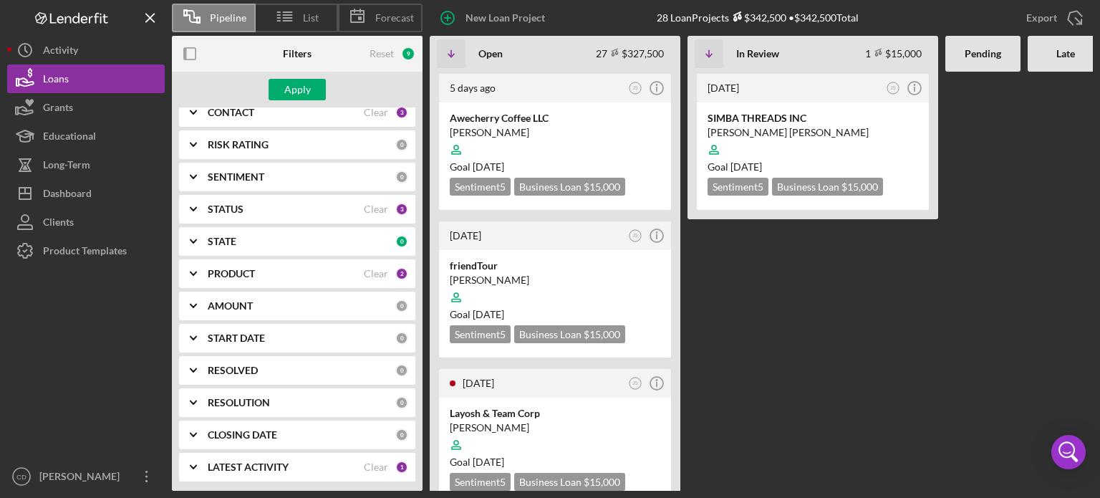
click at [195, 304] on polyline at bounding box center [194, 305] width 6 height 3
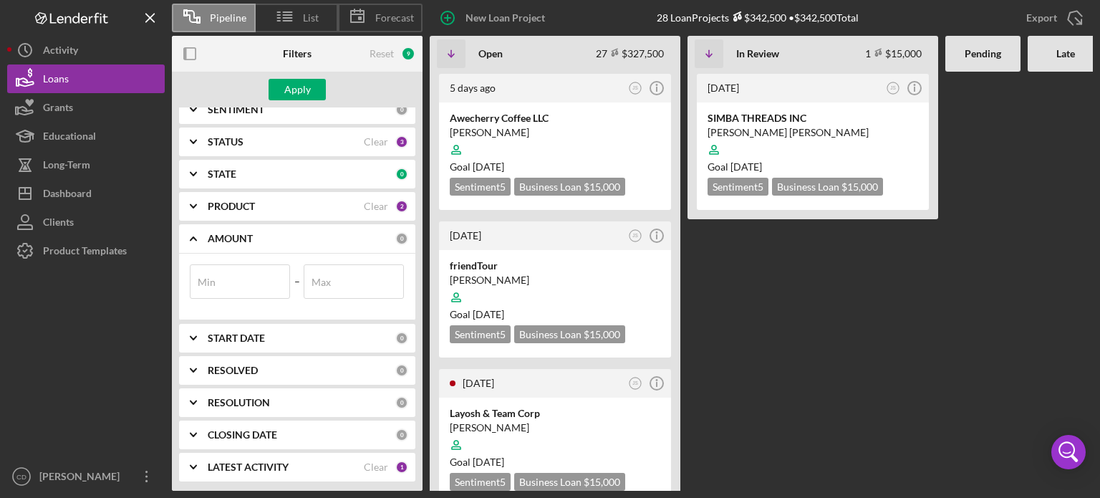
click at [196, 236] on icon "Icon/Expander" at bounding box center [193, 239] width 36 height 36
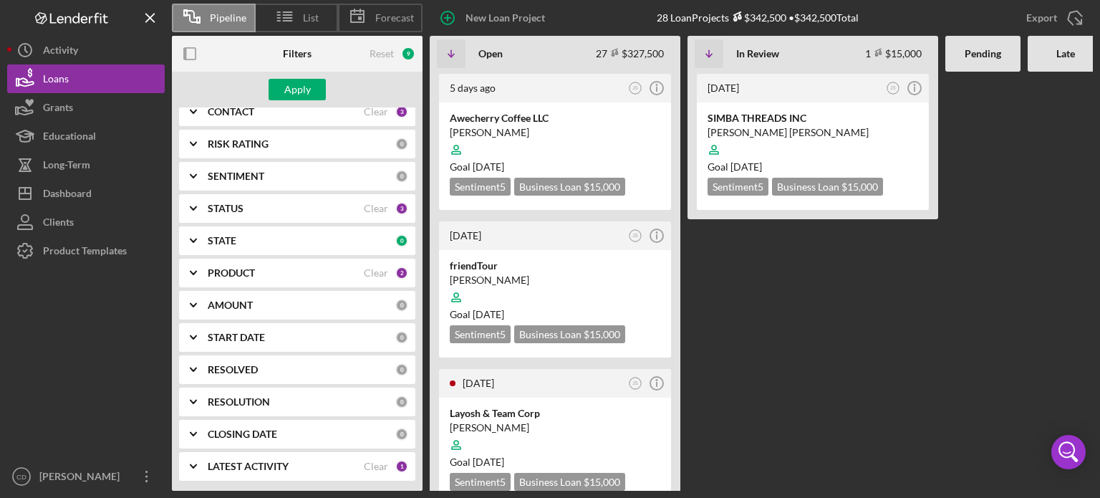
click at [196, 334] on icon "Icon/Expander" at bounding box center [193, 337] width 36 height 36
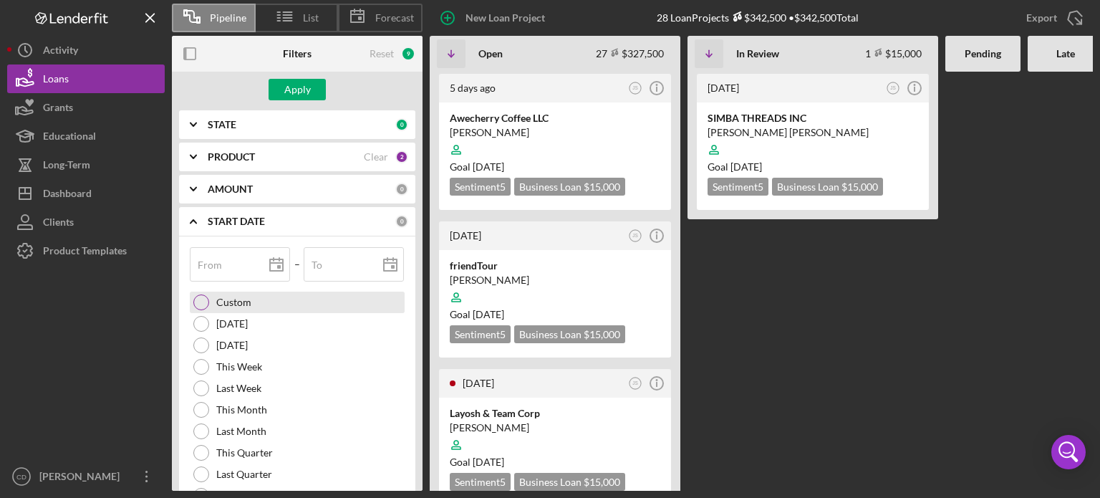
scroll to position [324, 0]
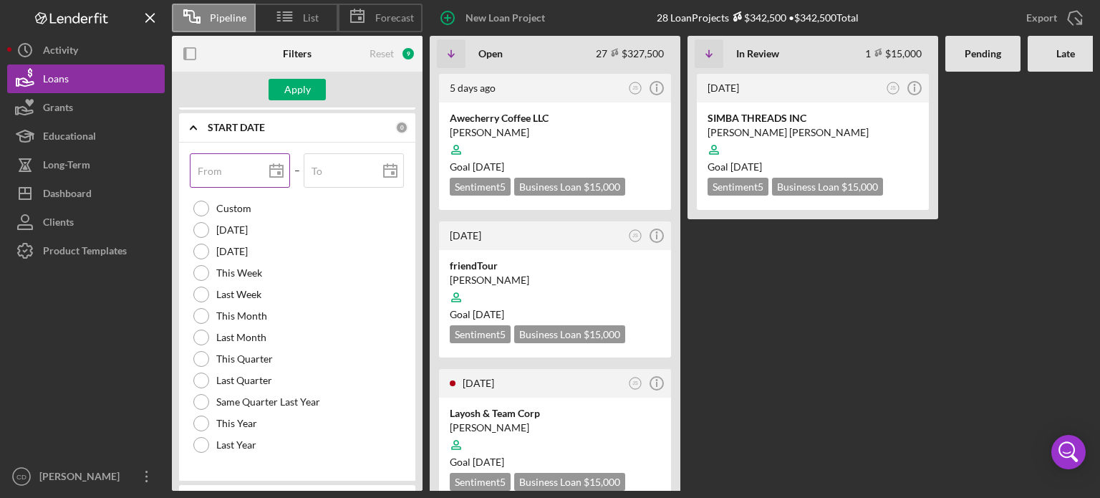
click at [216, 173] on label "From" at bounding box center [210, 170] width 24 height 11
click at [216, 173] on input "From" at bounding box center [240, 170] width 100 height 34
click at [211, 423] on div "This Year" at bounding box center [297, 423] width 215 height 21
type input "[DATE]"
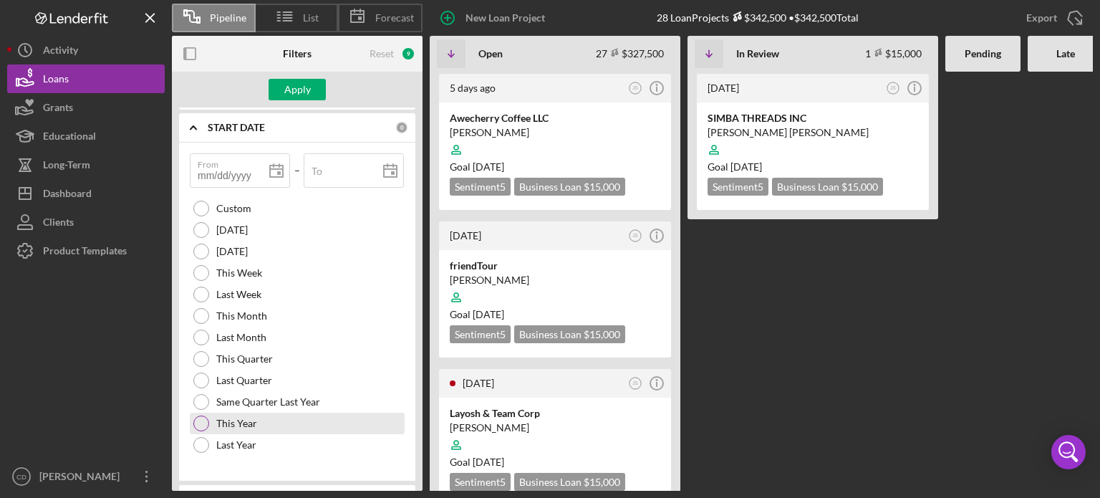
type input "[DATE]"
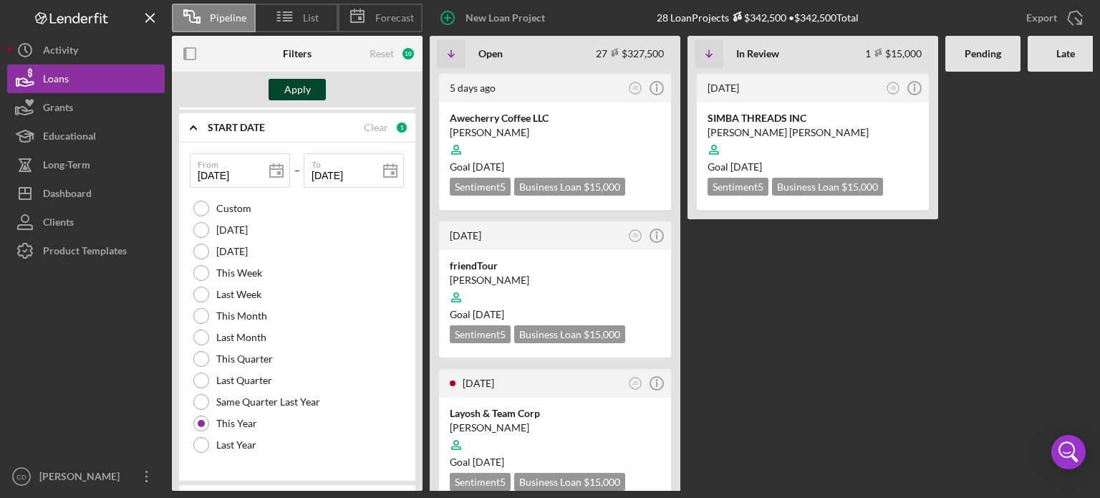
click at [297, 81] on div "Apply" at bounding box center [297, 89] width 27 height 21
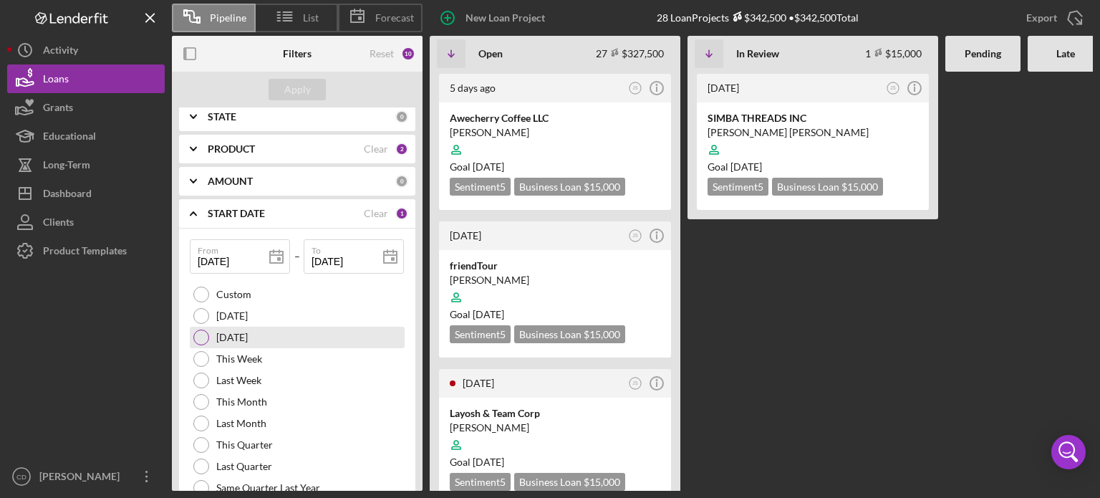
scroll to position [309, 0]
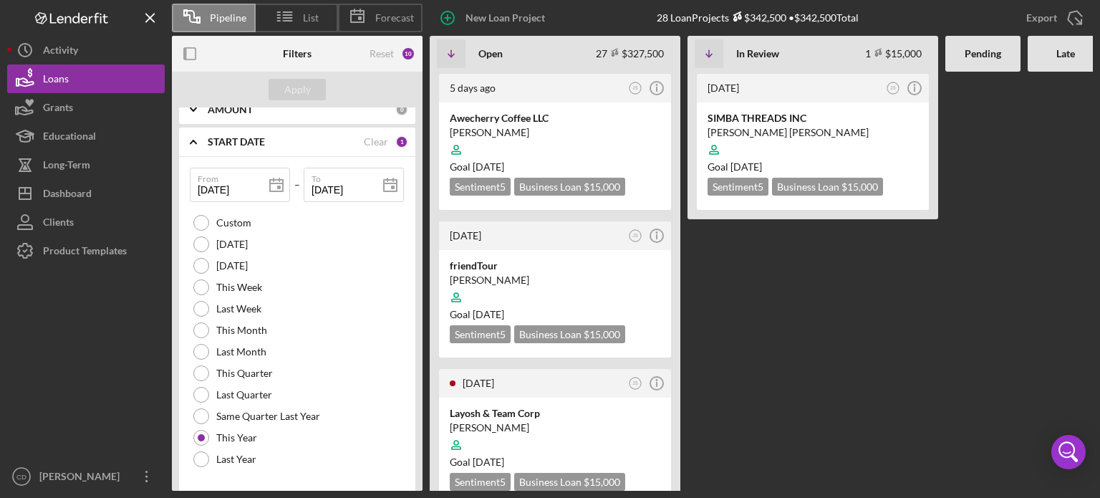
click at [198, 140] on icon "Icon/Expander" at bounding box center [193, 142] width 36 height 36
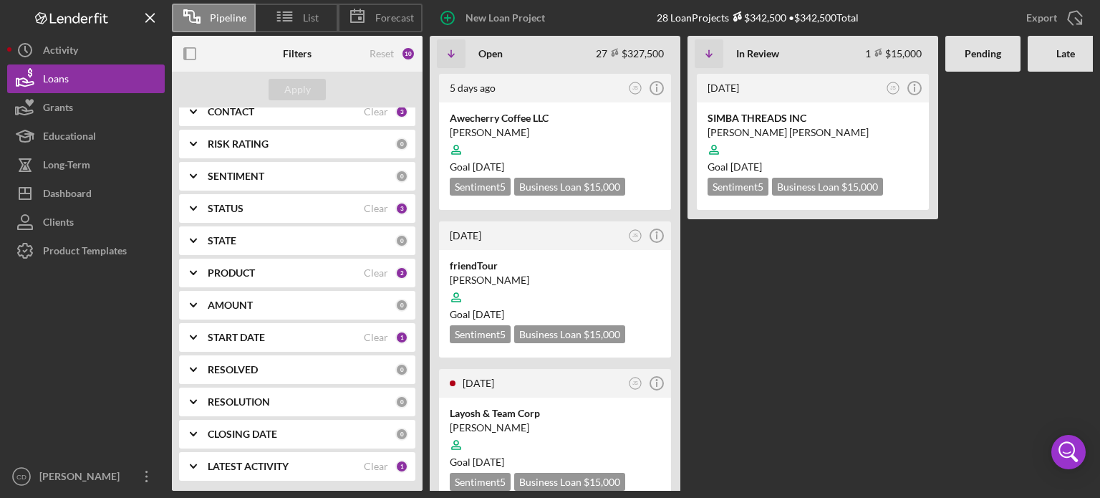
scroll to position [113, 0]
click at [196, 361] on icon "Icon/Expander" at bounding box center [193, 370] width 36 height 36
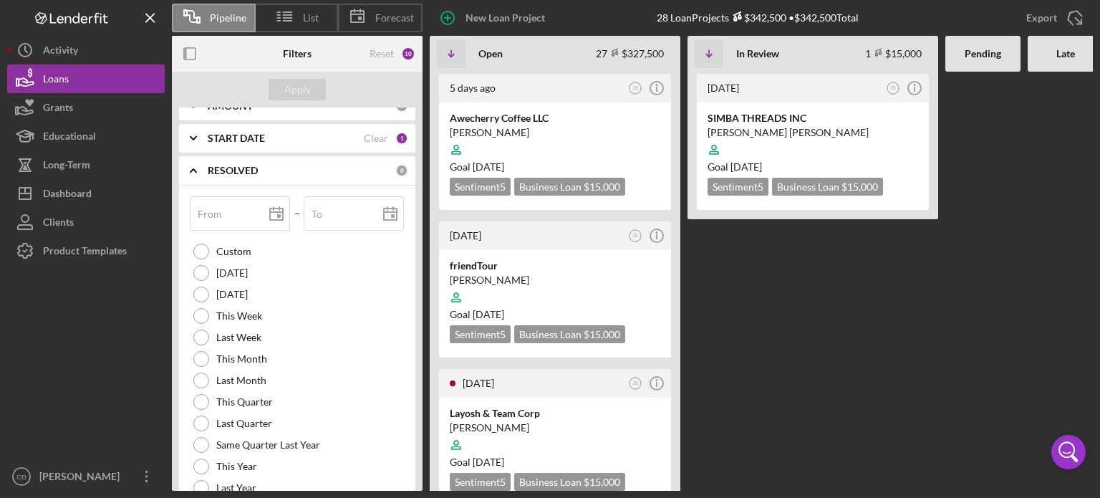
scroll to position [400, 0]
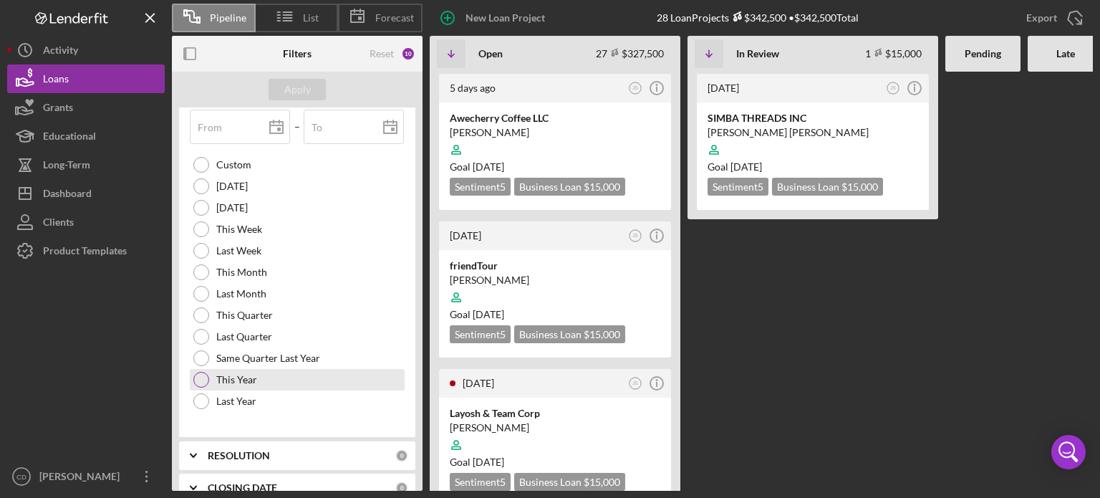
click at [203, 381] on div at bounding box center [201, 380] width 16 height 16
type input "[DATE]"
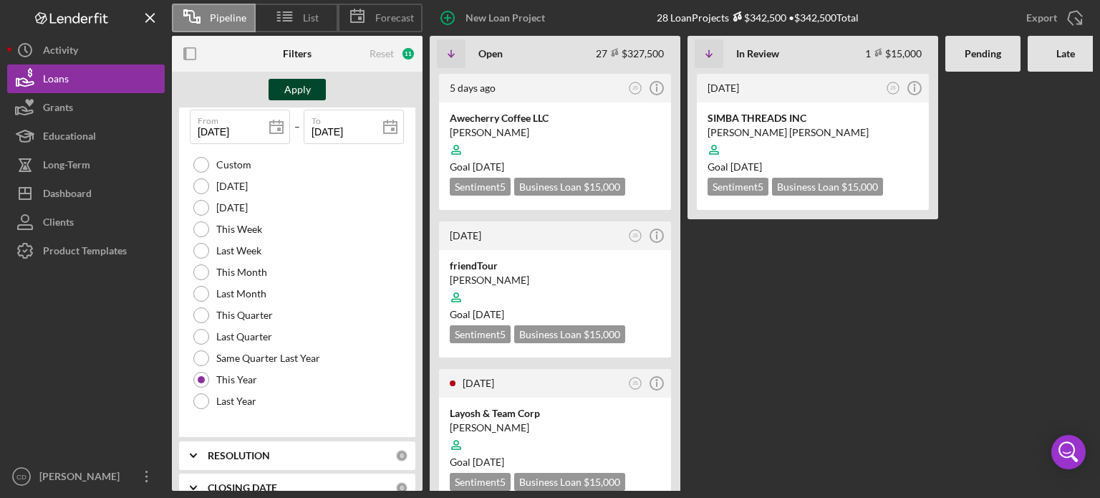
click at [316, 82] on button "Apply" at bounding box center [297, 89] width 57 height 21
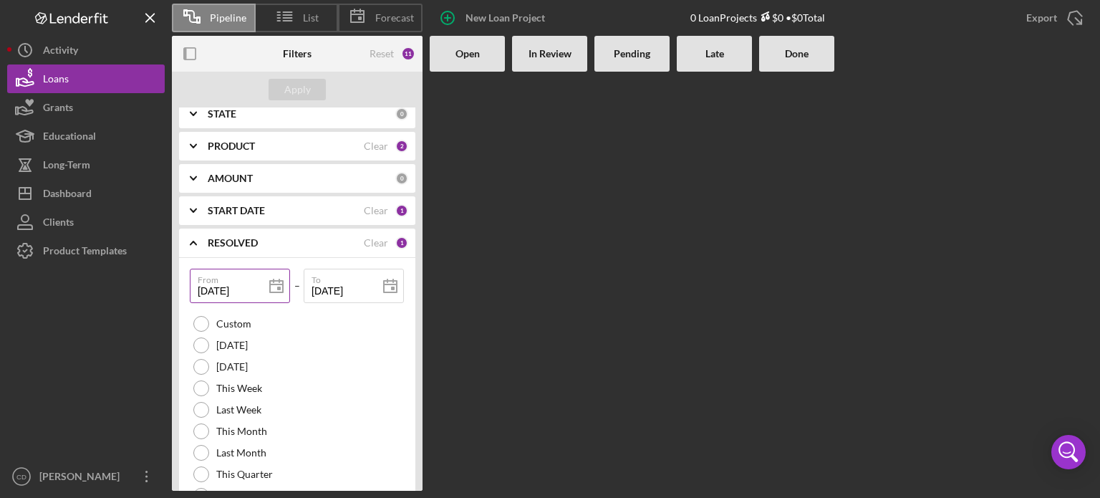
scroll to position [238, 0]
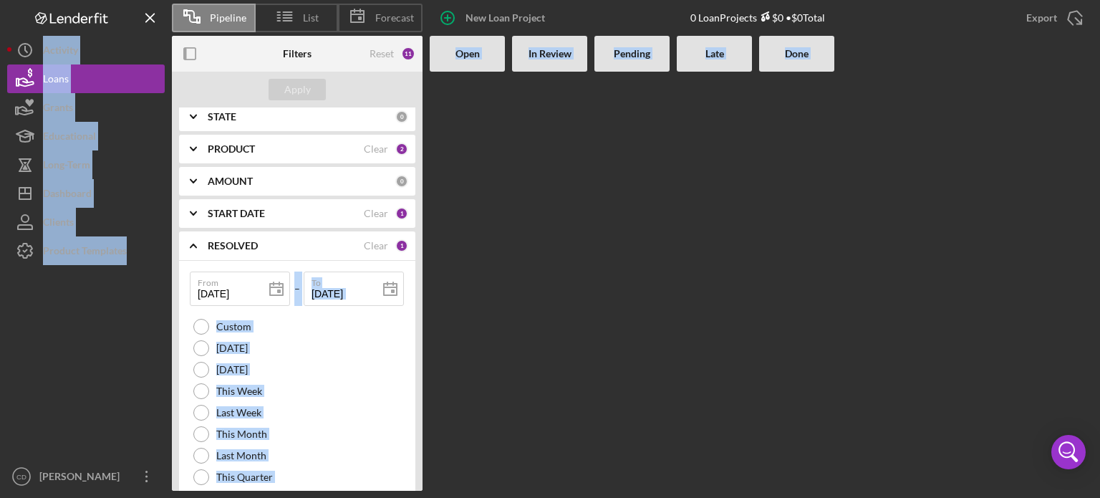
drag, startPoint x: 256, startPoint y: 296, endPoint x: 120, endPoint y: 276, distance: 137.6
click at [120, 276] on div "Pipeline List Forecast New Loan Project 0 Loan Projects $0 • $0 Total Export Ic…" at bounding box center [550, 245] width 1086 height 491
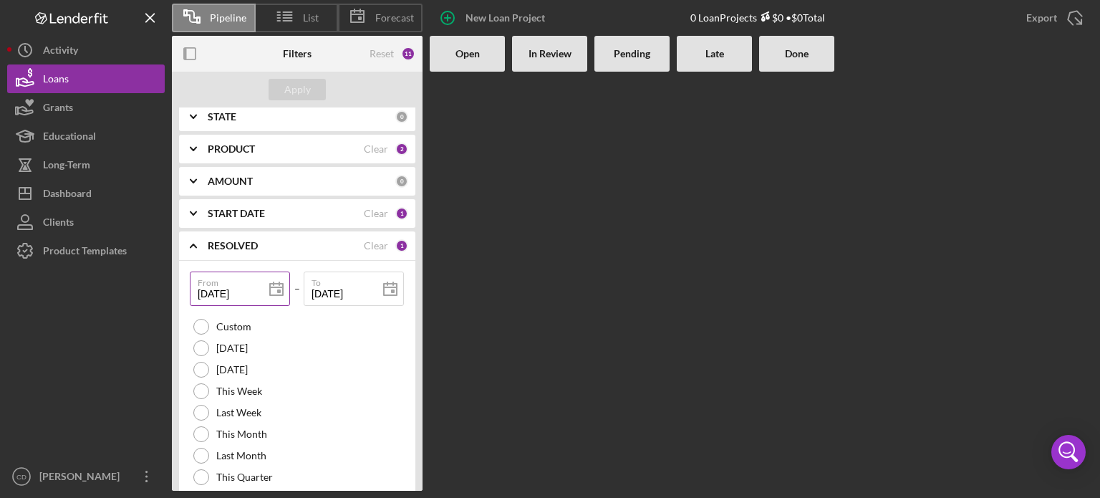
click at [222, 297] on input "[DATE]" at bounding box center [240, 288] width 100 height 34
drag, startPoint x: 247, startPoint y: 294, endPoint x: 178, endPoint y: 281, distance: 70.8
click at [178, 281] on div "SEARCH FILTER 0 Applied in combination with filters below Icon/Menu Close Icon/…" at bounding box center [297, 298] width 251 height 383
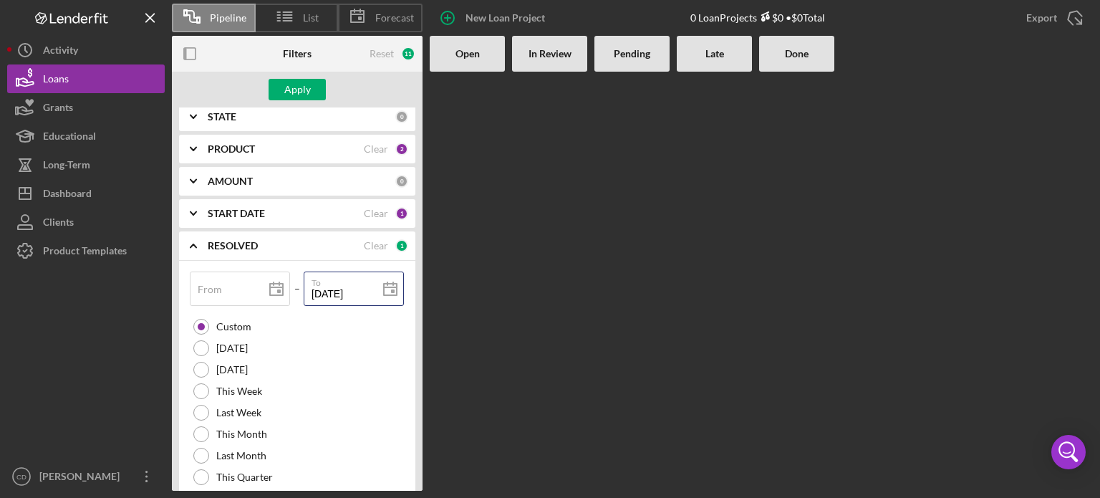
drag, startPoint x: 364, startPoint y: 294, endPoint x: 295, endPoint y: 293, distance: 68.8
click at [295, 293] on div "From – To [DATE] [DATE]" at bounding box center [297, 293] width 215 height 44
click at [292, 91] on div "Apply" at bounding box center [297, 89] width 27 height 21
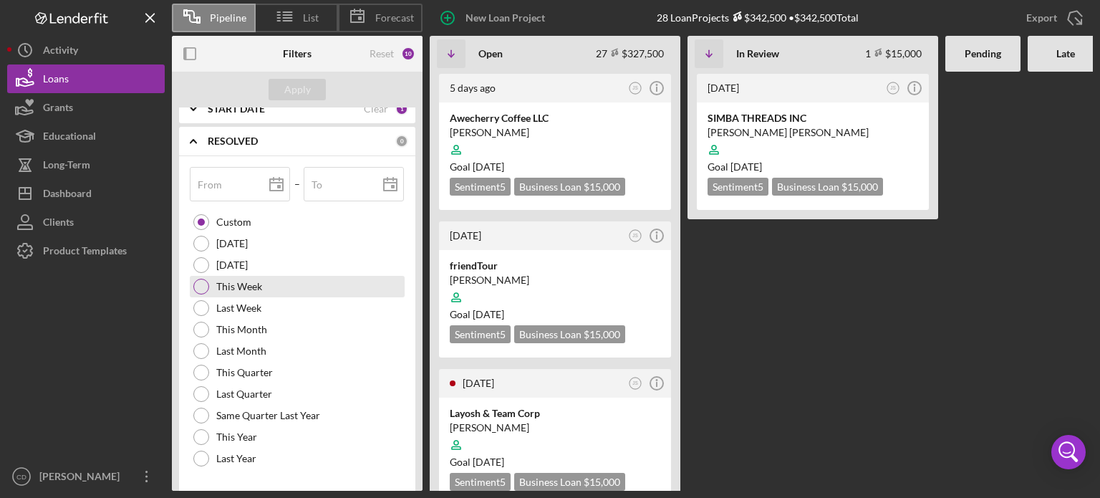
scroll to position [309, 0]
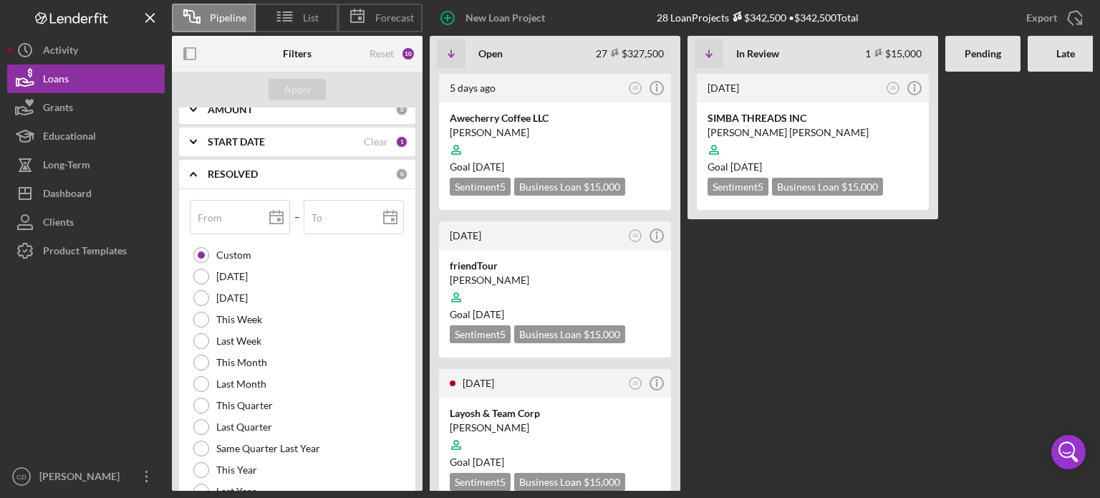
click at [195, 168] on icon "Icon/Expander" at bounding box center [193, 174] width 36 height 36
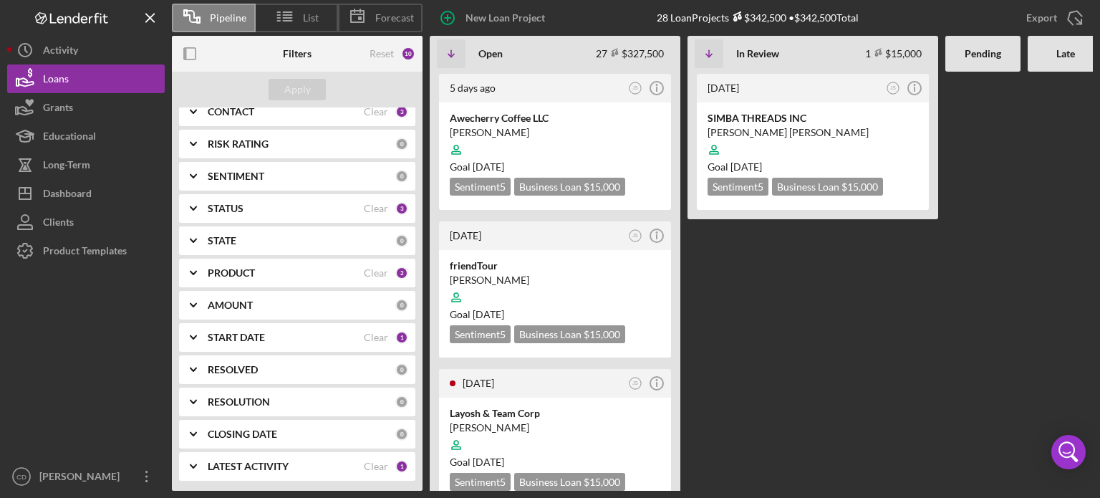
click at [195, 400] on polyline at bounding box center [194, 401] width 6 height 3
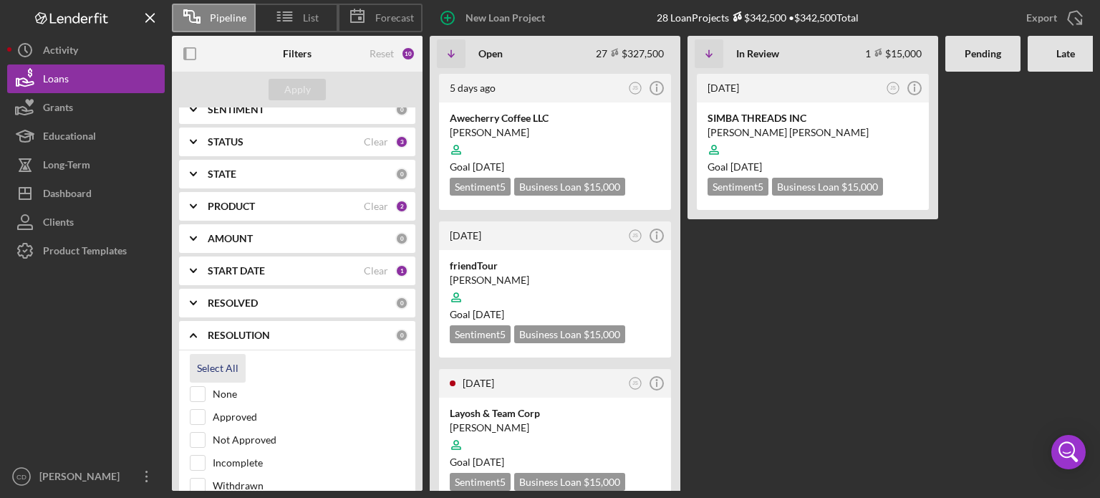
scroll to position [257, 0]
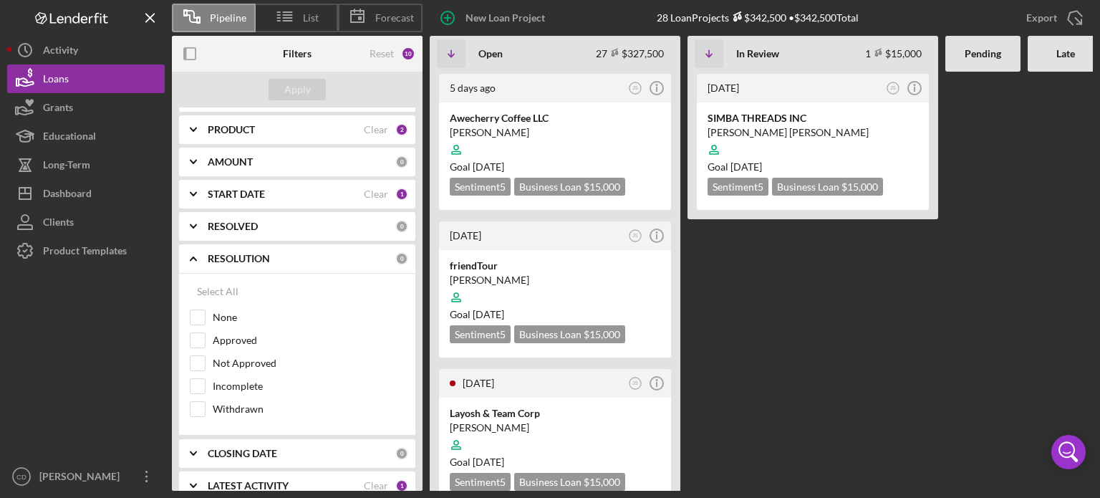
click at [196, 254] on icon "Icon/Expander" at bounding box center [193, 259] width 36 height 36
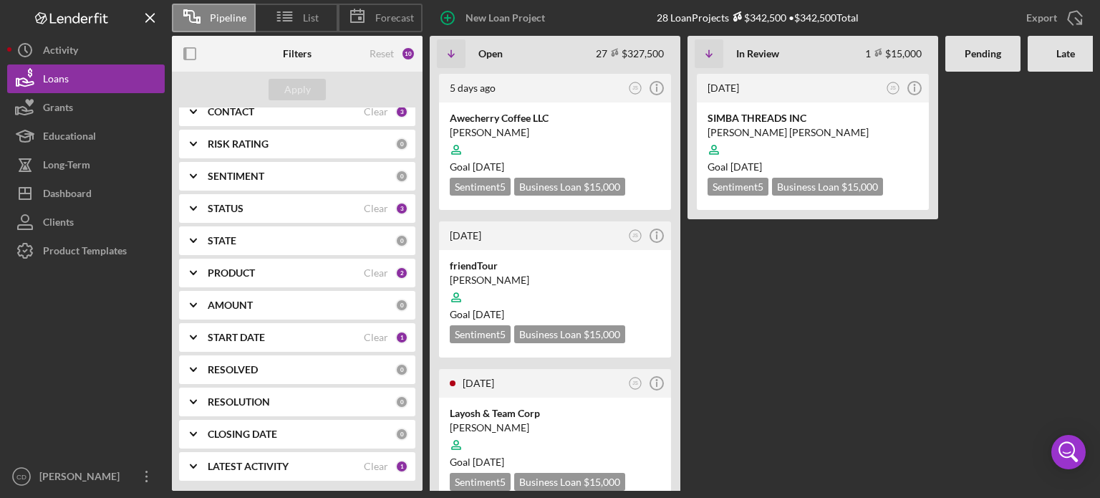
scroll to position [113, 0]
click at [195, 432] on icon "Icon/Expander" at bounding box center [193, 435] width 36 height 36
click at [196, 461] on icon "Icon/Expander" at bounding box center [193, 467] width 36 height 36
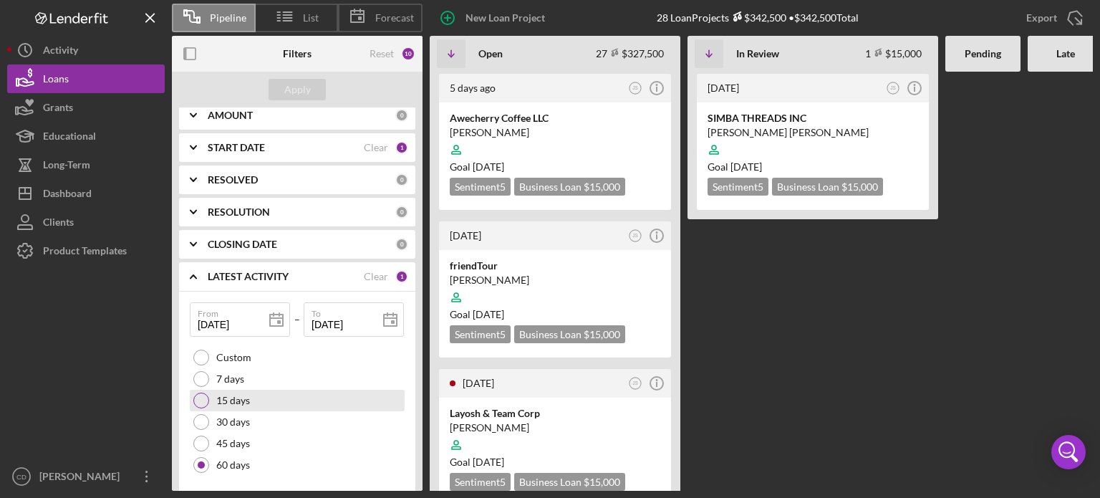
scroll to position [324, 0]
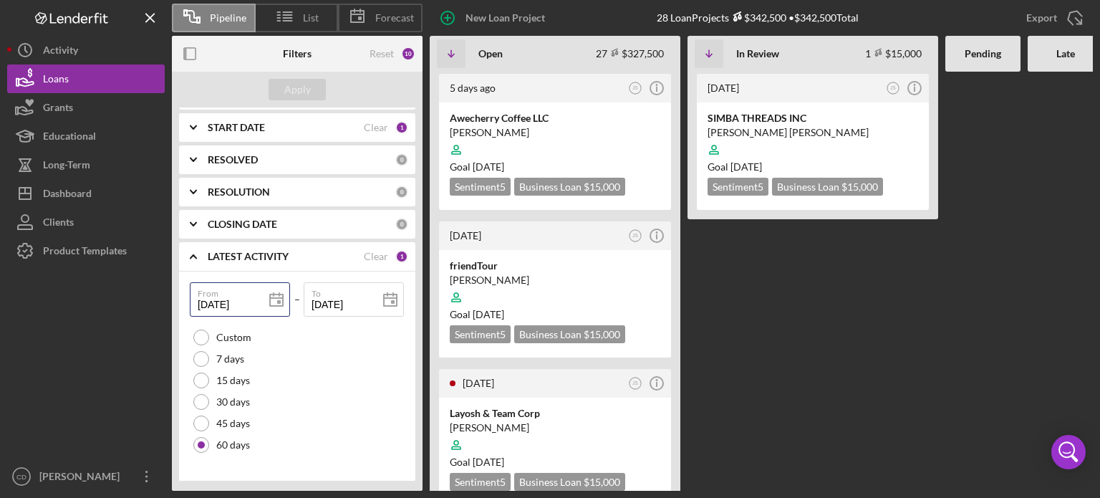
drag, startPoint x: 246, startPoint y: 300, endPoint x: 154, endPoint y: 293, distance: 92.7
click at [154, 293] on div "Pipeline List Forecast New Loan Project 28 Loan Projects $342,500 • $342,500 To…" at bounding box center [550, 245] width 1086 height 491
click at [310, 82] on button "Apply" at bounding box center [297, 89] width 57 height 21
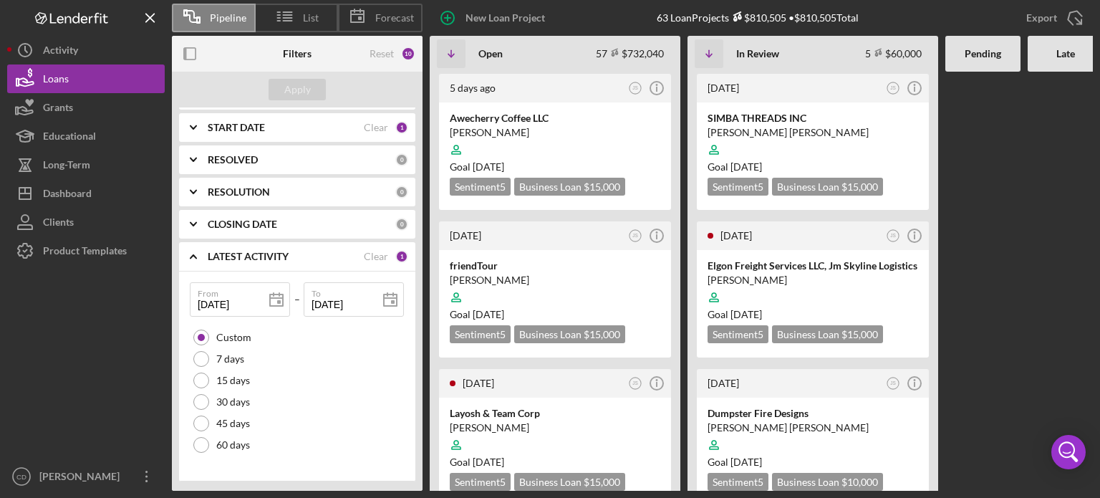
click at [194, 258] on icon "Icon/Expander" at bounding box center [193, 257] width 36 height 36
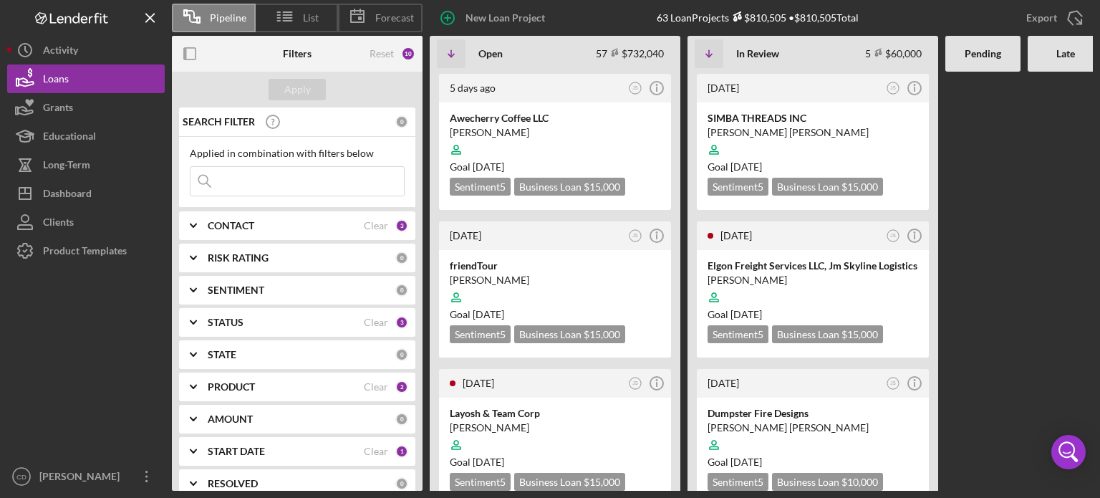
scroll to position [113, 0]
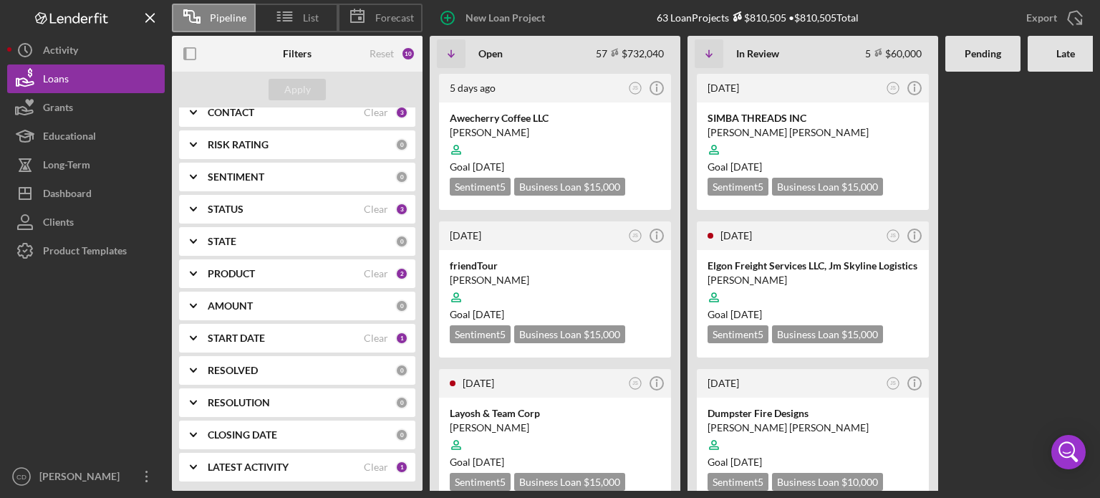
click at [194, 463] on icon "Icon/Expander" at bounding box center [193, 467] width 36 height 36
click at [195, 466] on polyline at bounding box center [194, 467] width 6 height 3
click at [194, 462] on icon "Icon/Expander" at bounding box center [193, 467] width 36 height 36
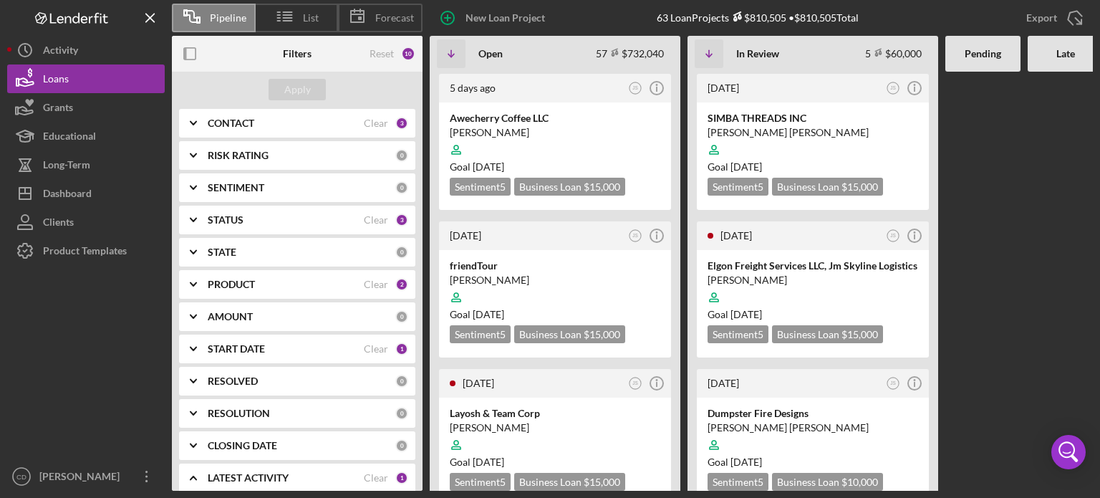
scroll to position [287, 0]
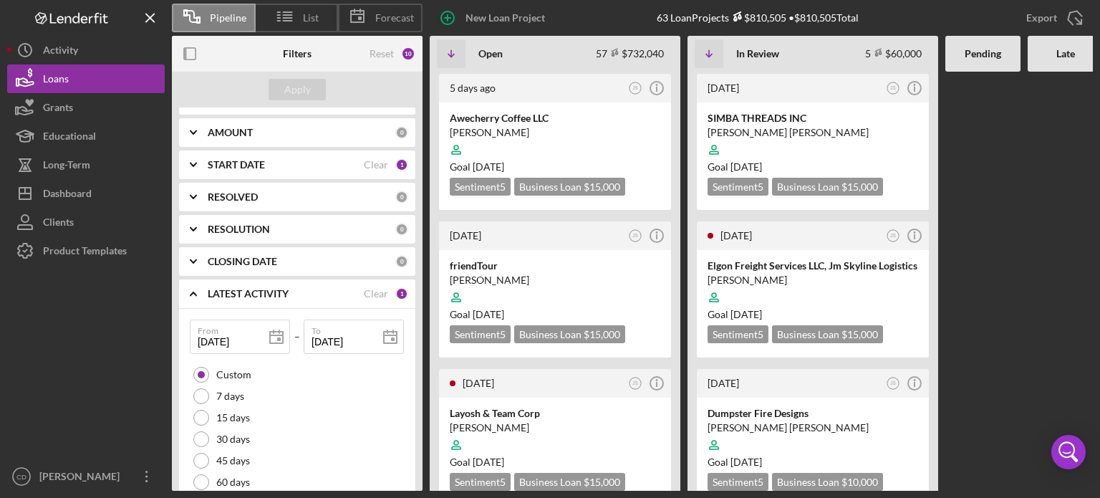
click at [192, 286] on icon "Icon/Expander" at bounding box center [193, 294] width 36 height 36
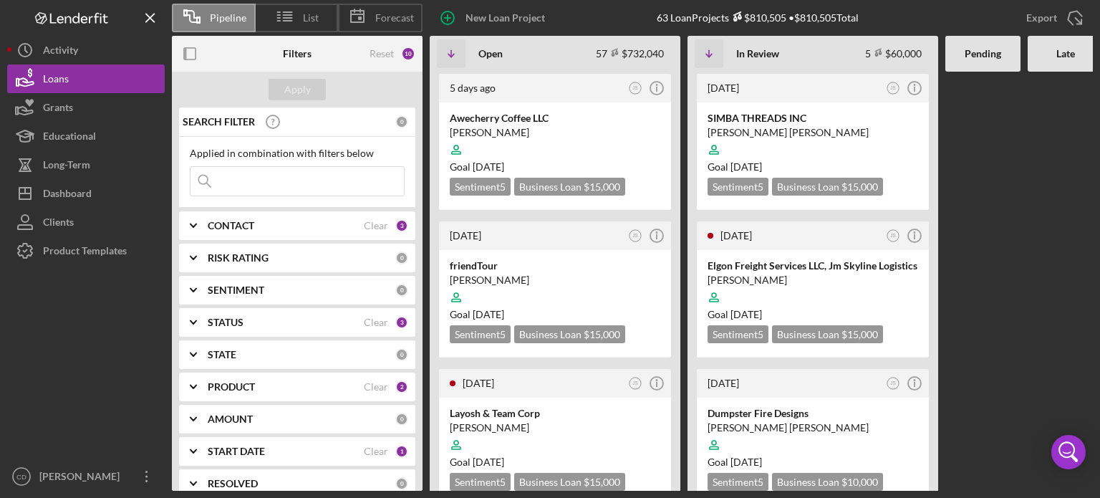
scroll to position [0, 0]
click at [59, 80] on div "Loans" at bounding box center [56, 80] width 26 height 32
click at [73, 77] on button "Loans" at bounding box center [86, 78] width 158 height 29
click at [68, 42] on div "Activity" at bounding box center [60, 52] width 35 height 32
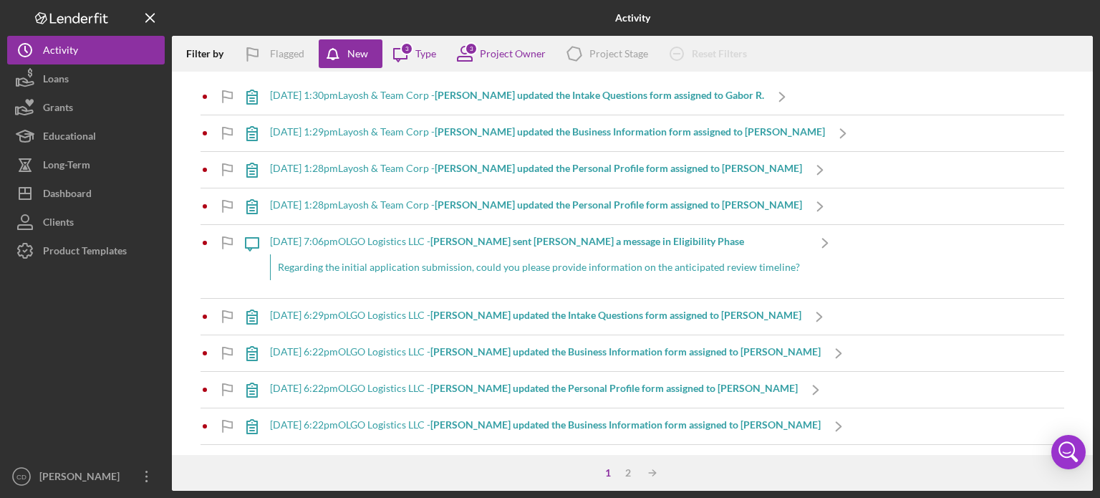
click at [69, 64] on link "Loans" at bounding box center [86, 78] width 158 height 29
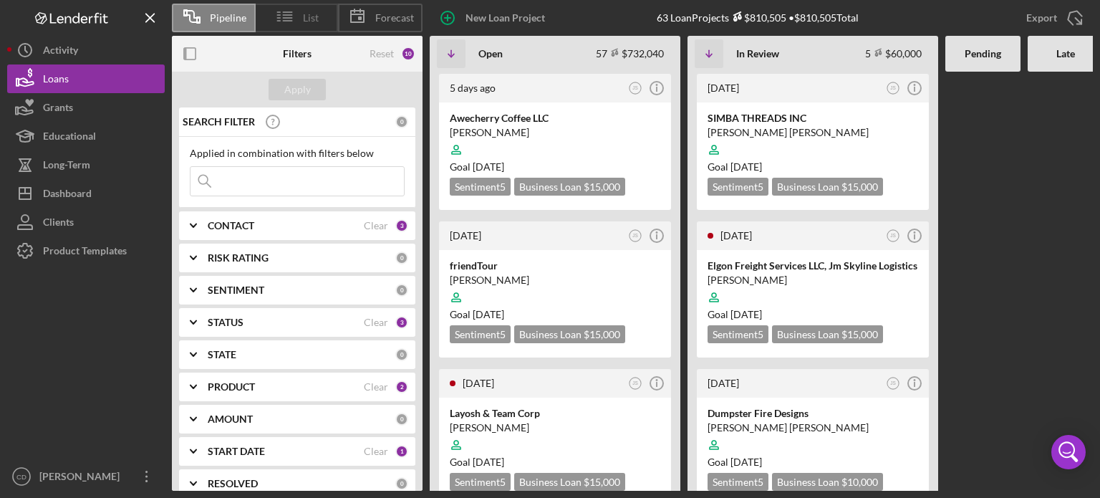
click at [301, 20] on icon at bounding box center [285, 17] width 36 height 36
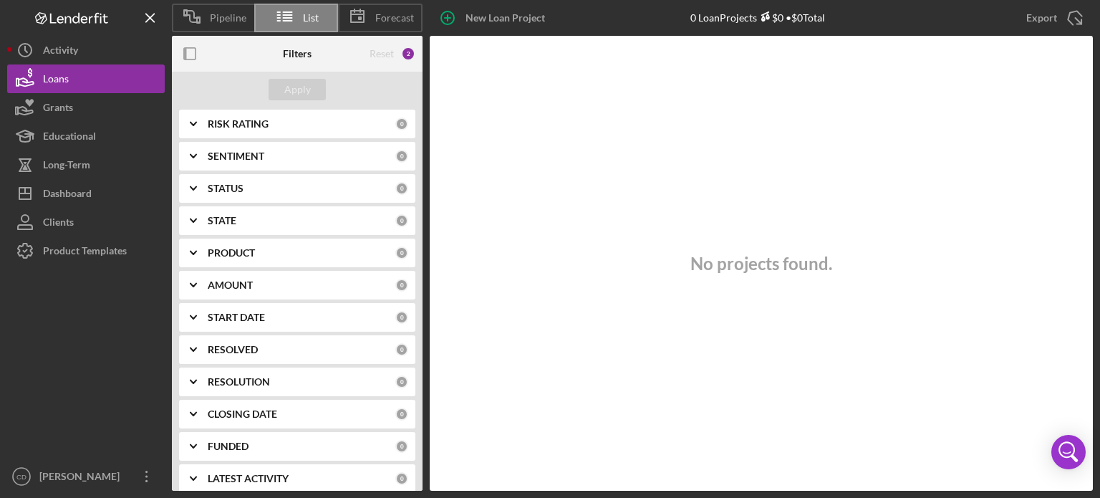
scroll to position [210, 0]
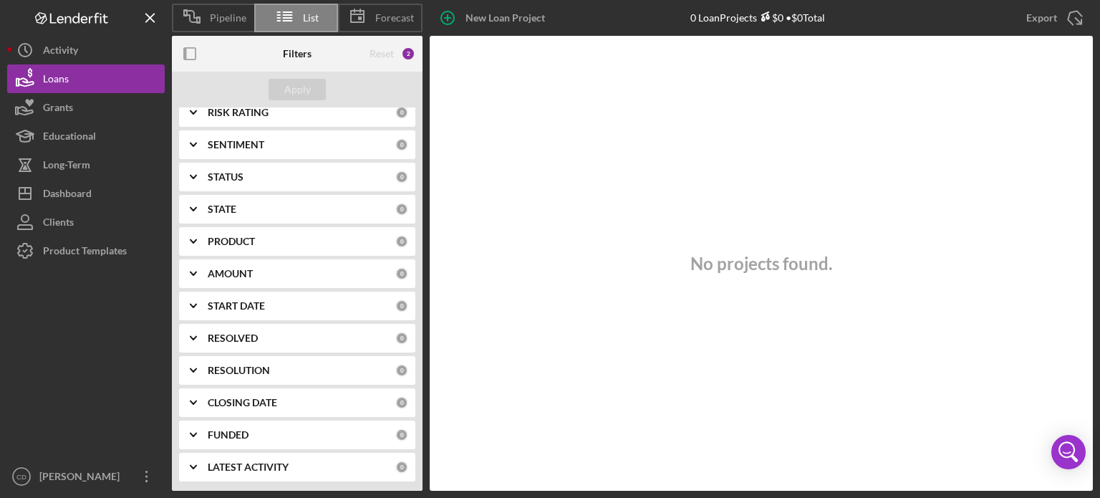
click at [196, 466] on polyline at bounding box center [194, 467] width 6 height 3
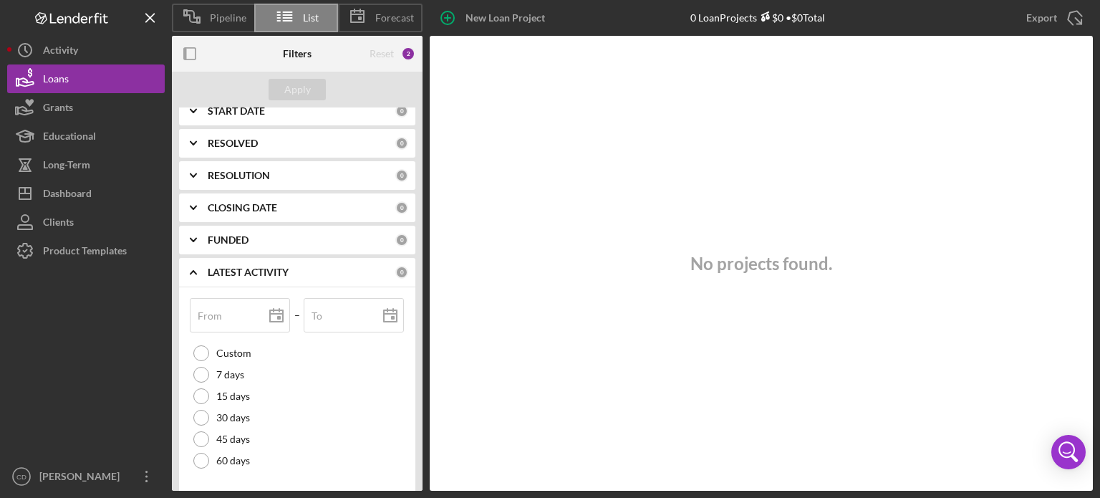
scroll to position [420, 0]
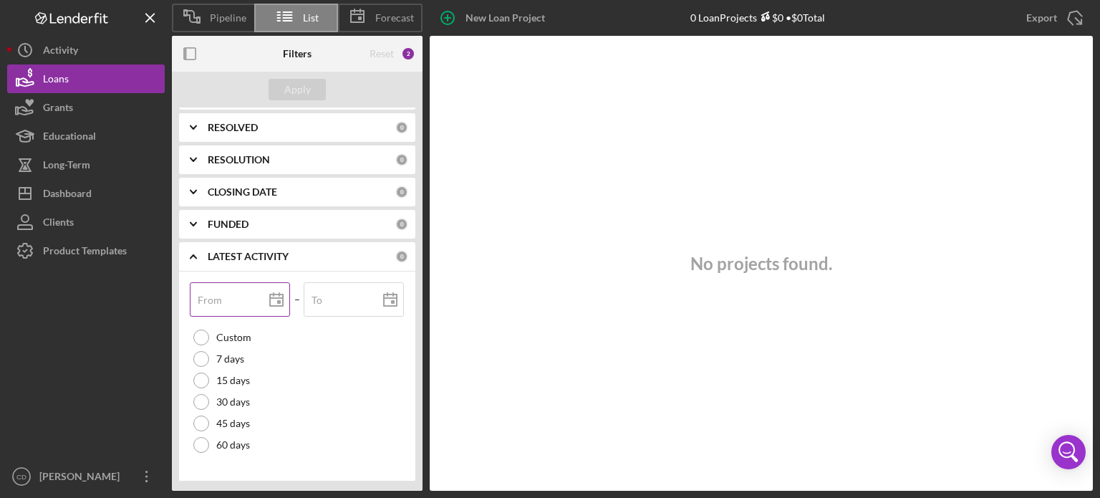
drag, startPoint x: 223, startPoint y: 299, endPoint x: 275, endPoint y: 310, distance: 52.8
click at [223, 299] on input "From" at bounding box center [240, 299] width 100 height 34
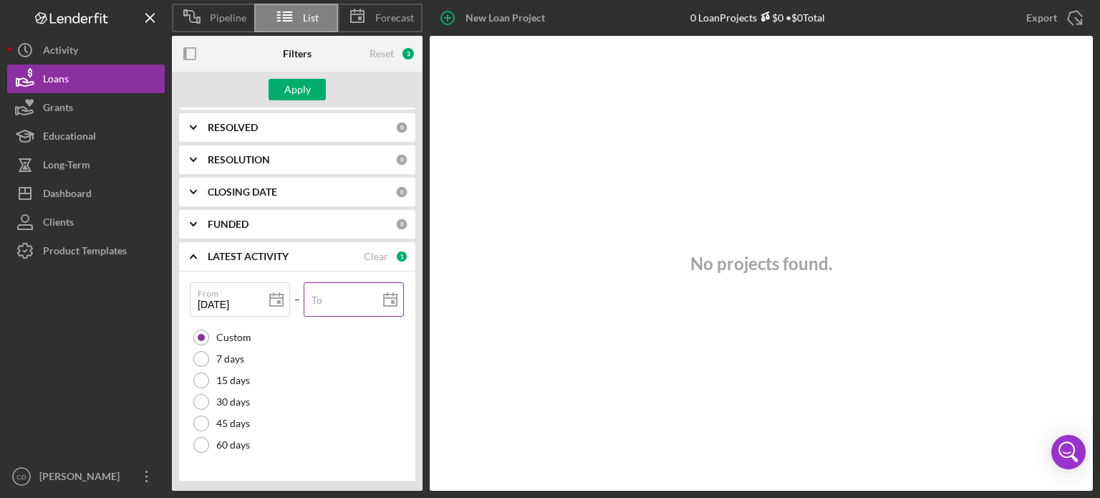
click at [326, 307] on input "To" at bounding box center [354, 299] width 100 height 34
click at [289, 93] on div "Apply" at bounding box center [297, 89] width 27 height 21
click at [196, 256] on icon "Icon/Expander" at bounding box center [193, 257] width 36 height 36
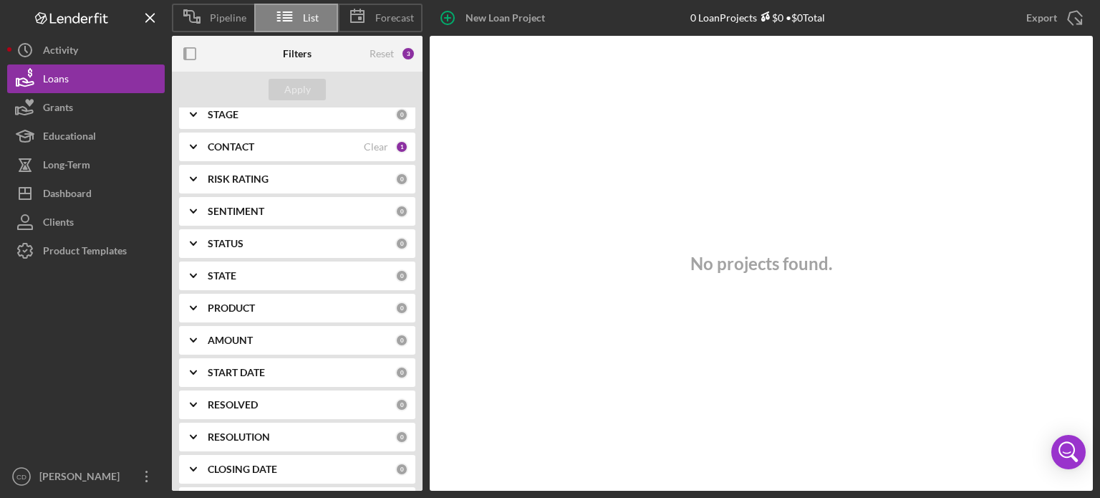
scroll to position [210, 0]
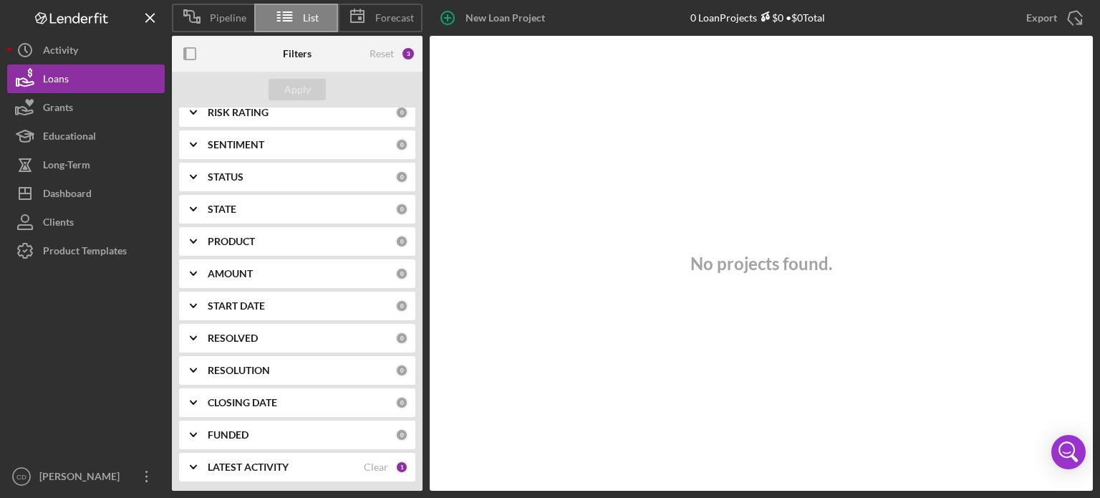
click at [193, 305] on polyline at bounding box center [194, 305] width 6 height 3
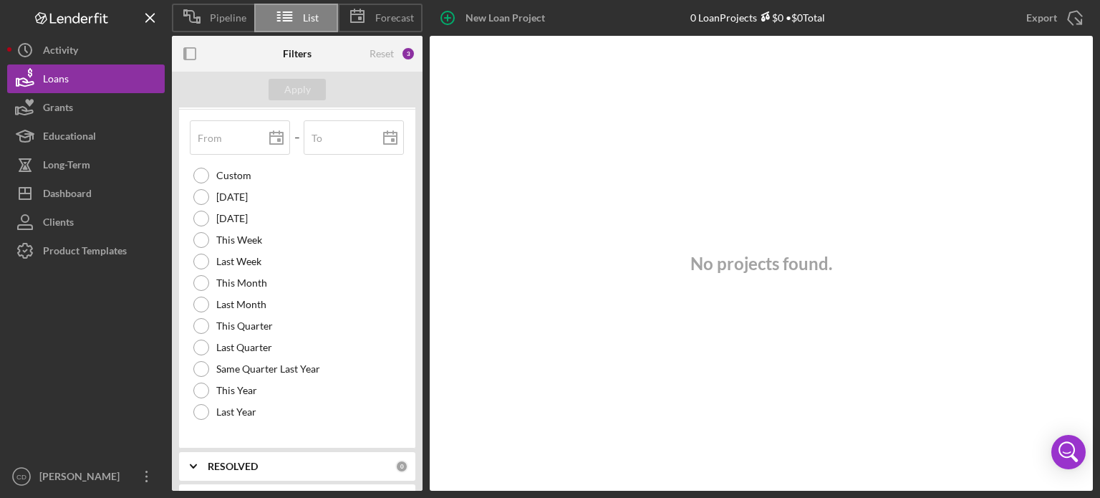
scroll to position [496, 0]
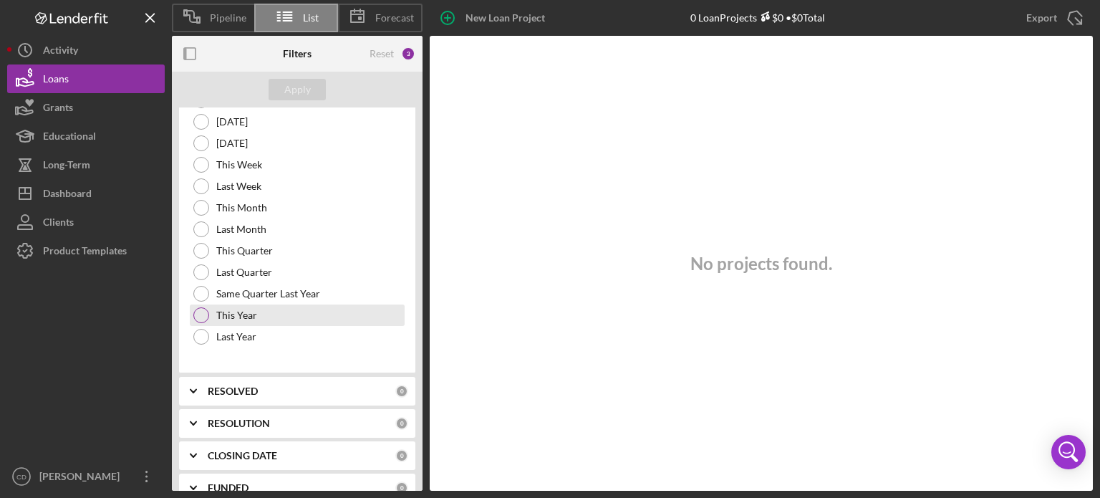
click at [201, 317] on div at bounding box center [201, 315] width 16 height 16
click at [284, 85] on button "Apply" at bounding box center [297, 89] width 57 height 21
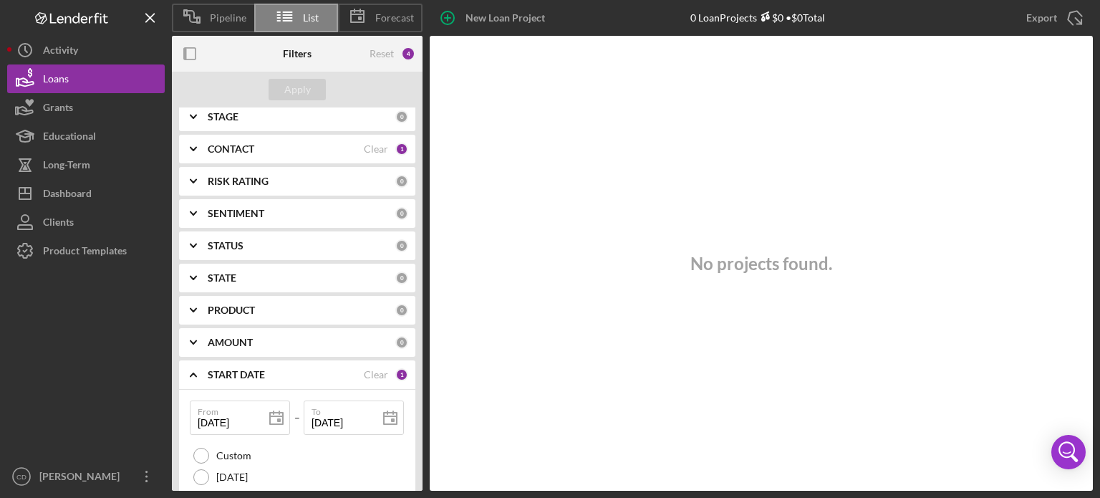
scroll to position [138, 0]
click at [192, 312] on polyline at bounding box center [194, 313] width 6 height 3
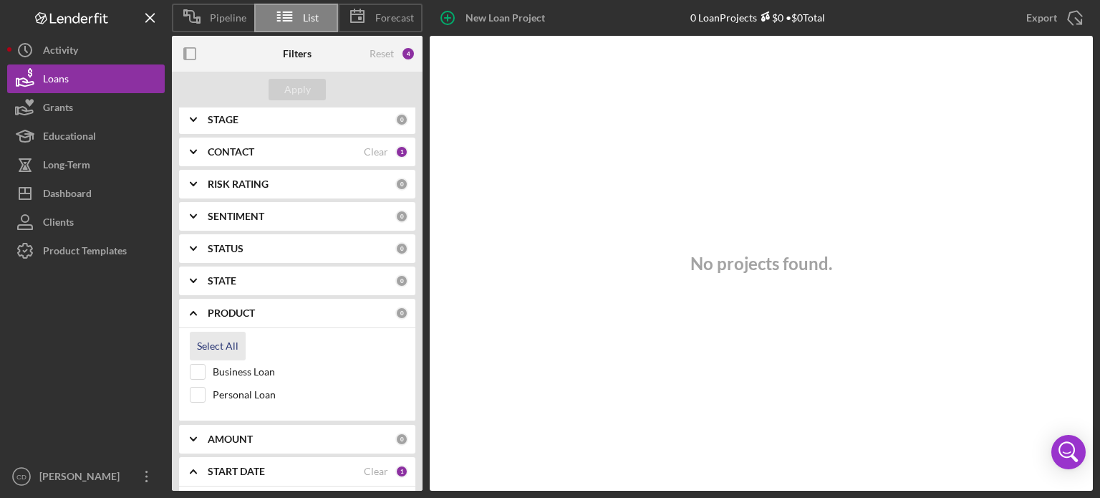
click at [202, 351] on div "Select All" at bounding box center [218, 346] width 42 height 29
click at [197, 313] on icon "Icon/Expander" at bounding box center [193, 313] width 36 height 36
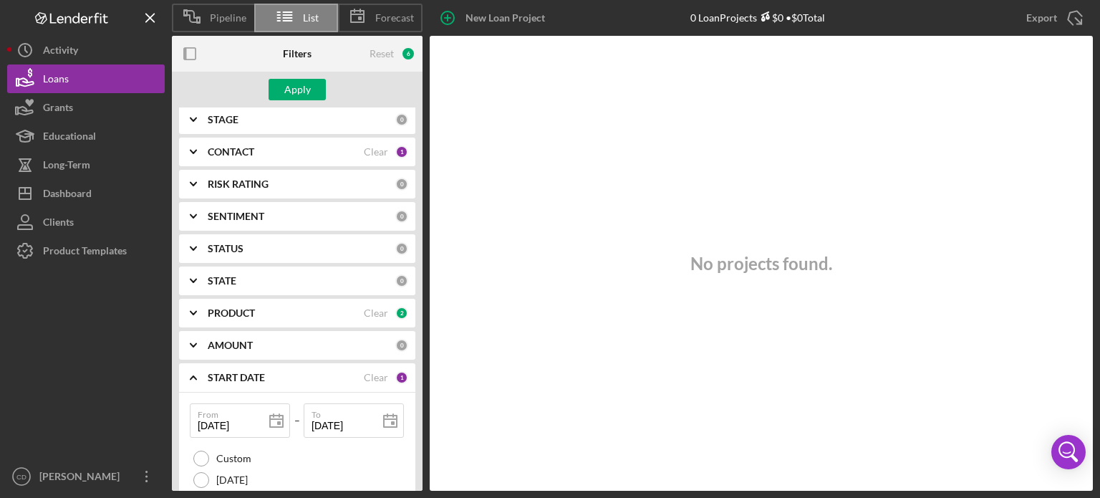
scroll to position [0, 0]
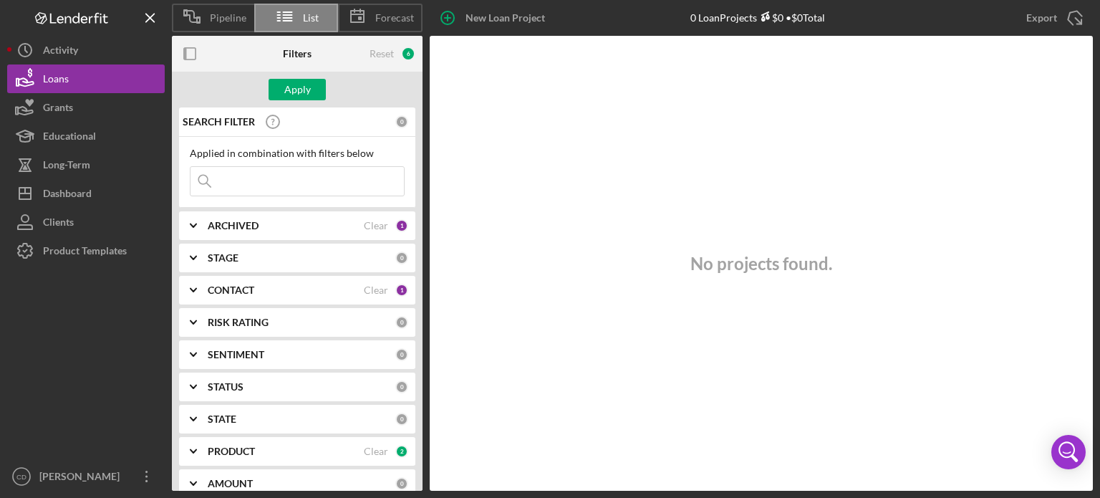
click at [191, 224] on polyline at bounding box center [194, 225] width 6 height 3
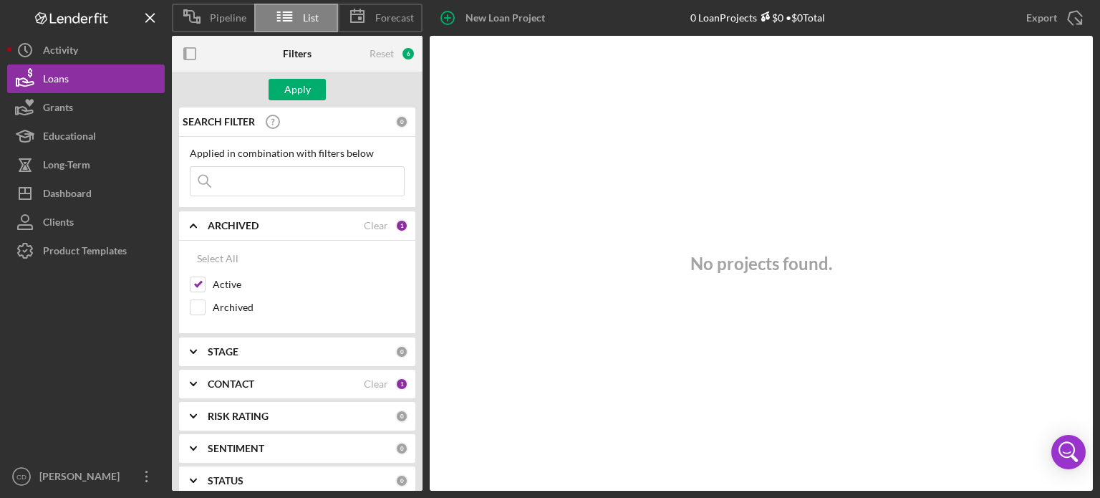
click at [193, 228] on icon "Icon/Expander" at bounding box center [193, 226] width 36 height 36
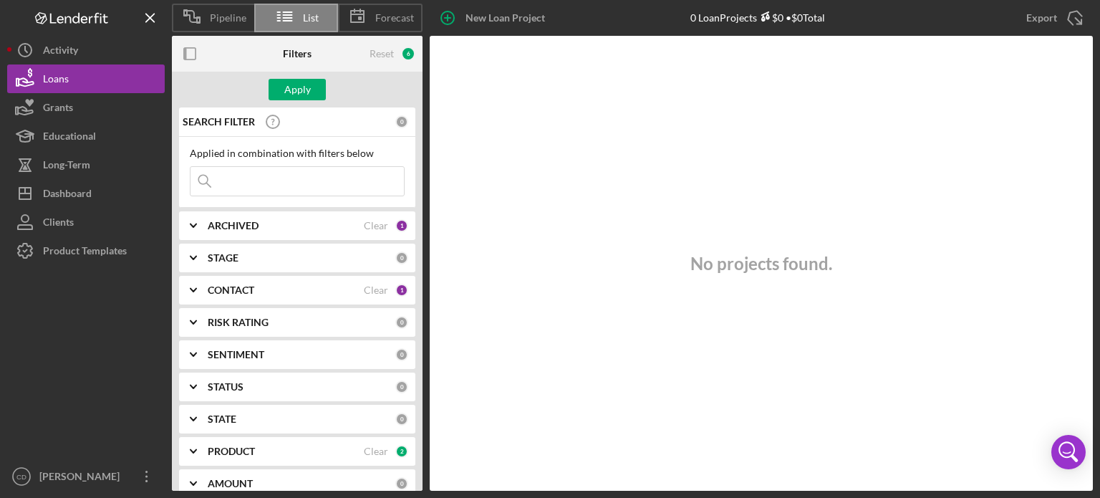
click at [195, 254] on icon "Icon/Expander" at bounding box center [193, 258] width 36 height 36
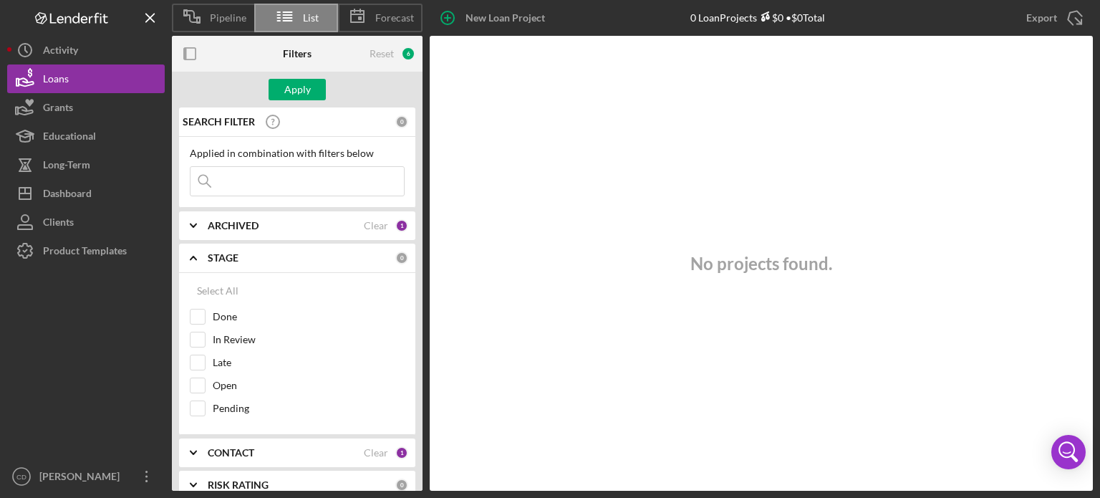
click at [195, 254] on icon "Icon/Expander" at bounding box center [193, 258] width 36 height 36
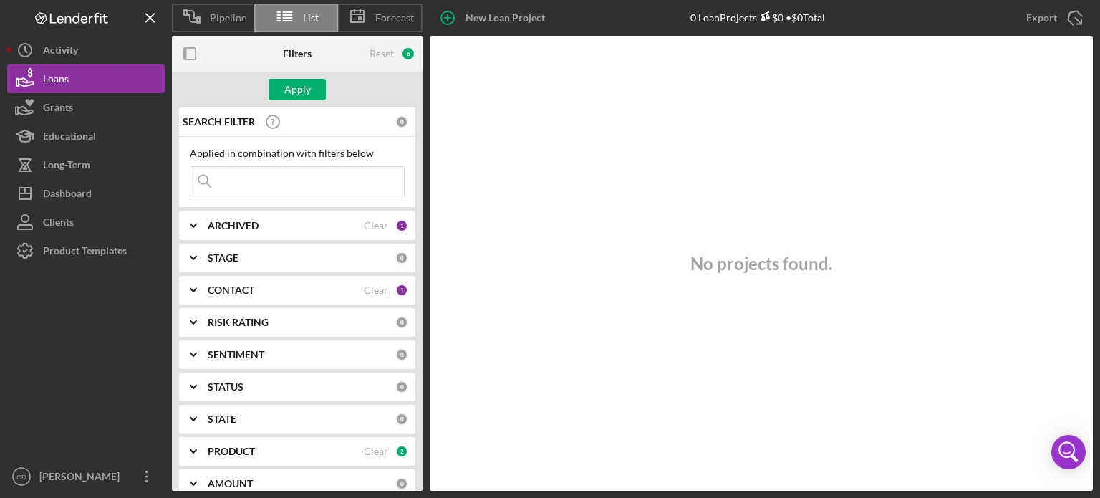
click at [189, 231] on icon "Icon/Expander" at bounding box center [193, 226] width 36 height 36
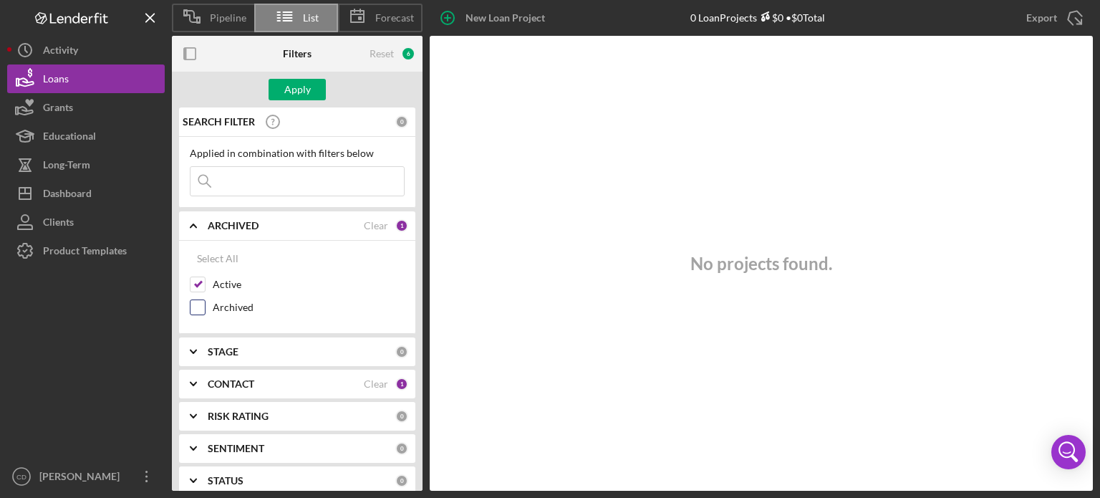
click at [193, 300] on input "Archived" at bounding box center [198, 307] width 14 height 14
click at [201, 304] on input "Archived" at bounding box center [198, 307] width 14 height 14
click at [199, 280] on input "Active" at bounding box center [198, 284] width 14 height 14
click at [292, 91] on div "Apply" at bounding box center [297, 89] width 27 height 21
click at [199, 224] on icon "Icon/Expander" at bounding box center [193, 226] width 36 height 36
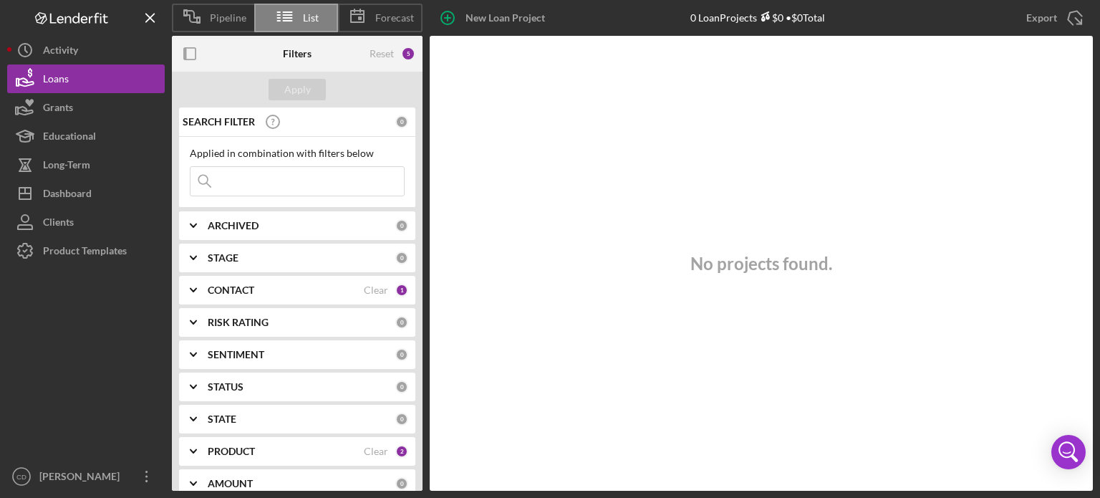
click at [196, 256] on polyline at bounding box center [194, 257] width 6 height 3
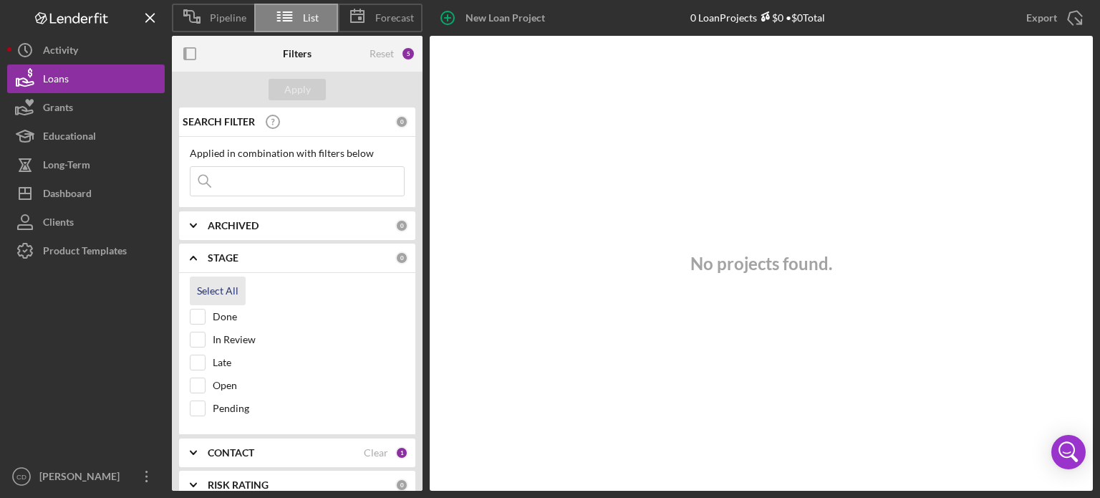
click at [217, 286] on div "Select All" at bounding box center [218, 290] width 42 height 29
click at [298, 90] on div "Apply" at bounding box center [297, 89] width 27 height 21
click at [195, 254] on icon "Icon/Expander" at bounding box center [193, 258] width 36 height 36
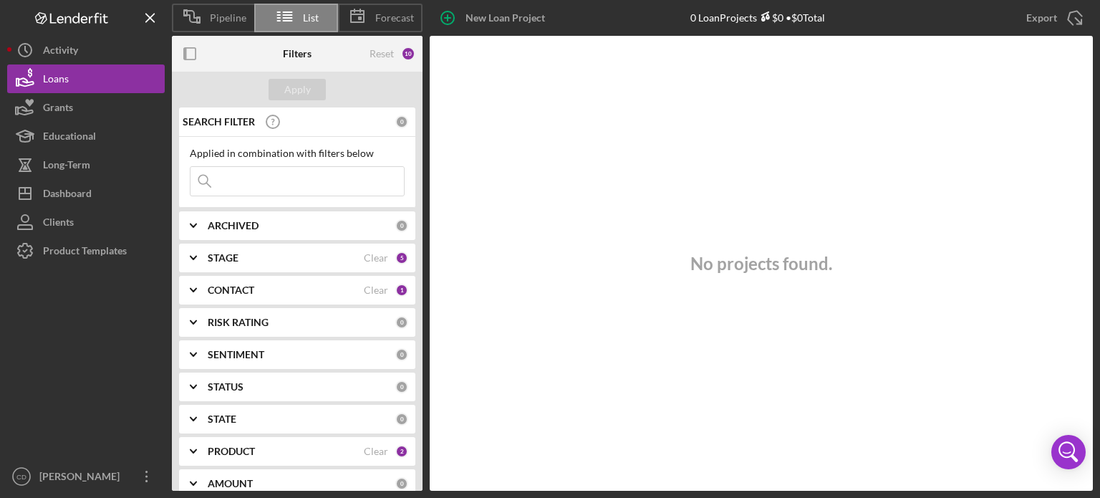
click at [188, 255] on icon "Icon/Expander" at bounding box center [193, 258] width 36 height 36
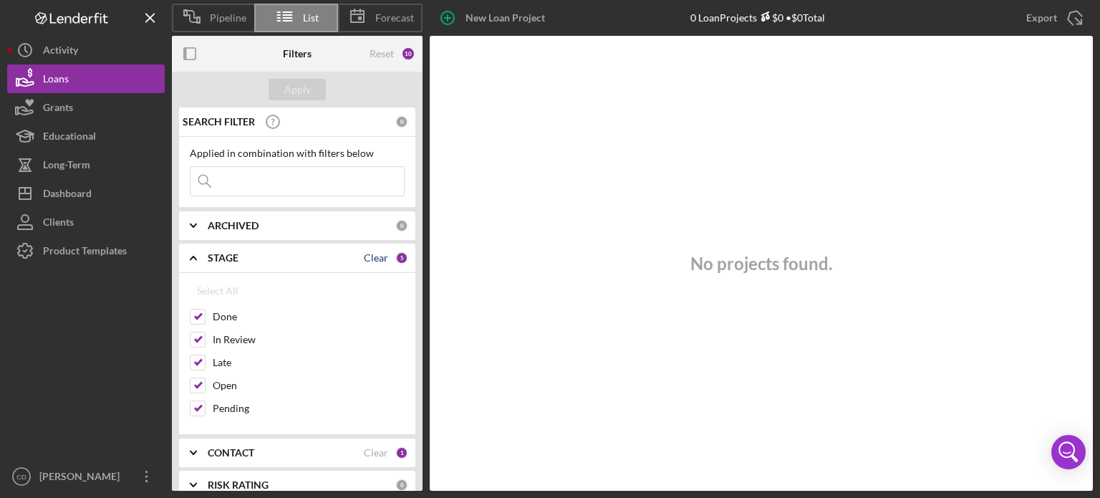
click at [365, 252] on div "Clear" at bounding box center [376, 257] width 24 height 11
click at [198, 252] on icon "Icon/Expander" at bounding box center [193, 258] width 36 height 36
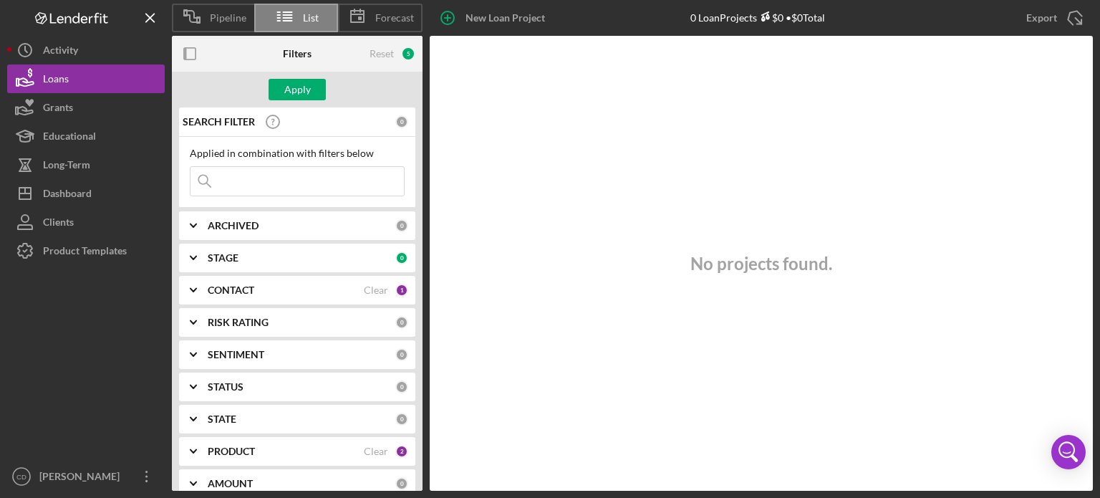
click at [197, 226] on icon "Icon/Expander" at bounding box center [193, 226] width 36 height 36
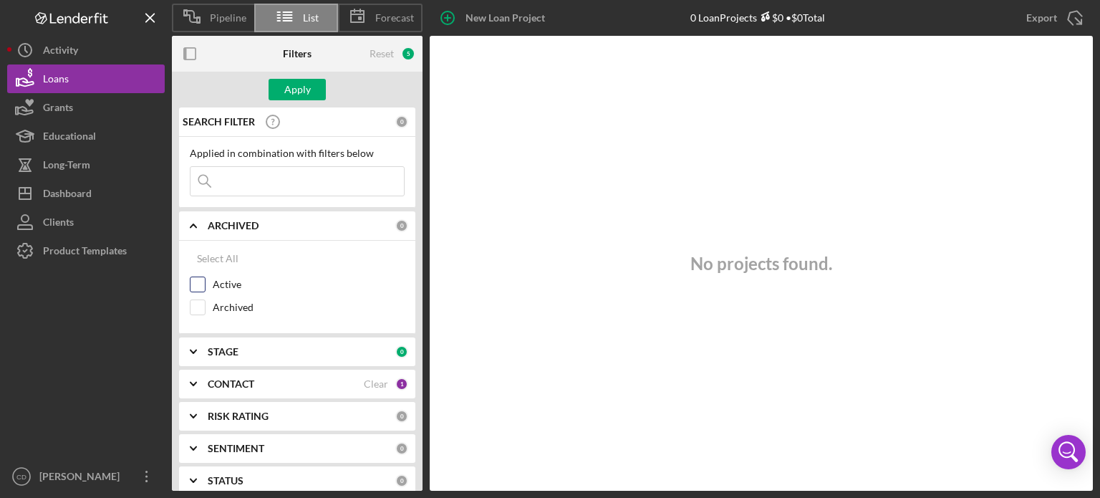
click at [200, 283] on input "Active" at bounding box center [198, 284] width 14 height 14
click at [285, 91] on div "Apply" at bounding box center [297, 89] width 27 height 21
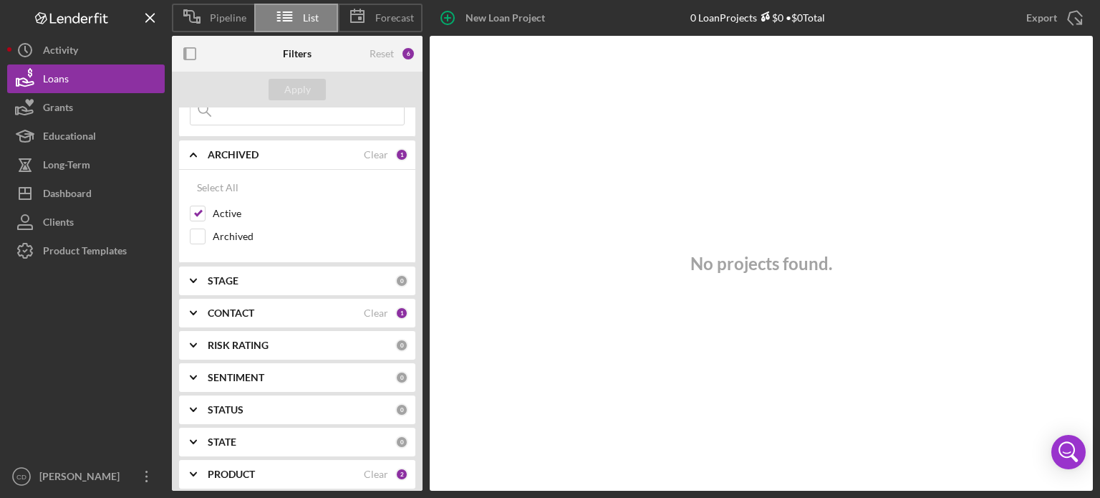
scroll to position [72, 0]
click at [193, 340] on icon "Icon/Expander" at bounding box center [193, 345] width 36 height 36
click at [192, 340] on icon "Icon/Expander" at bounding box center [193, 345] width 36 height 36
click at [201, 312] on icon "Icon/Expander" at bounding box center [193, 312] width 36 height 36
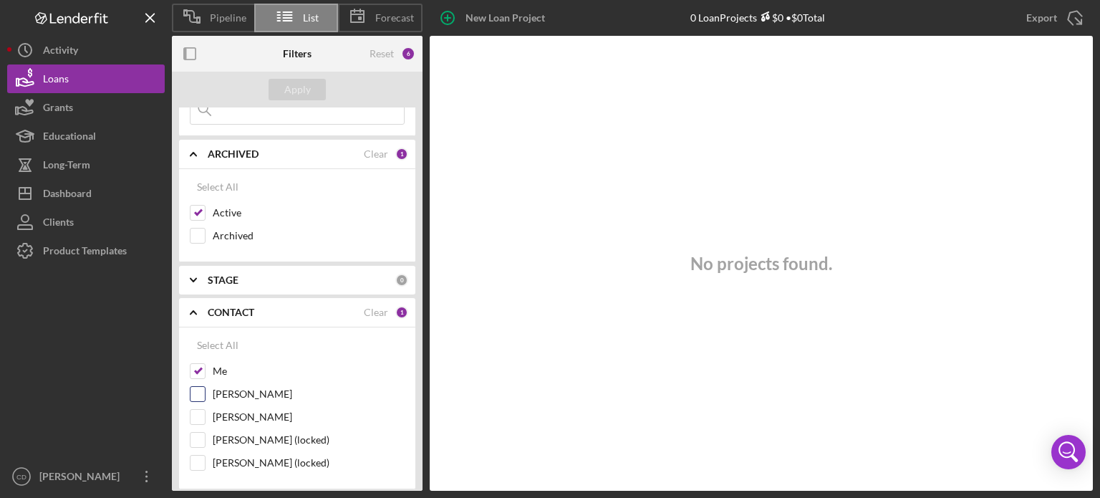
click at [203, 387] on input "[PERSON_NAME]" at bounding box center [198, 394] width 14 height 14
click at [202, 417] on input "[PERSON_NAME]" at bounding box center [198, 417] width 14 height 14
click at [302, 85] on div "Apply" at bounding box center [297, 89] width 27 height 21
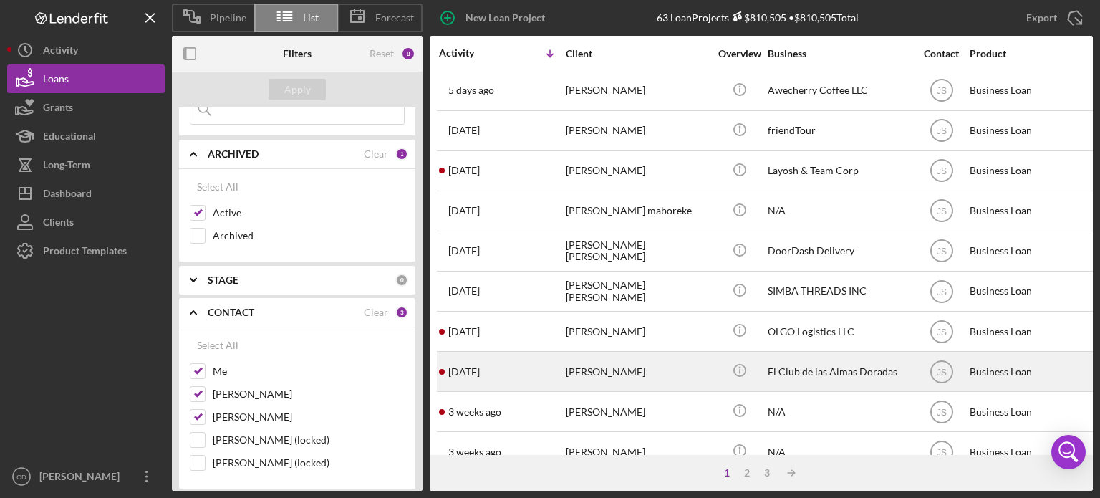
scroll to position [0, 0]
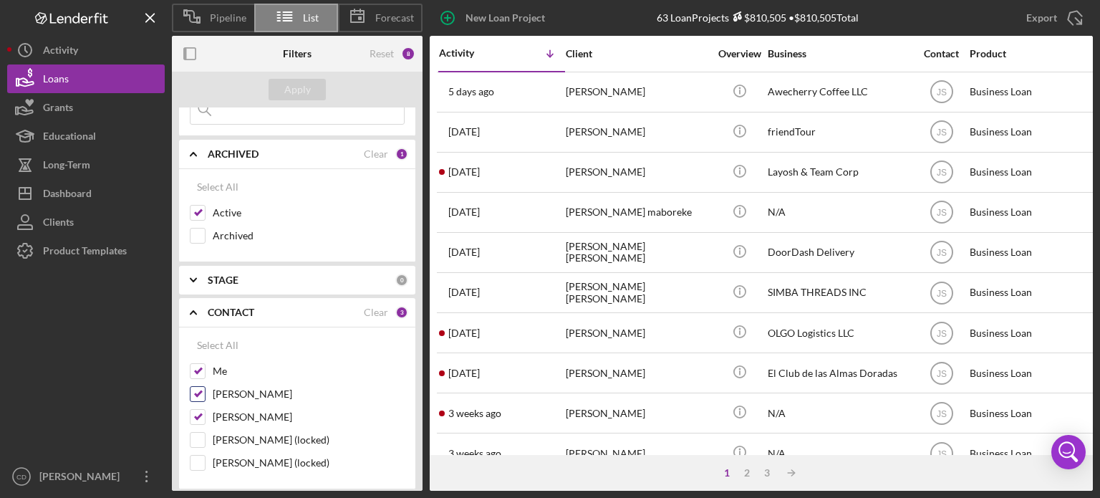
click at [199, 393] on input "[PERSON_NAME]" at bounding box center [198, 394] width 14 height 14
click at [198, 412] on input "[PERSON_NAME]" at bounding box center [198, 417] width 14 height 14
click at [201, 393] on input "[PERSON_NAME]" at bounding box center [198, 394] width 14 height 14
click at [201, 412] on input "[PERSON_NAME]" at bounding box center [198, 417] width 14 height 14
click at [196, 310] on icon "Icon/Expander" at bounding box center [193, 312] width 36 height 36
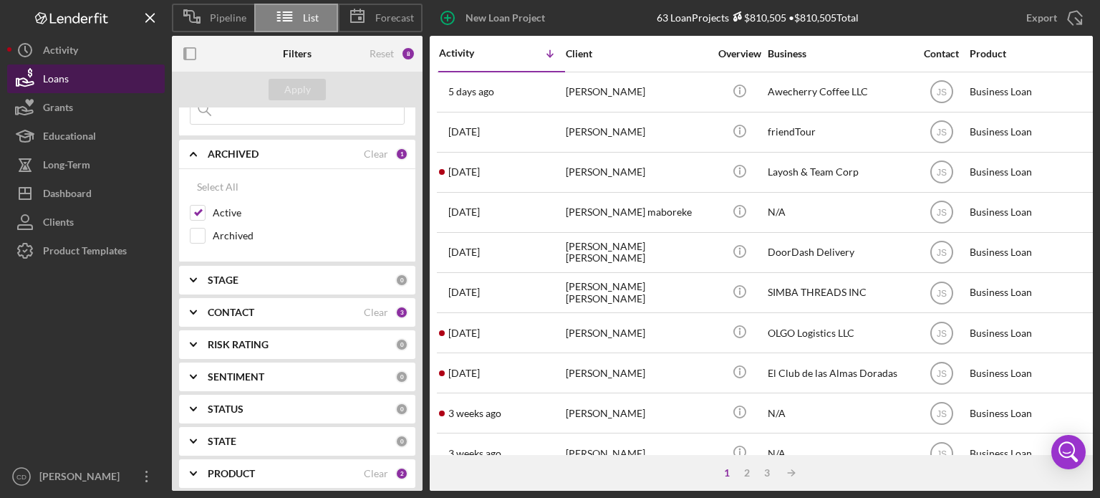
click at [77, 79] on button "Loans" at bounding box center [86, 78] width 158 height 29
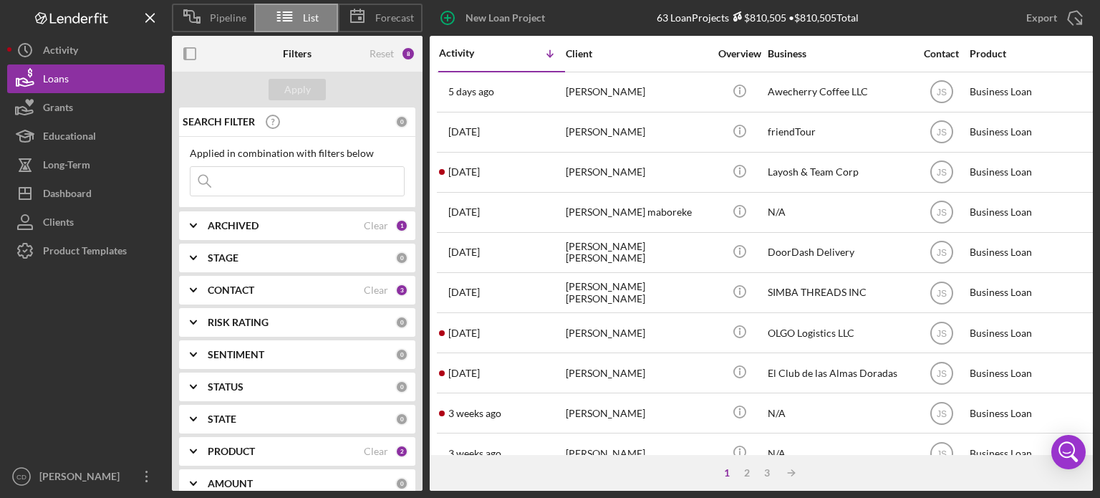
click at [297, 18] on icon at bounding box center [285, 17] width 36 height 36
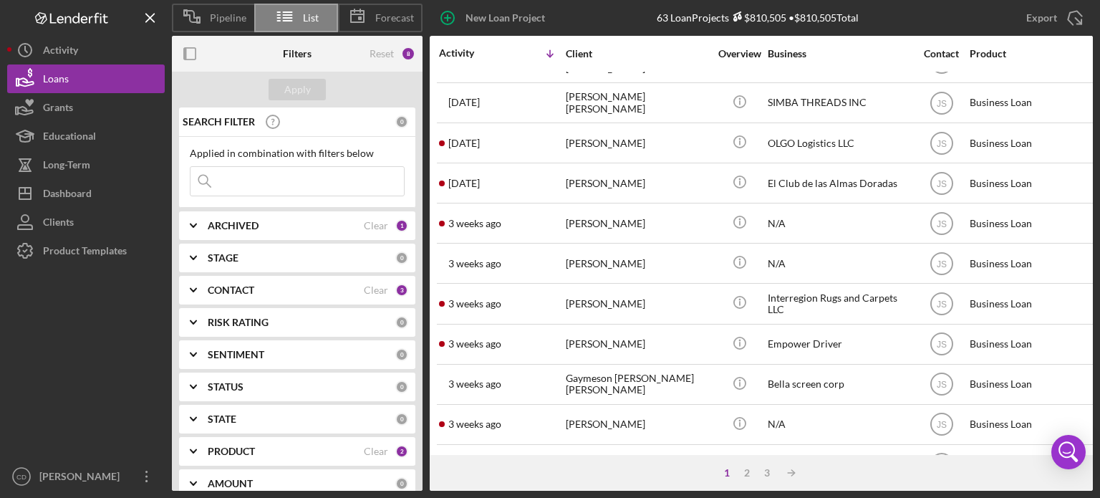
scroll to position [215, 0]
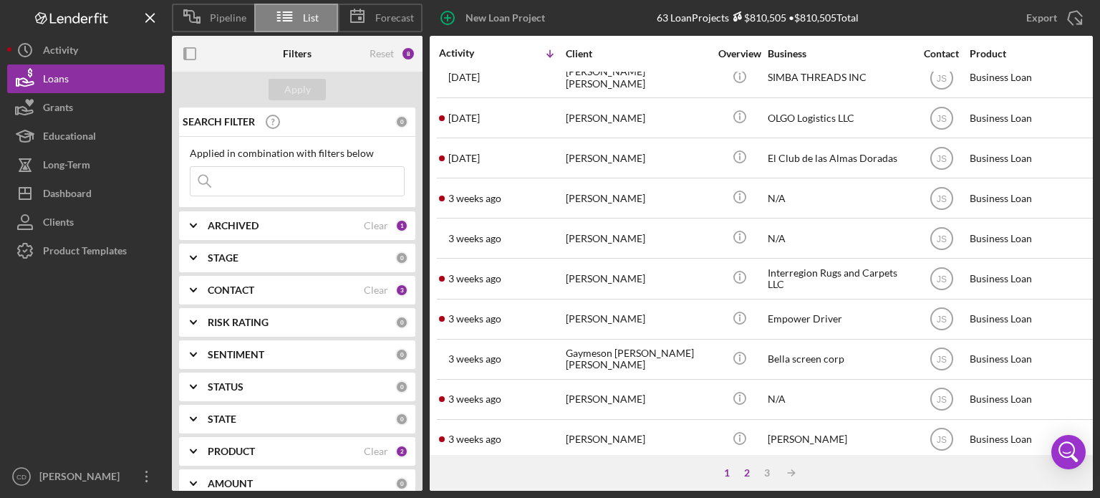
click at [746, 475] on div "2" at bounding box center [747, 472] width 20 height 11
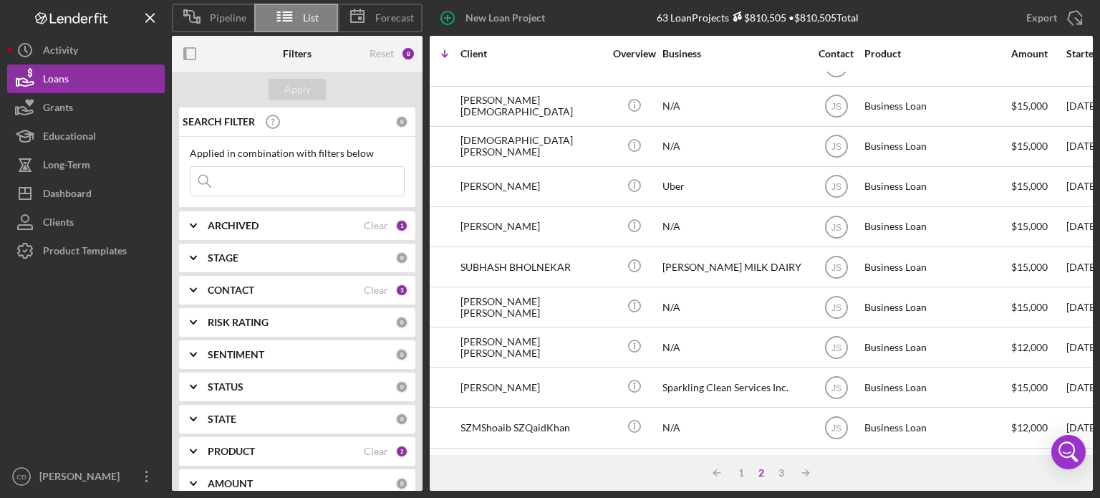
scroll to position [66, 0]
